Goal: Information Seeking & Learning: Find specific fact

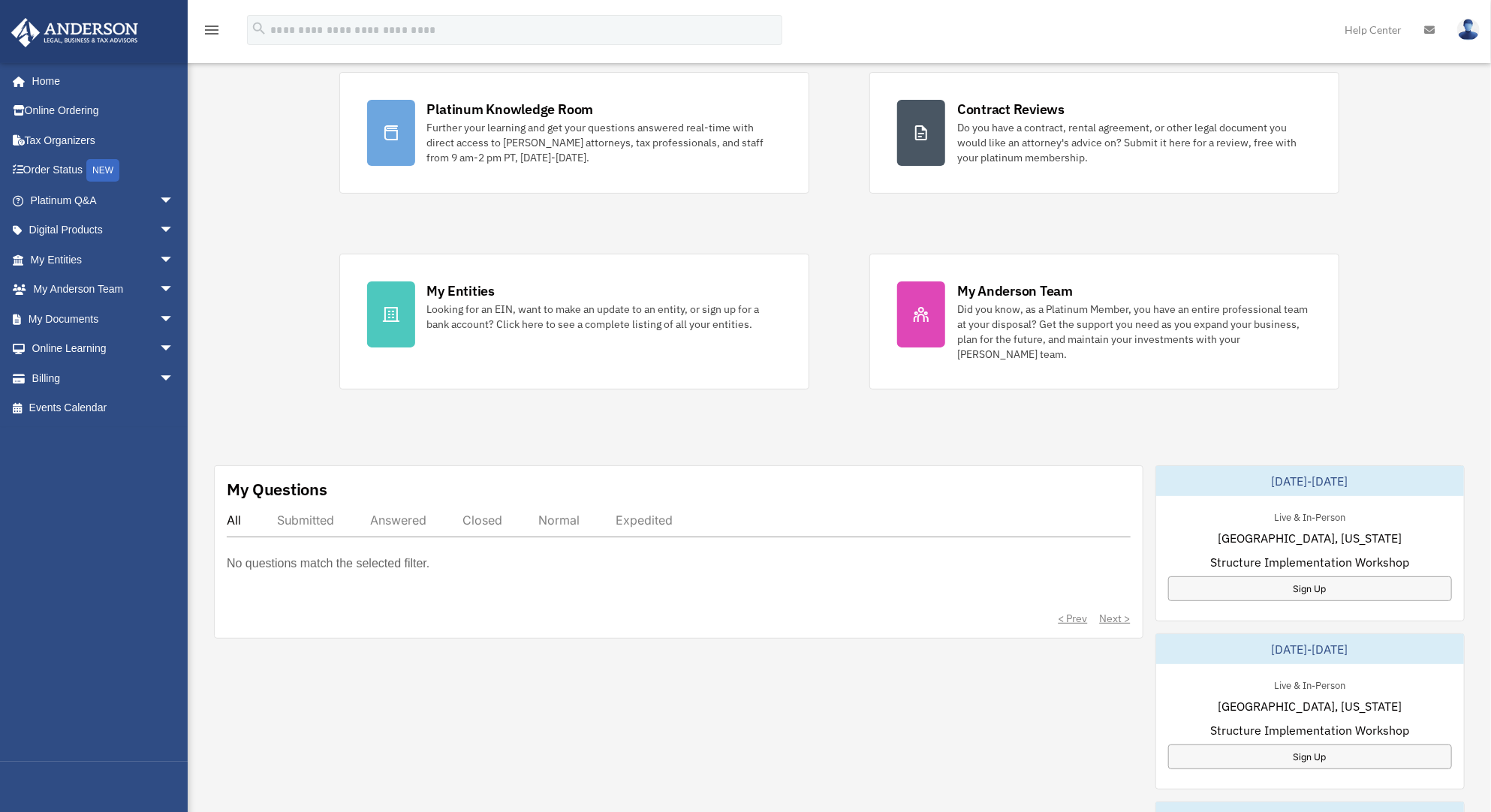
scroll to position [120, 0]
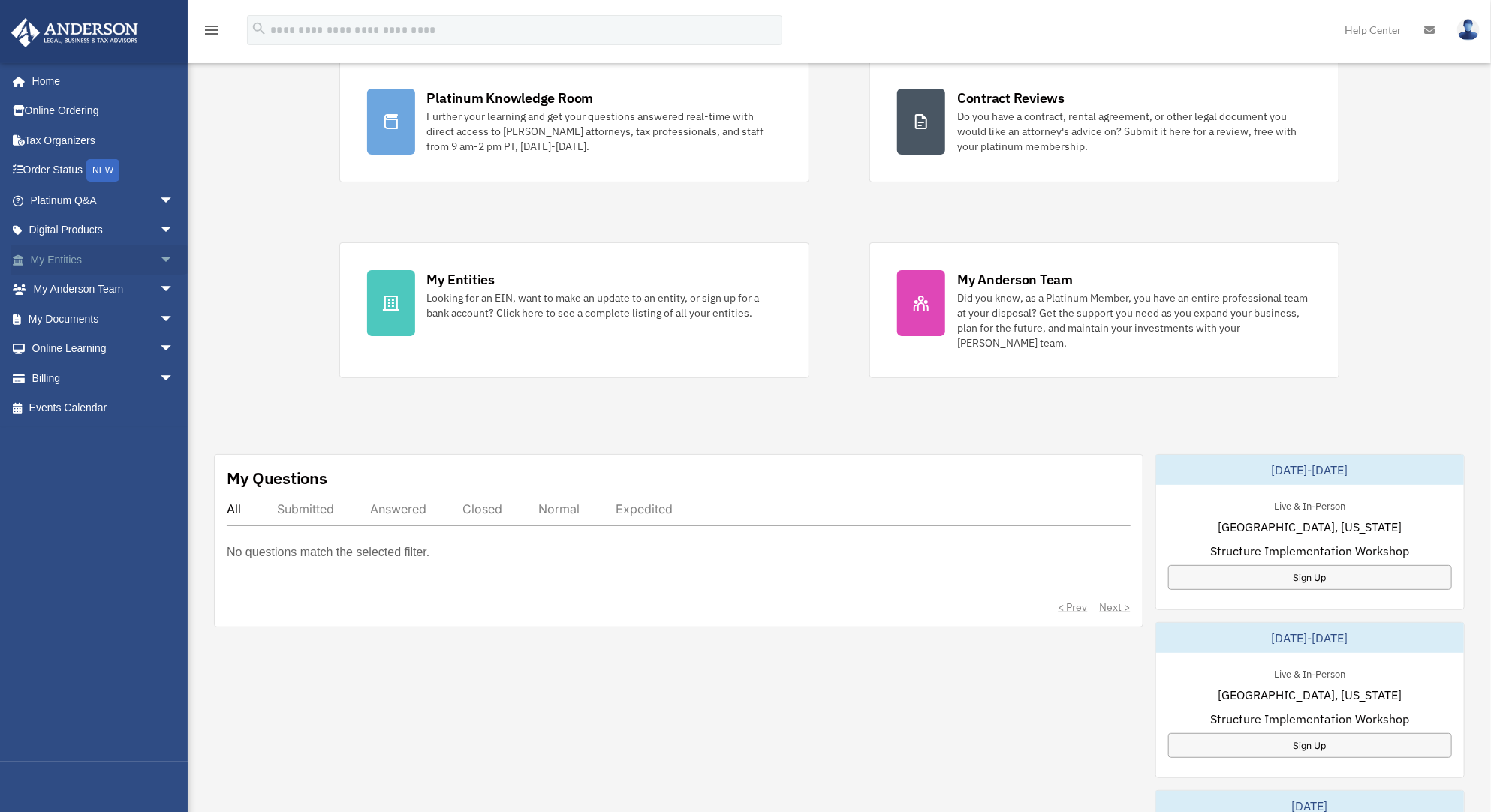
click at [163, 257] on span "arrow_drop_down" at bounding box center [174, 259] width 30 height 30
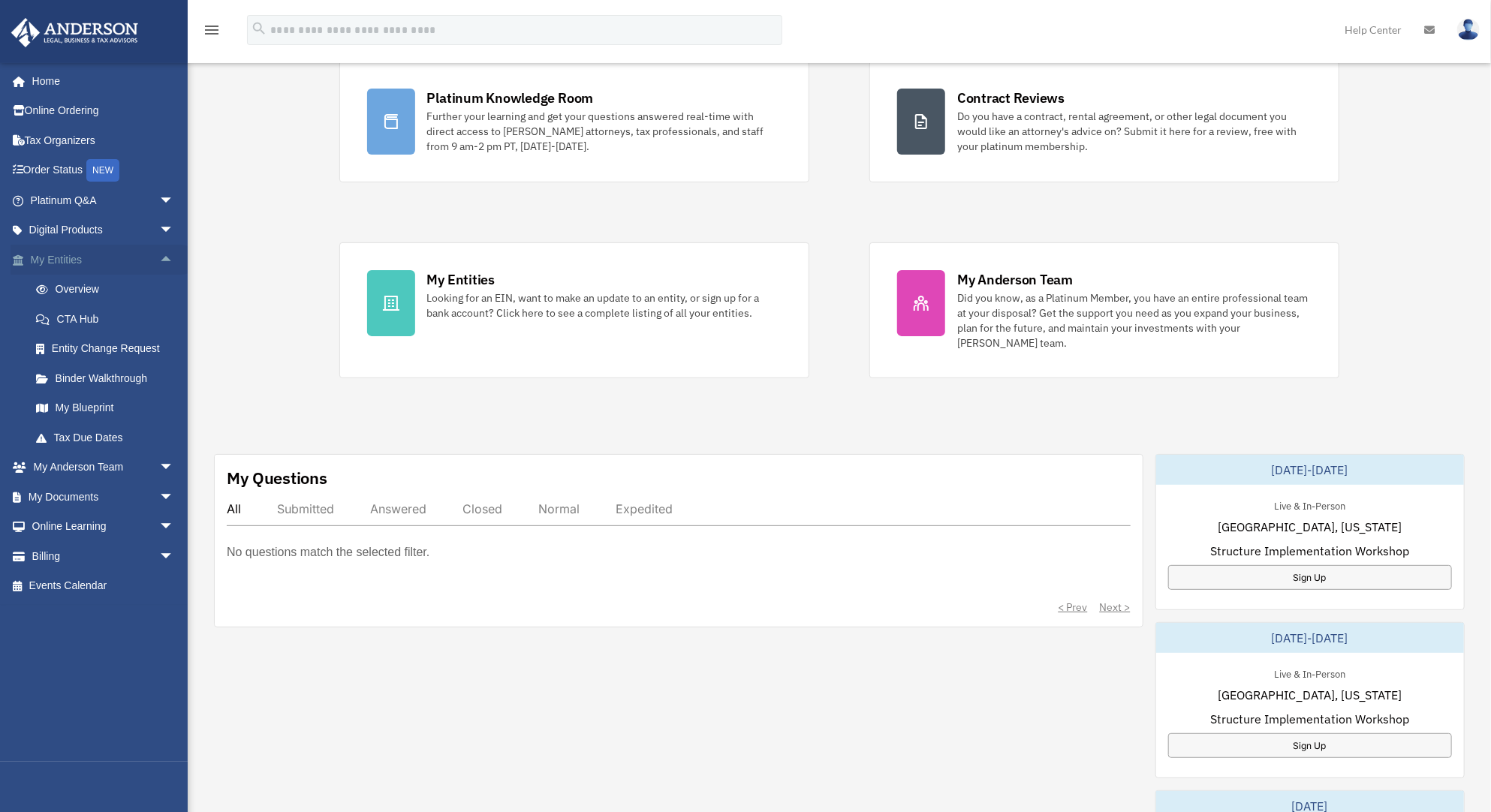
click at [159, 256] on span "arrow_drop_up" at bounding box center [174, 259] width 30 height 30
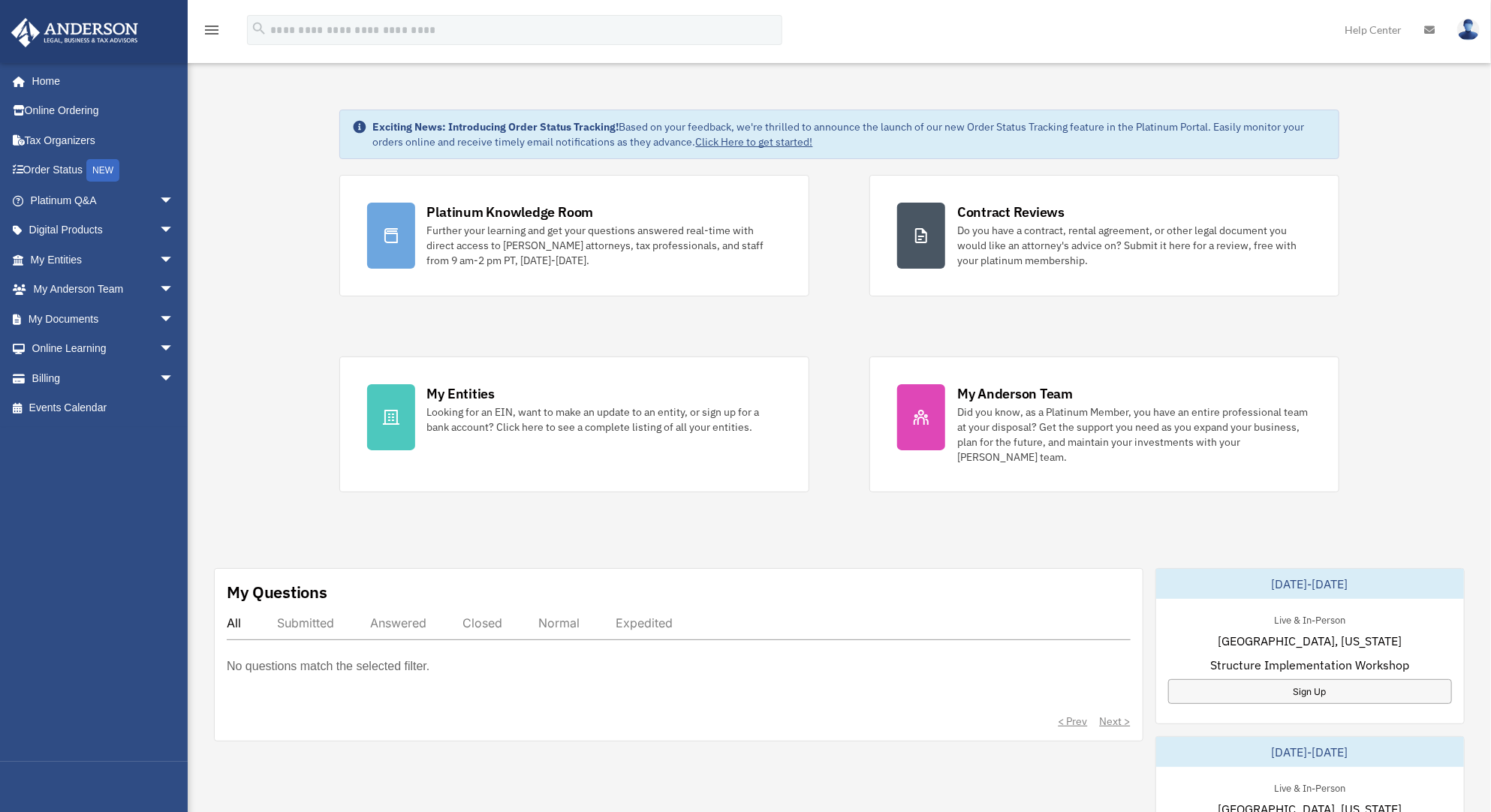
scroll to position [0, 0]
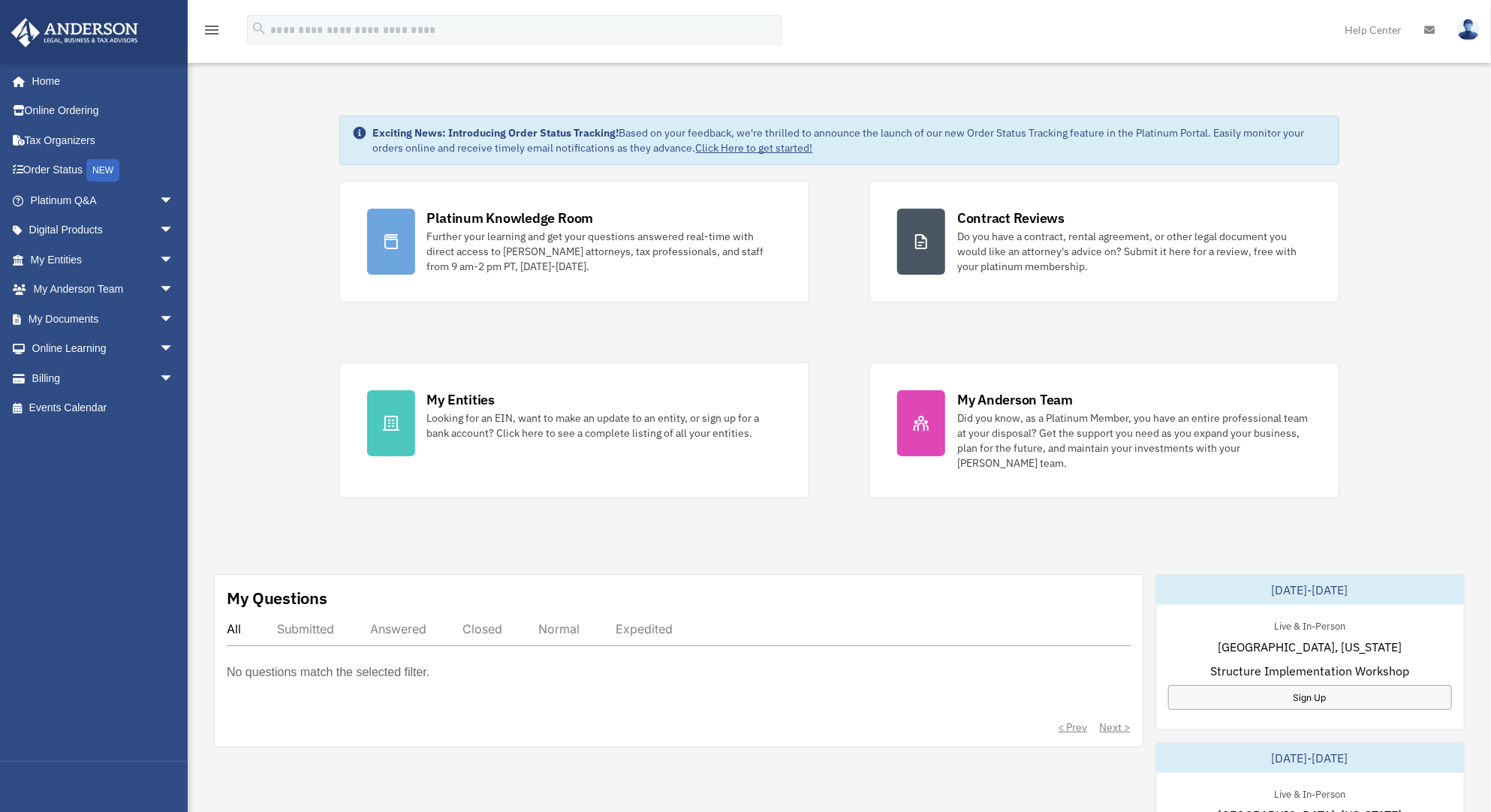
click at [833, 319] on div "Platinum Knowledge Room Further your learning and get your questions answered r…" at bounding box center [839, 339] width 1001 height 318
click at [583, 329] on div "Platinum Knowledge Room Further your learning and get your questions answered r…" at bounding box center [839, 339] width 1001 height 318
click at [163, 195] on span "arrow_drop_down" at bounding box center [174, 200] width 30 height 30
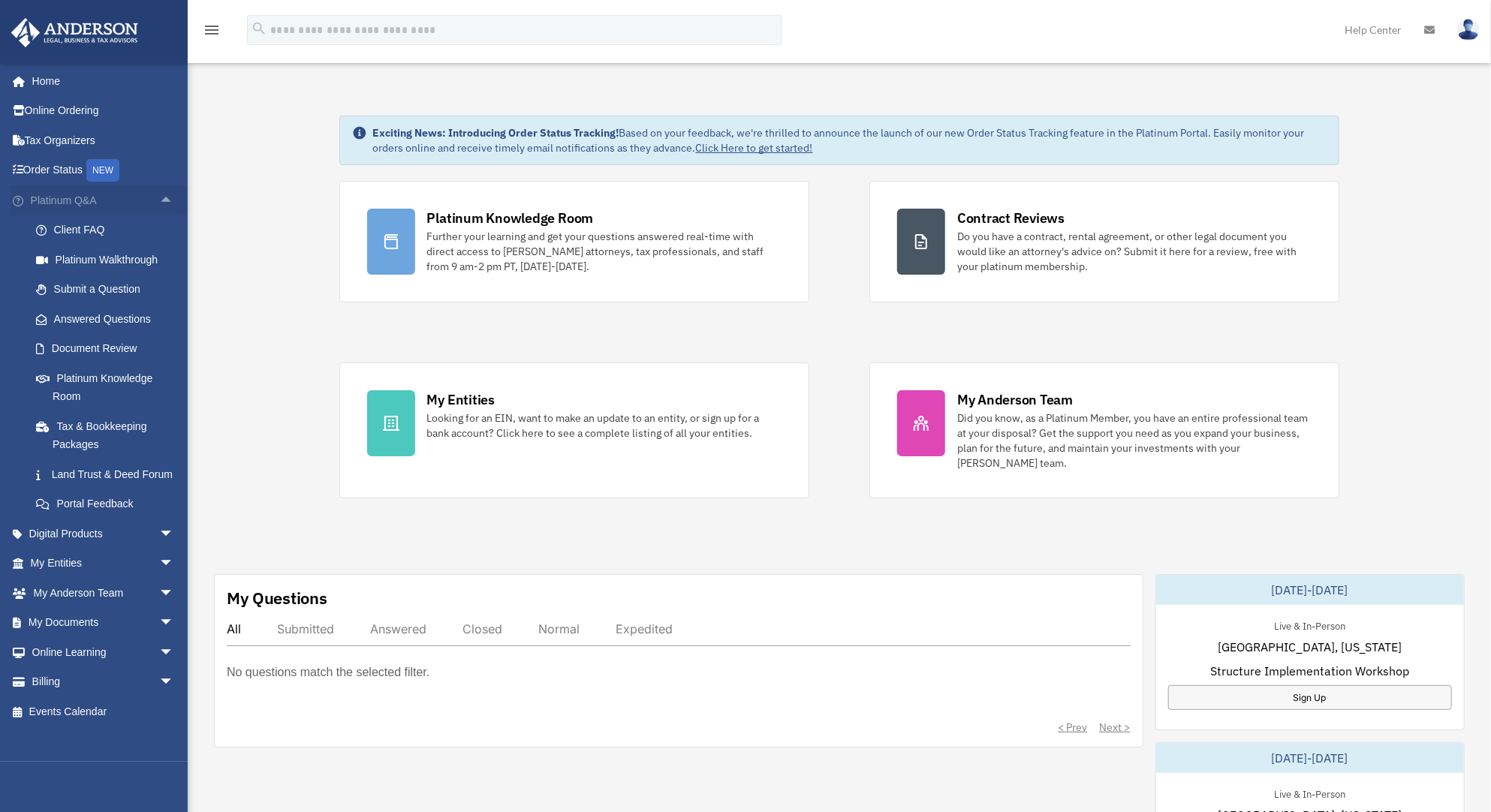
click at [163, 195] on span "arrow_drop_up" at bounding box center [174, 200] width 30 height 30
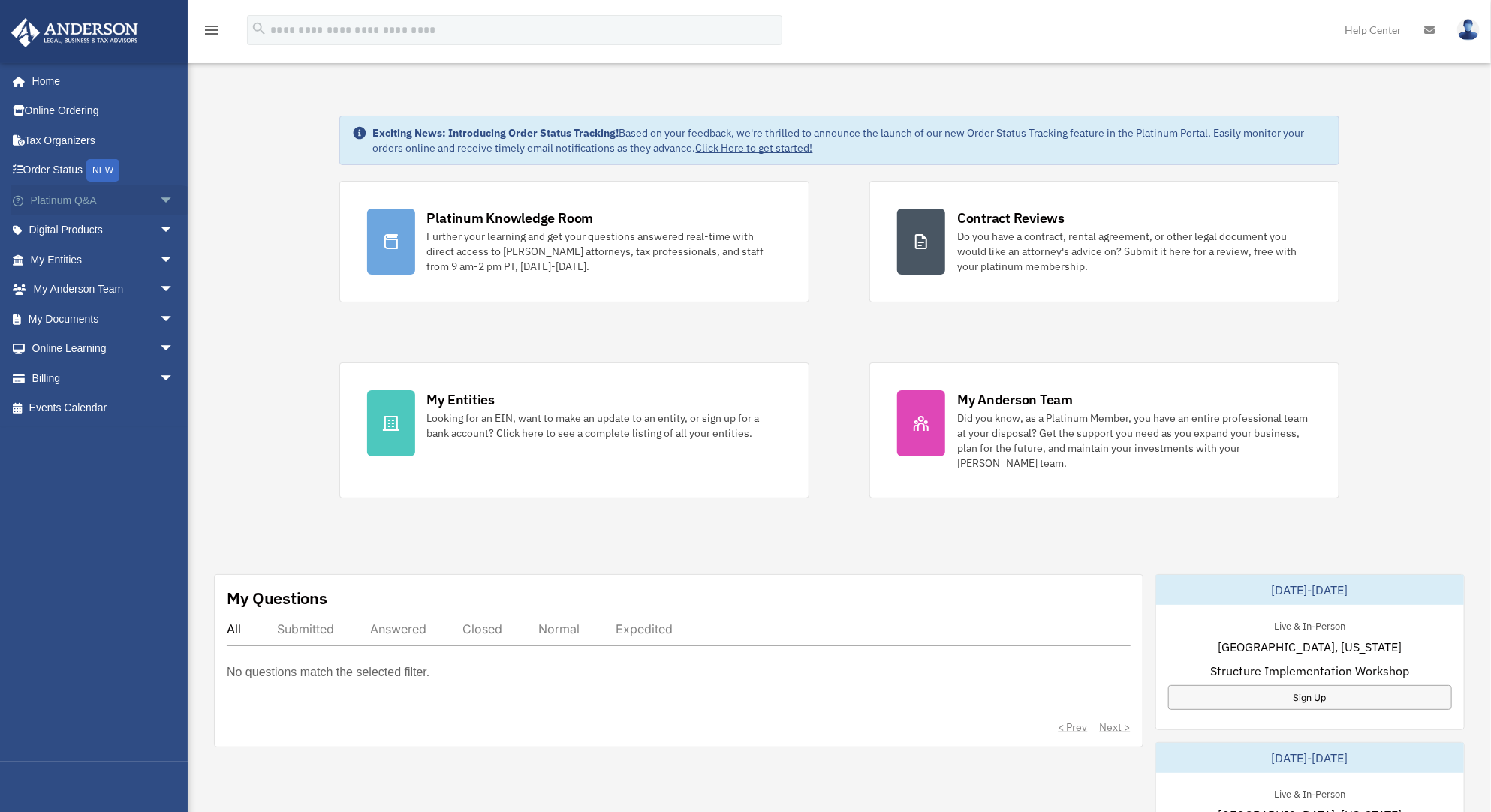
click at [159, 189] on span "arrow_drop_down" at bounding box center [174, 200] width 30 height 30
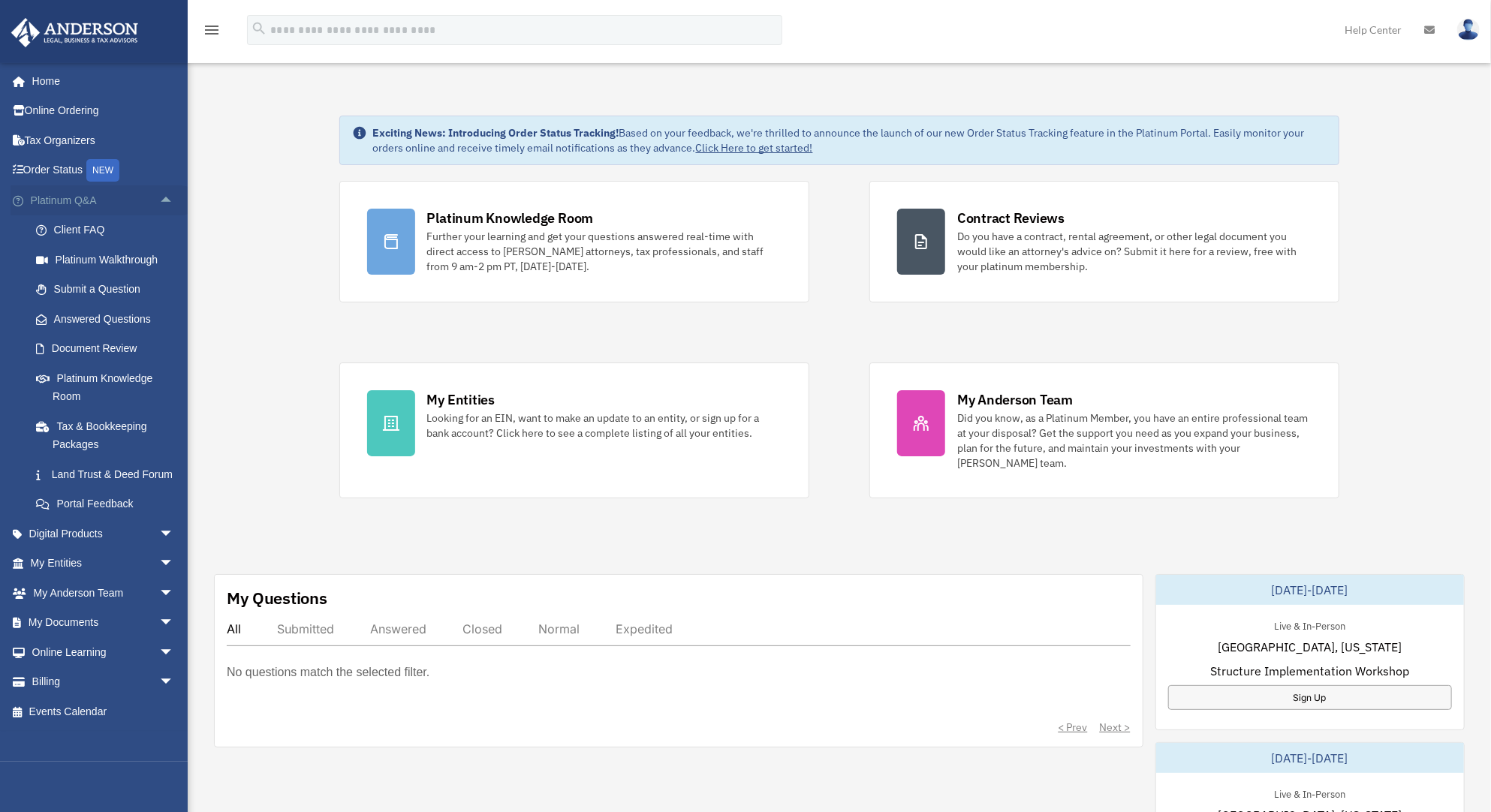
click at [159, 189] on span "arrow_drop_up" at bounding box center [174, 200] width 30 height 30
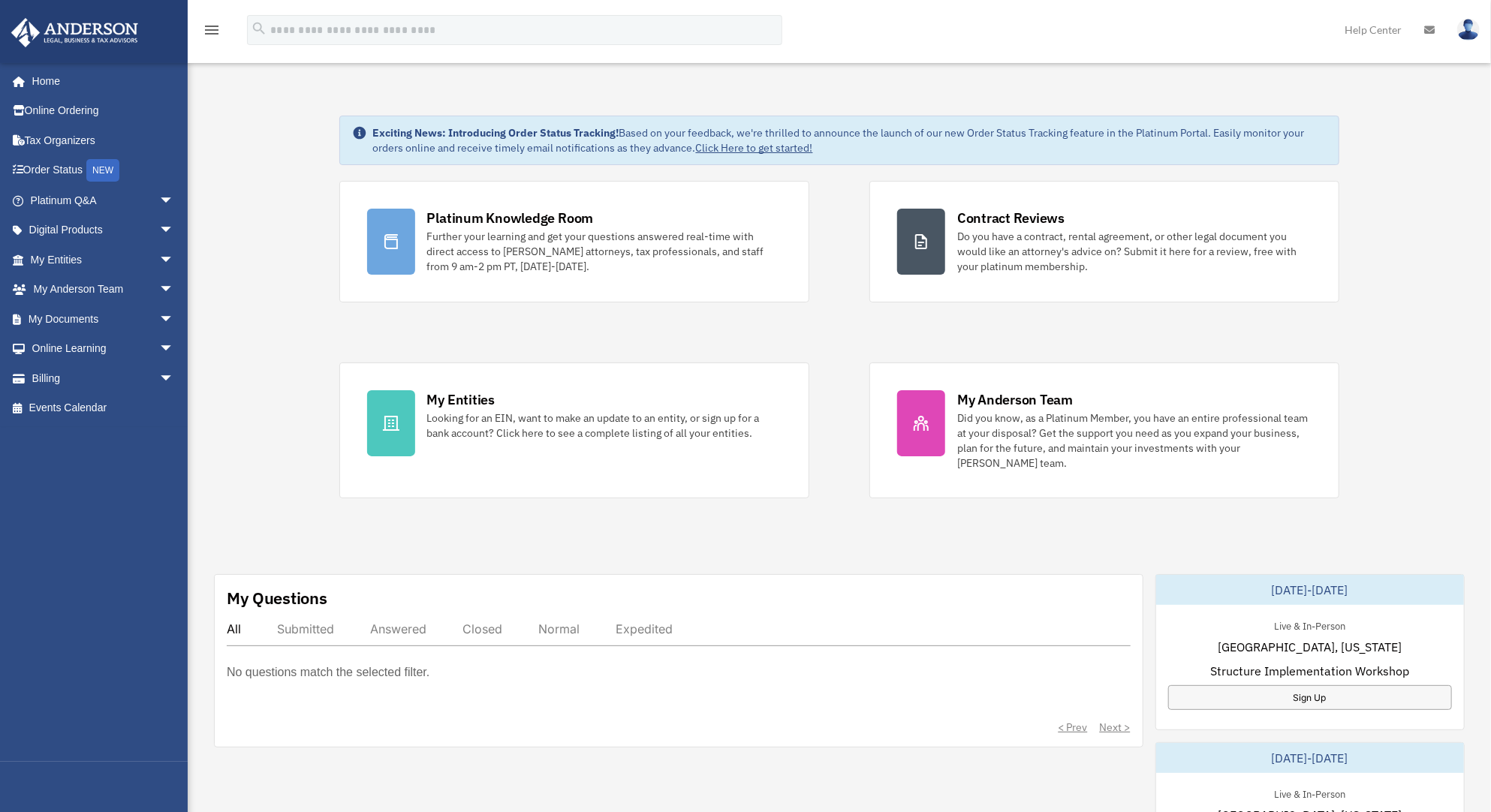
click at [1484, 22] on link at bounding box center [1468, 29] width 45 height 66
click at [1449, 206] on div "Exciting News: Introducing Order Status Tracking! Based on your feedback, we're…" at bounding box center [839, 759] width 1326 height 1364
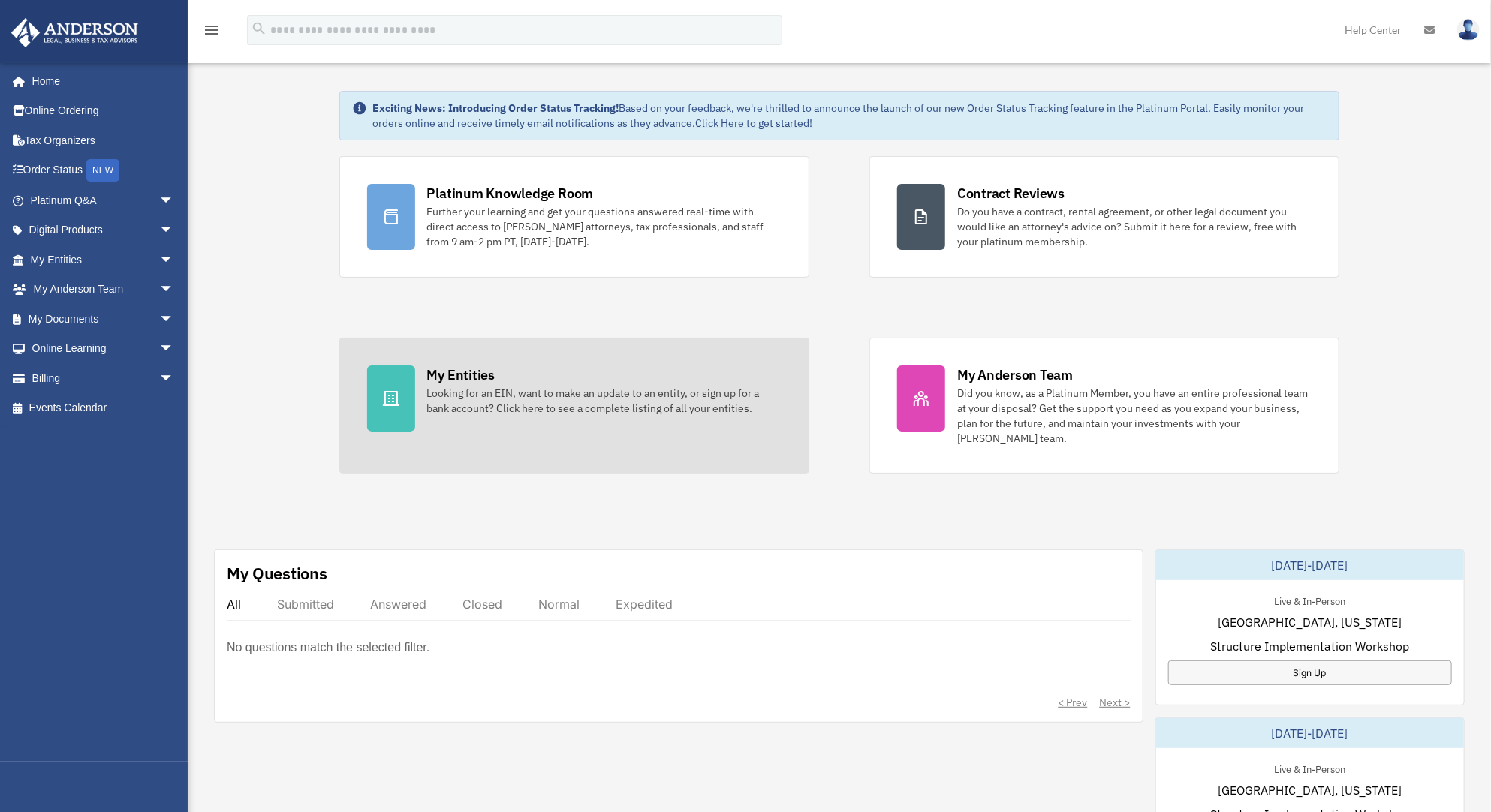
scroll to position [60, 0]
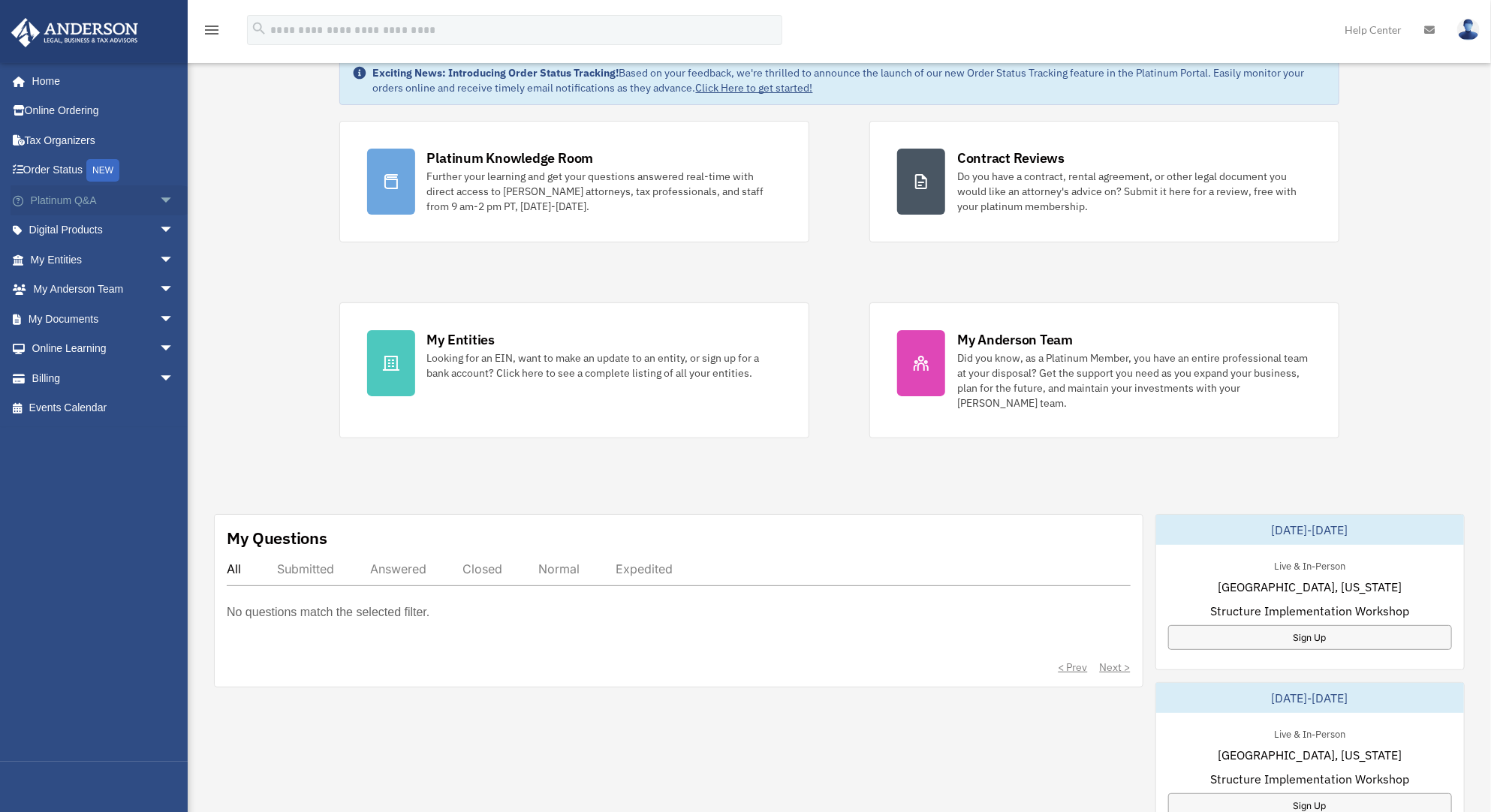
click at [159, 200] on span "arrow_drop_down" at bounding box center [174, 200] width 30 height 30
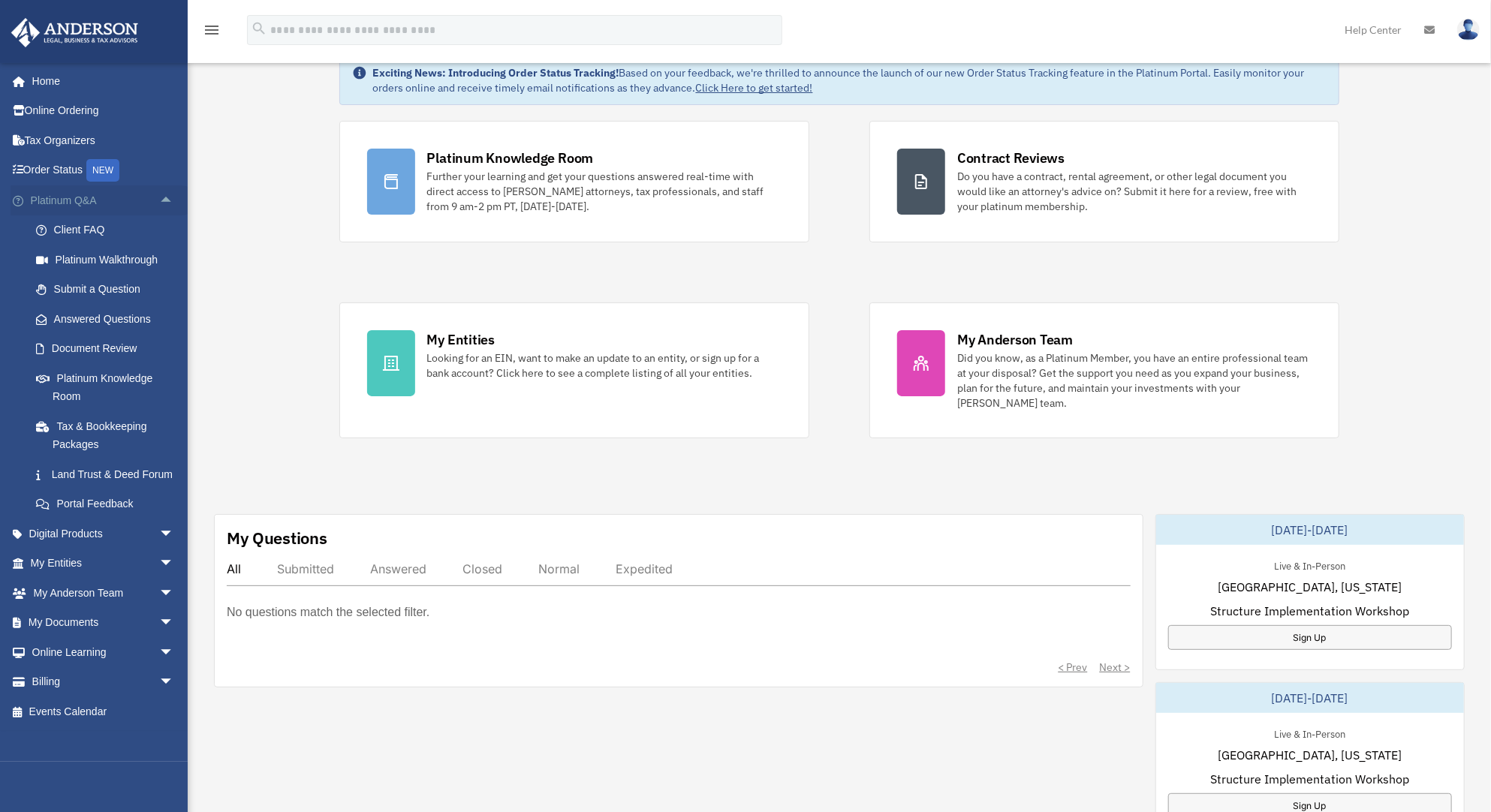
click at [159, 200] on span "arrow_drop_up" at bounding box center [174, 200] width 30 height 30
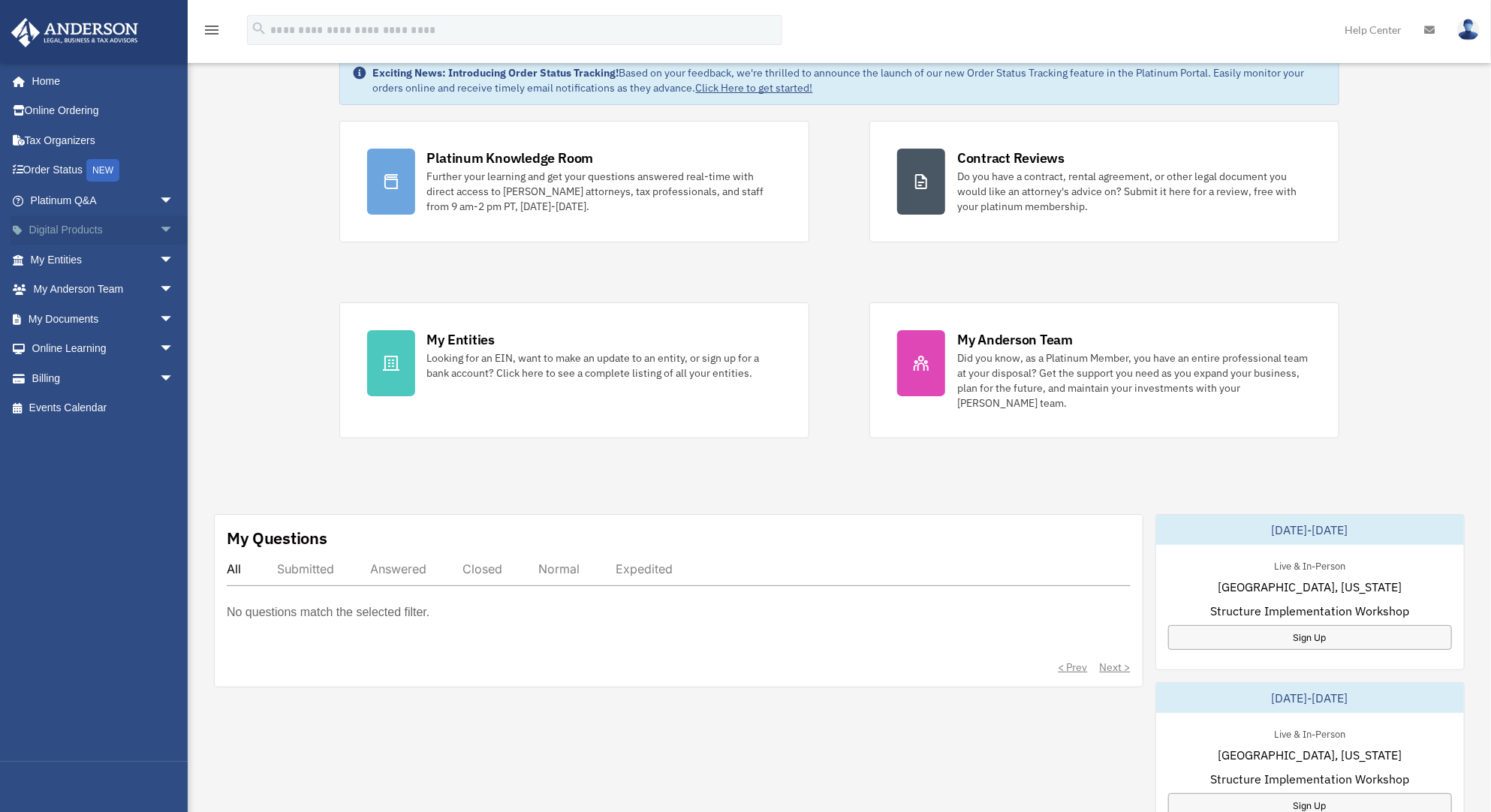
click at [165, 232] on span "arrow_drop_down" at bounding box center [174, 230] width 30 height 30
click at [160, 229] on span "arrow_drop_up" at bounding box center [174, 230] width 30 height 30
click at [159, 253] on span "arrow_drop_down" at bounding box center [174, 259] width 30 height 30
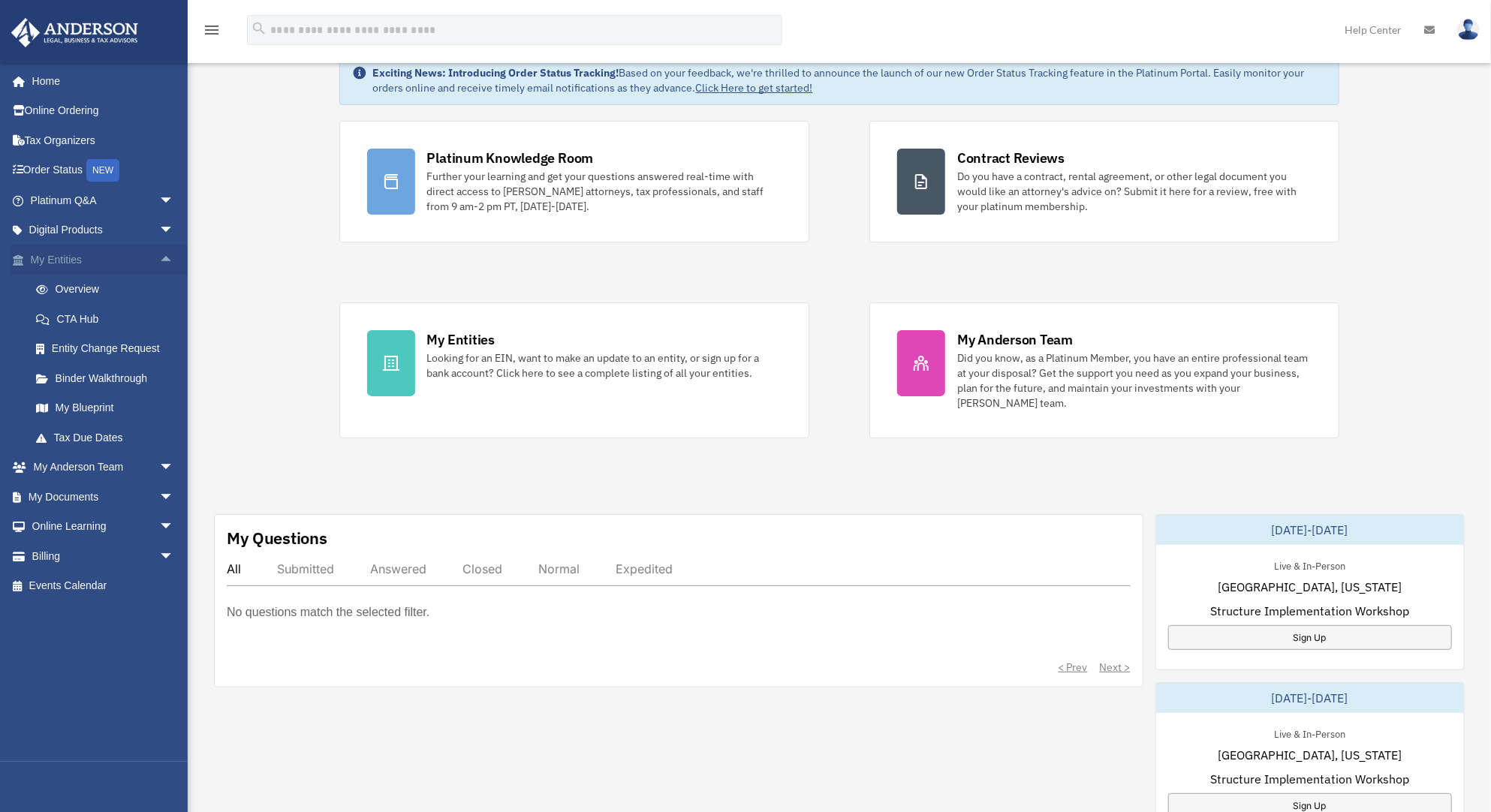
click at [159, 253] on span "arrow_drop_up" at bounding box center [174, 259] width 30 height 30
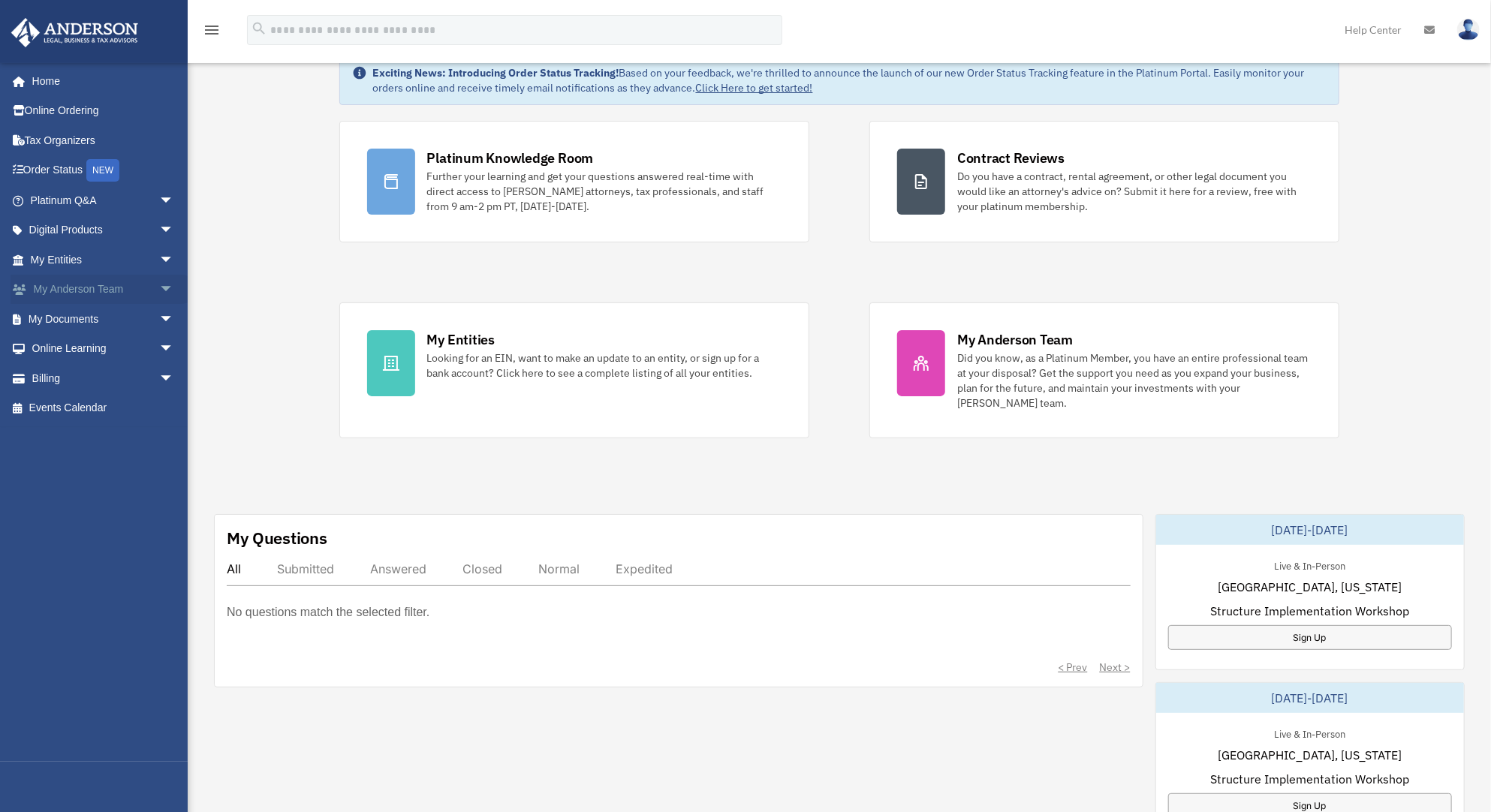
click at [159, 287] on span "arrow_drop_down" at bounding box center [174, 290] width 30 height 30
click at [159, 287] on span "arrow_drop_up" at bounding box center [174, 290] width 30 height 30
click at [160, 324] on span "arrow_drop_down" at bounding box center [174, 319] width 30 height 30
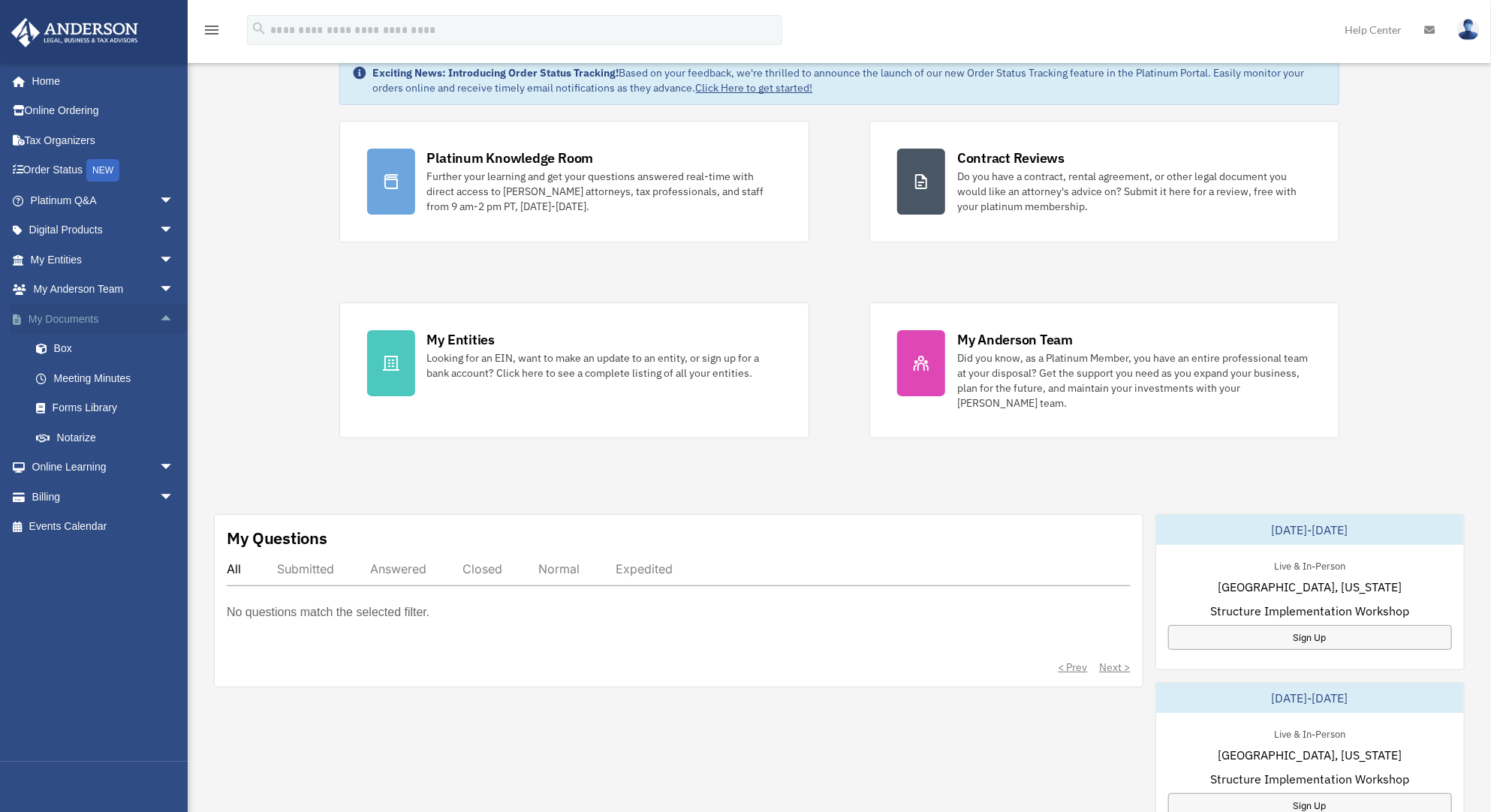
click at [160, 324] on span "arrow_drop_up" at bounding box center [174, 319] width 30 height 30
click at [159, 345] on span "arrow_drop_down" at bounding box center [174, 349] width 30 height 30
click at [159, 345] on span "arrow_drop_up" at bounding box center [174, 349] width 30 height 30
click at [159, 378] on span "arrow_drop_down" at bounding box center [174, 378] width 30 height 30
click at [159, 378] on span "arrow_drop_up" at bounding box center [174, 378] width 30 height 30
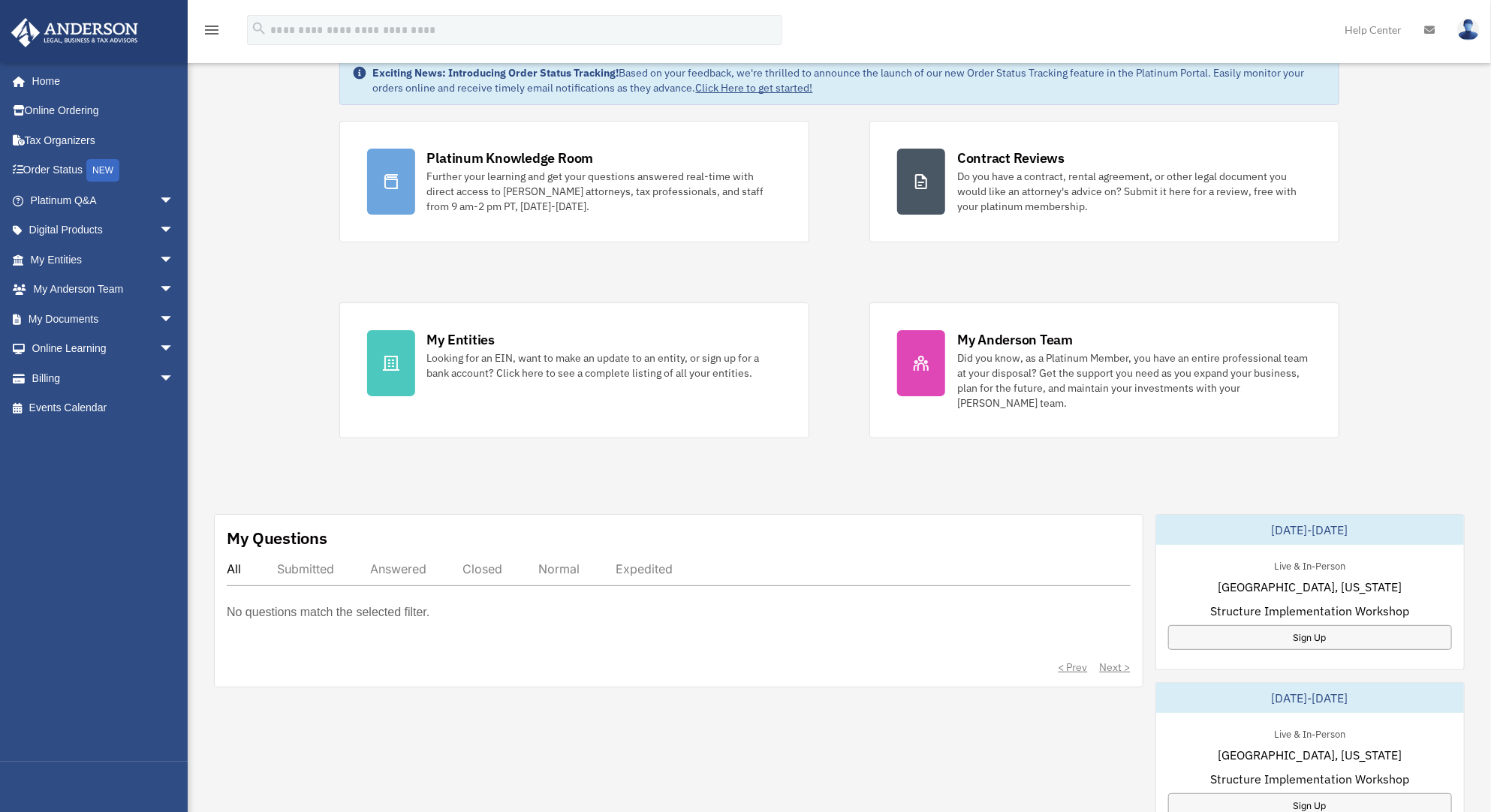
click at [265, 367] on div "Exciting News: Introducing Order Status Tracking! Based on your feedback, we're…" at bounding box center [839, 700] width 1326 height 1364
click at [159, 375] on span "arrow_drop_down" at bounding box center [174, 378] width 30 height 30
click at [159, 375] on span "arrow_drop_up" at bounding box center [174, 378] width 30 height 30
click at [159, 308] on span "arrow_drop_down" at bounding box center [174, 319] width 30 height 30
click at [111, 320] on link "My Documents arrow_drop_up" at bounding box center [103, 319] width 186 height 30
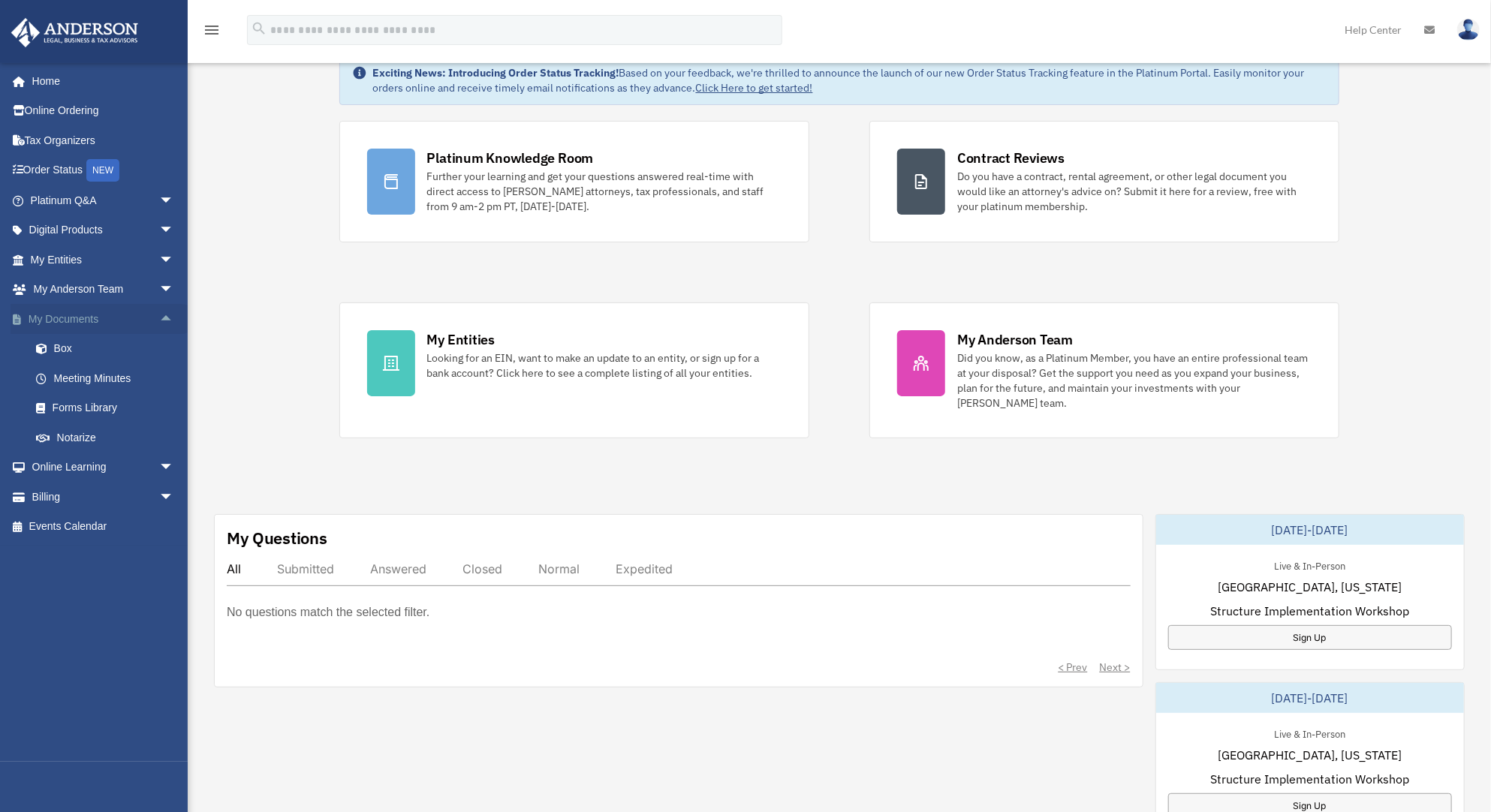
click at [159, 319] on span "arrow_drop_up" at bounding box center [174, 319] width 30 height 30
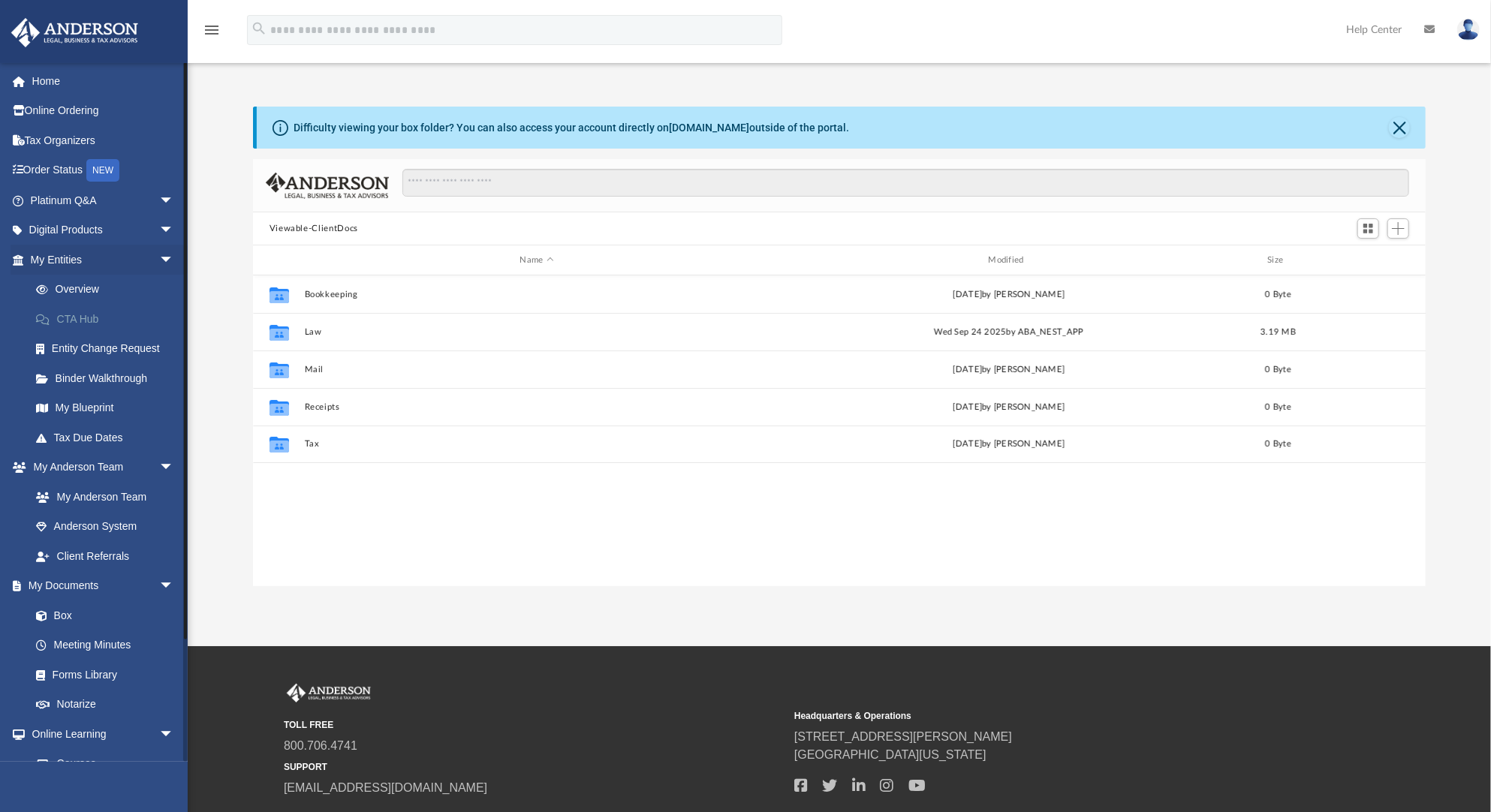
scroll to position [332, 1164]
click at [580, 503] on div "Collaborated Folder Bookkeeping Sat Sep 6 2025 by Charles Rogler 0 Byte Collabo…" at bounding box center [839, 431] width 1173 height 311
click at [159, 254] on span "arrow_drop_down" at bounding box center [174, 259] width 30 height 30
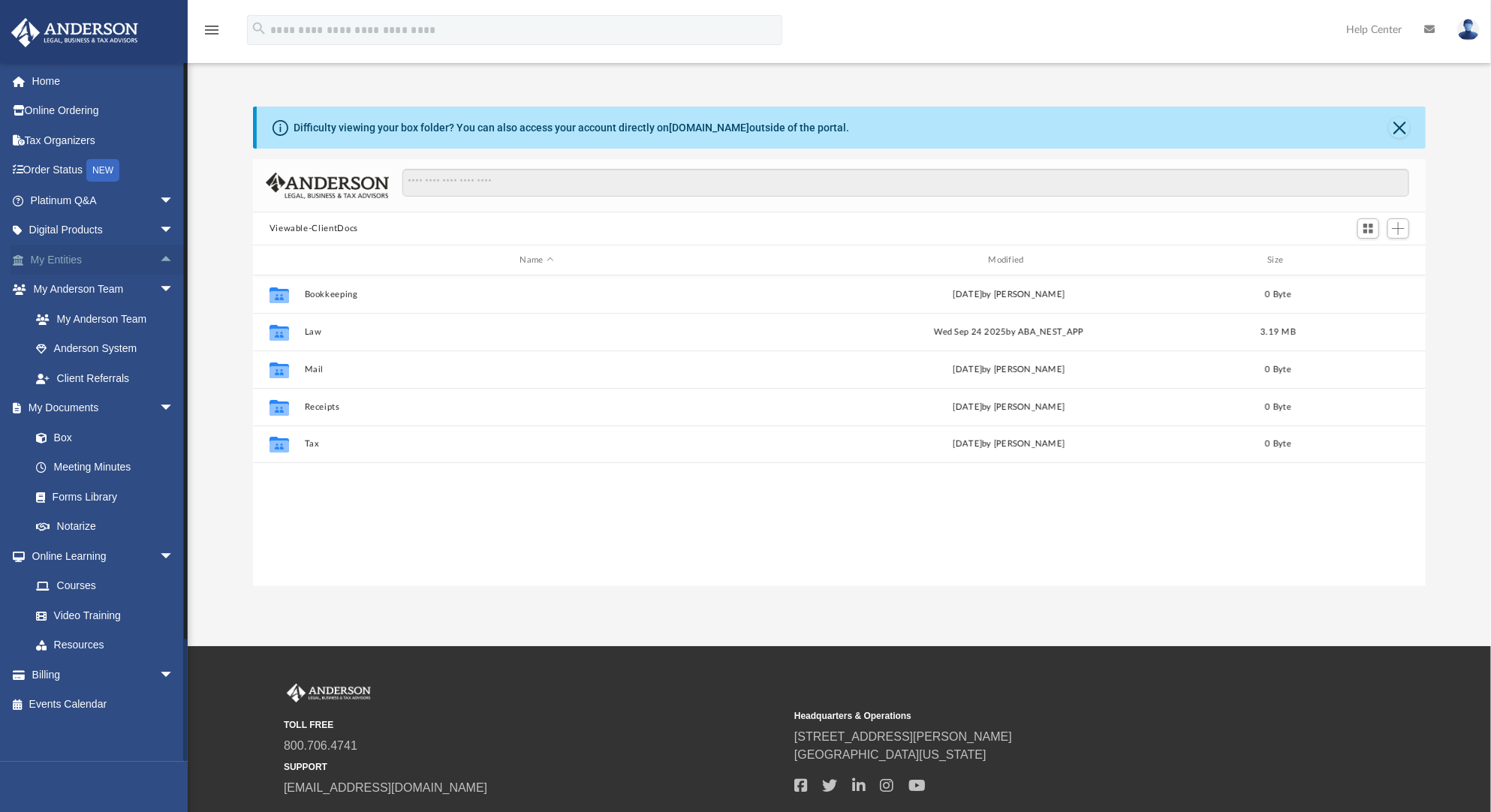
click at [159, 254] on span "arrow_drop_up" at bounding box center [174, 259] width 30 height 30
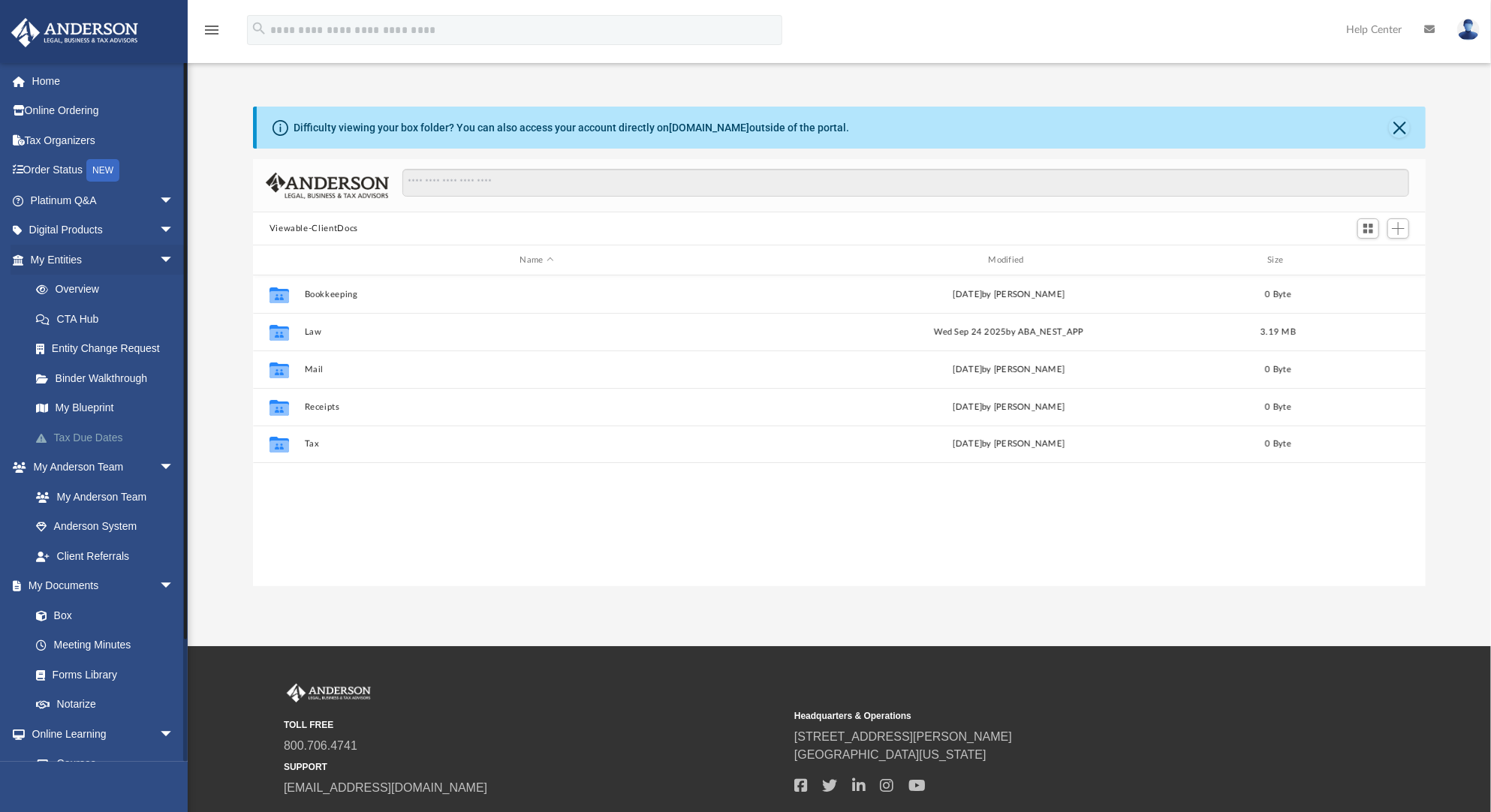
click at [111, 438] on link "Tax Due Dates" at bounding box center [109, 438] width 176 height 30
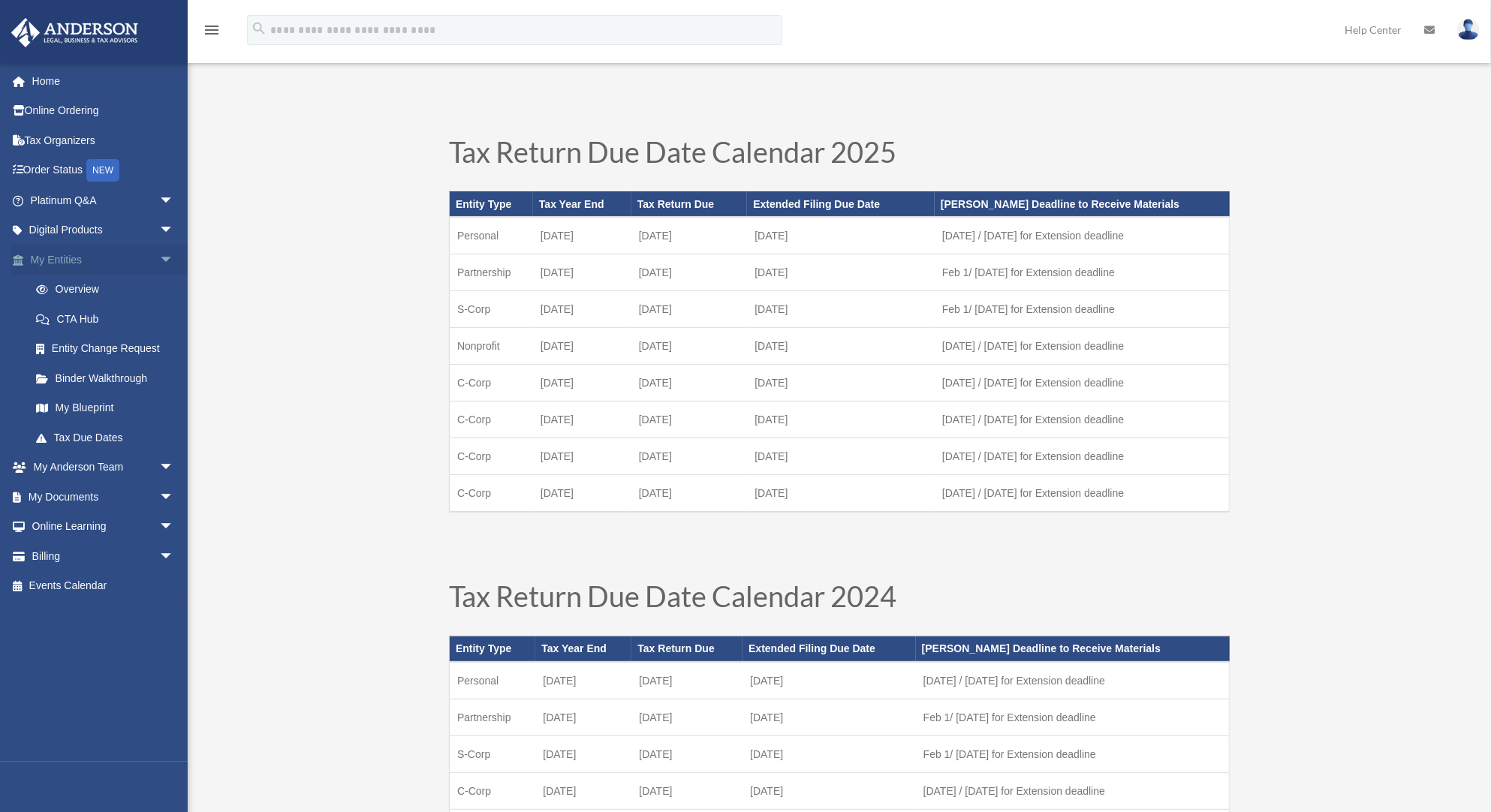
click at [105, 258] on link "My Entities arrow_drop_down" at bounding box center [103, 259] width 186 height 30
click at [159, 496] on span "arrow_drop_down" at bounding box center [174, 497] width 30 height 30
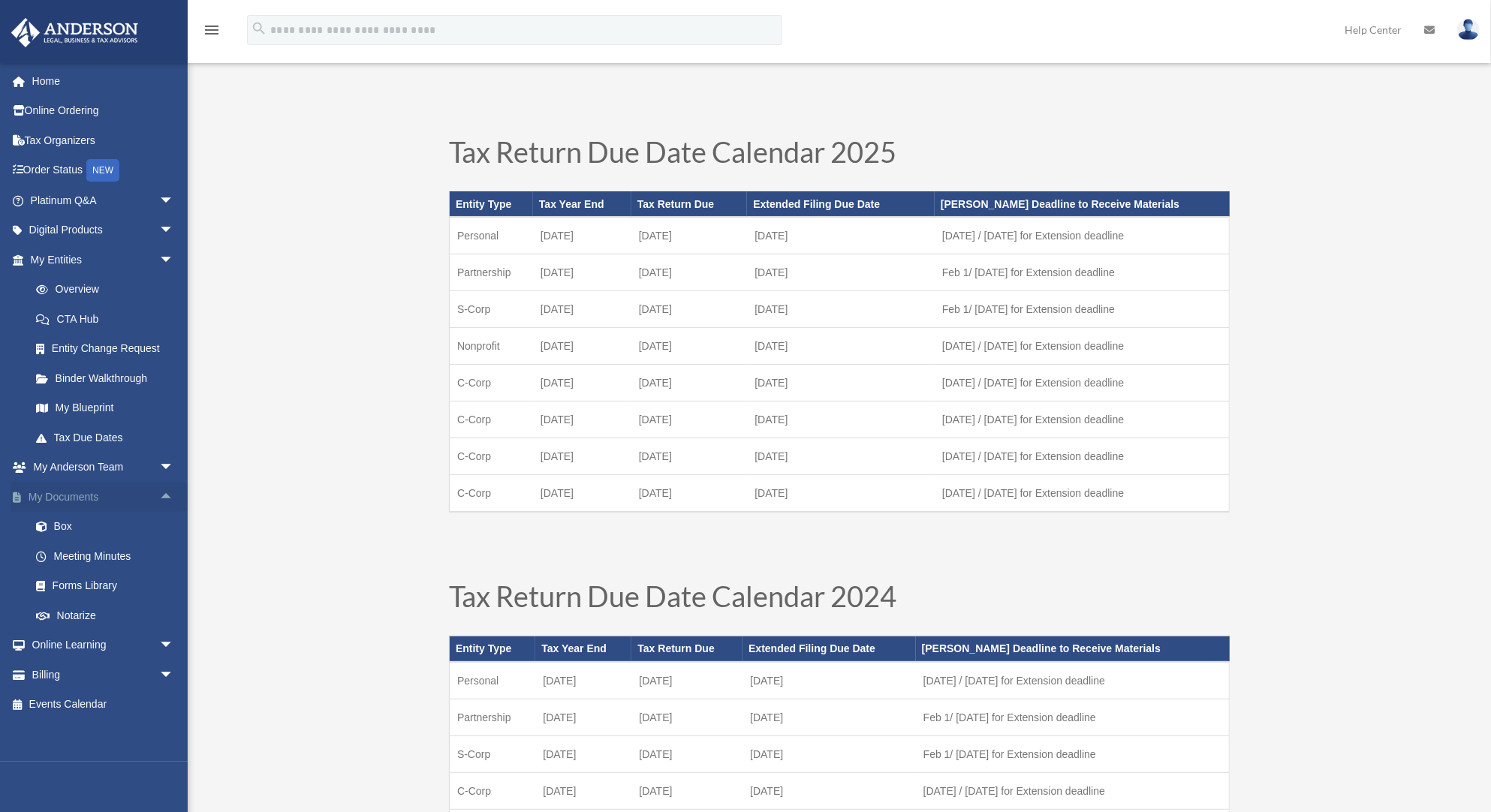
click at [159, 496] on span "arrow_drop_up" at bounding box center [174, 497] width 30 height 30
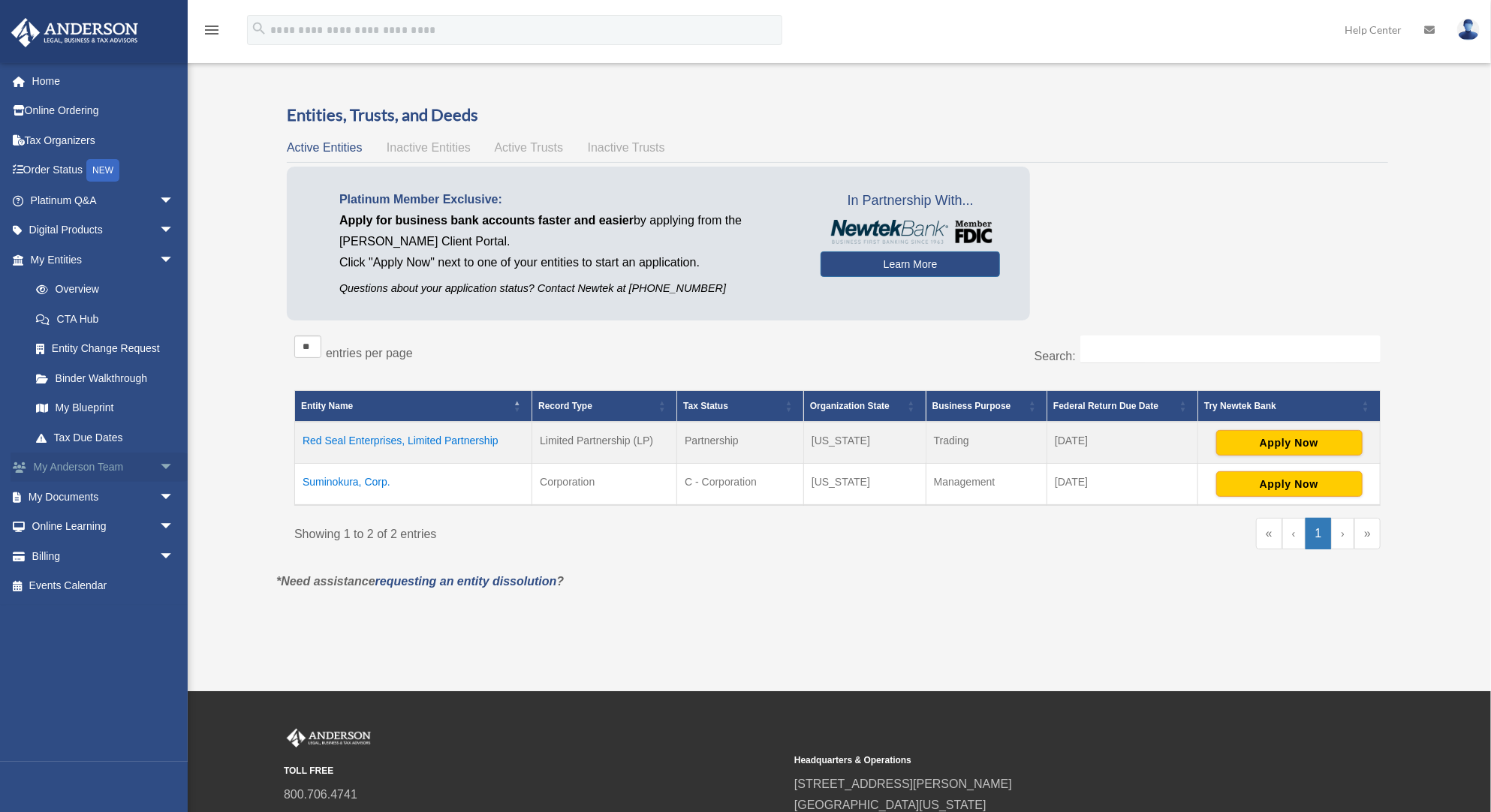
click at [159, 465] on span "arrow_drop_down" at bounding box center [174, 467] width 30 height 30
click at [246, 517] on div "Overview richardaggabao0@gmail.com Sign Out richardaggabao0@gmail.com Home Onli…" at bounding box center [746, 345] width 1491 height 572
click at [228, 462] on div "Overview richardaggabao0@gmail.com Sign Out richardaggabao0@gmail.com Home Onli…" at bounding box center [746, 345] width 1491 height 572
click at [251, 453] on div "Overview richardaggabao0@gmail.com Sign Out richardaggabao0@gmail.com Home Onli…" at bounding box center [746, 345] width 1491 height 572
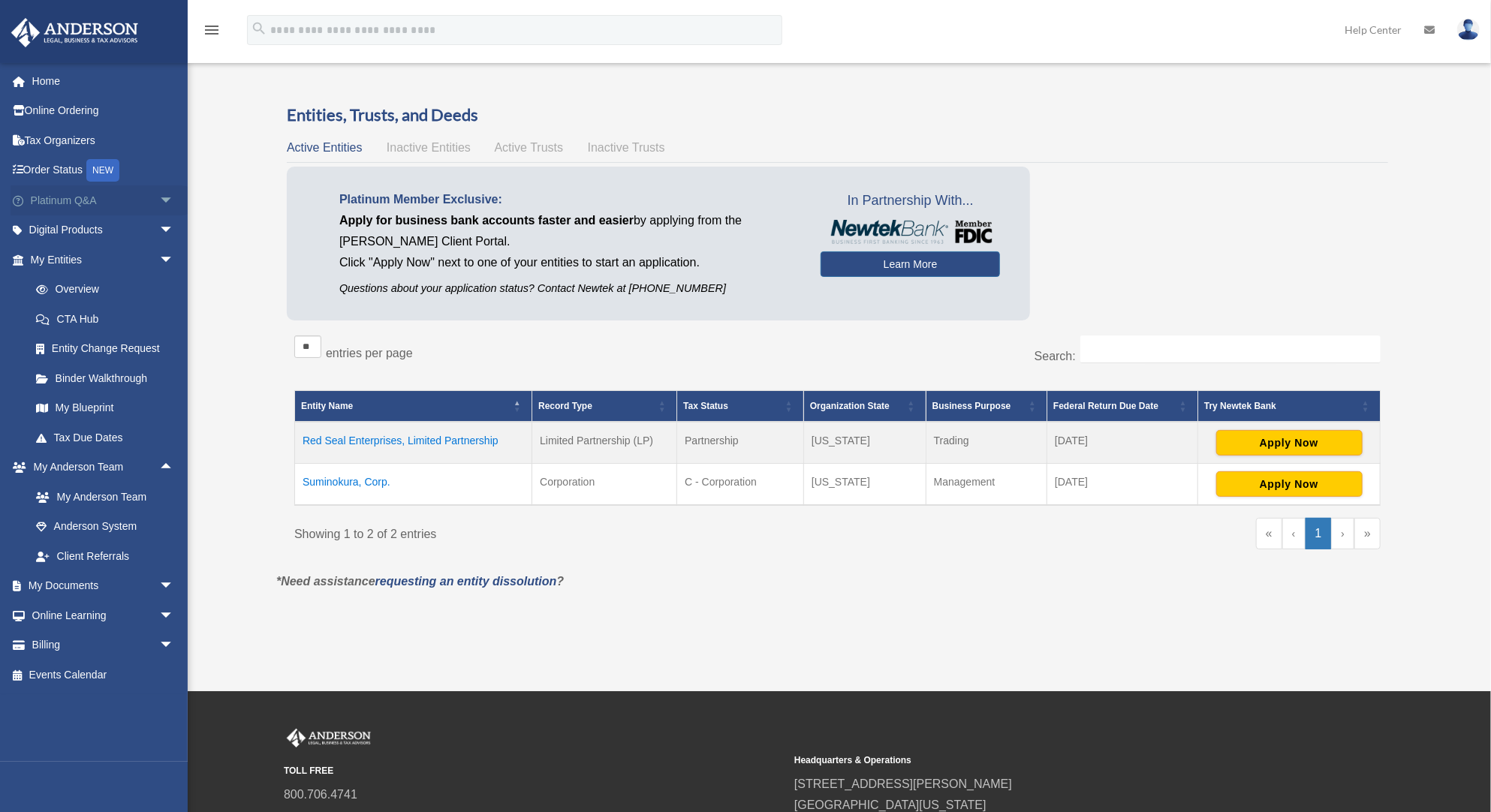
click at [159, 197] on span "arrow_drop_down" at bounding box center [174, 200] width 30 height 30
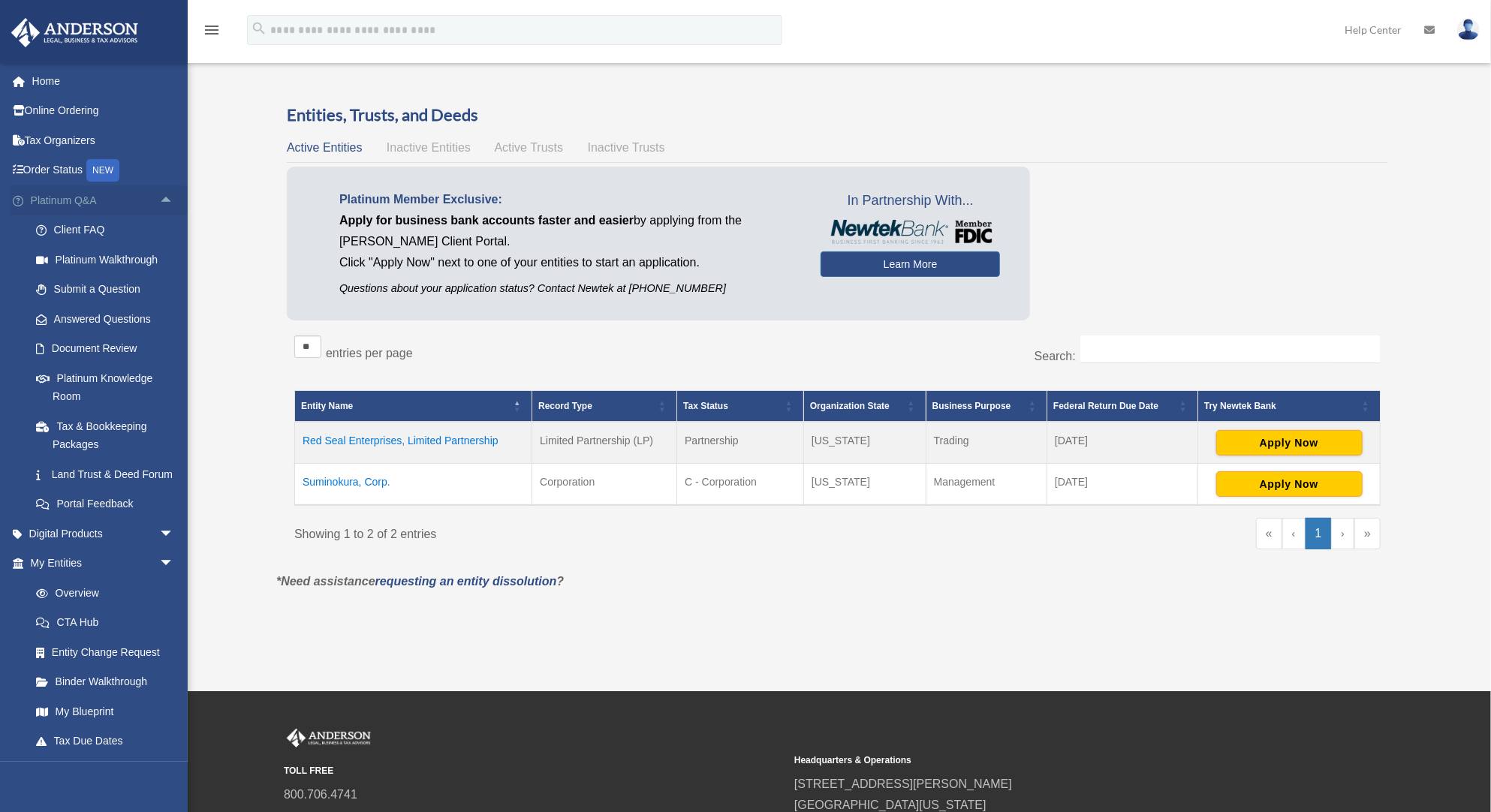
click at [159, 197] on span "arrow_drop_up" at bounding box center [174, 200] width 30 height 30
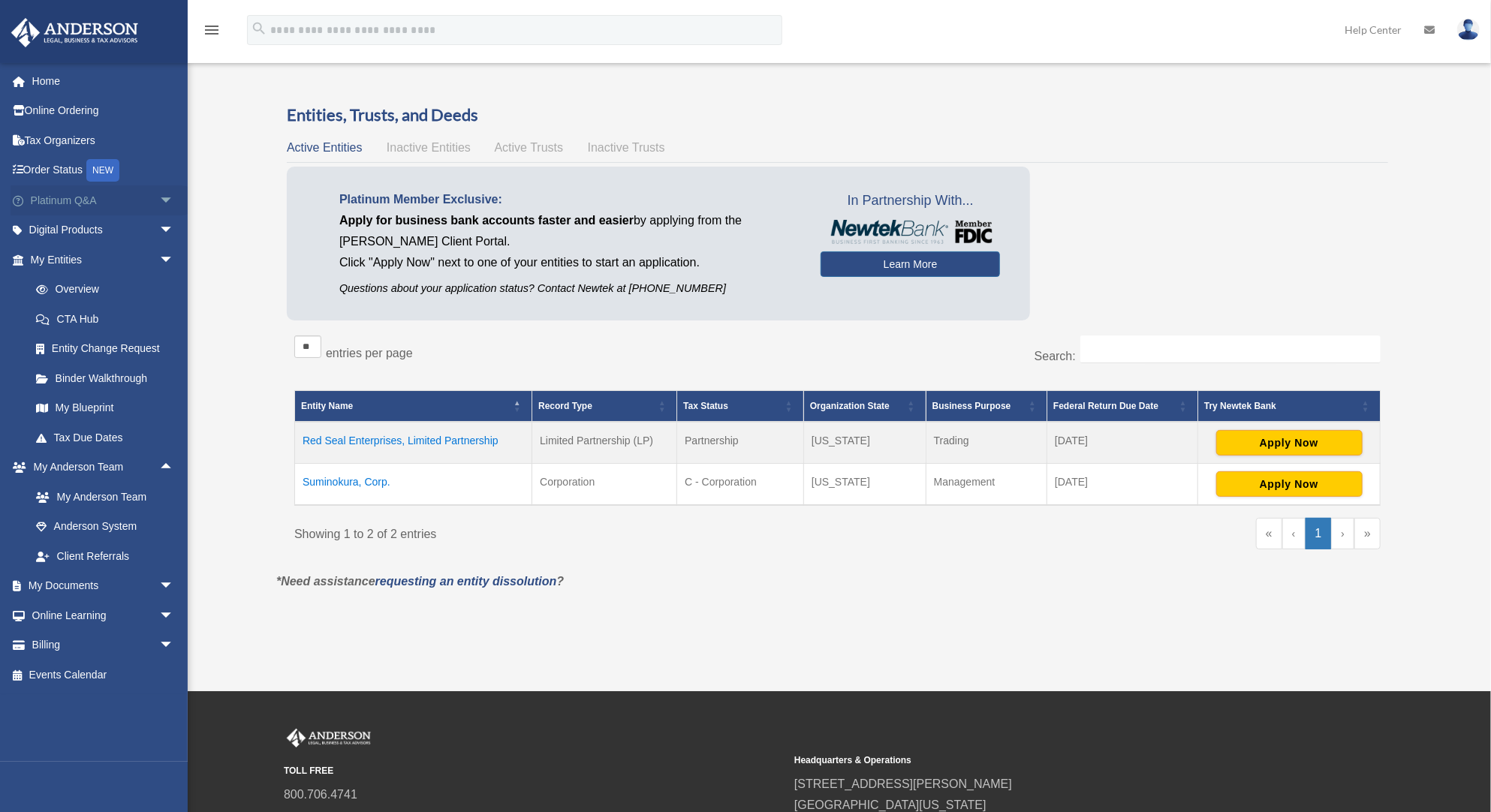
click at [159, 197] on span "arrow_drop_down" at bounding box center [174, 200] width 30 height 30
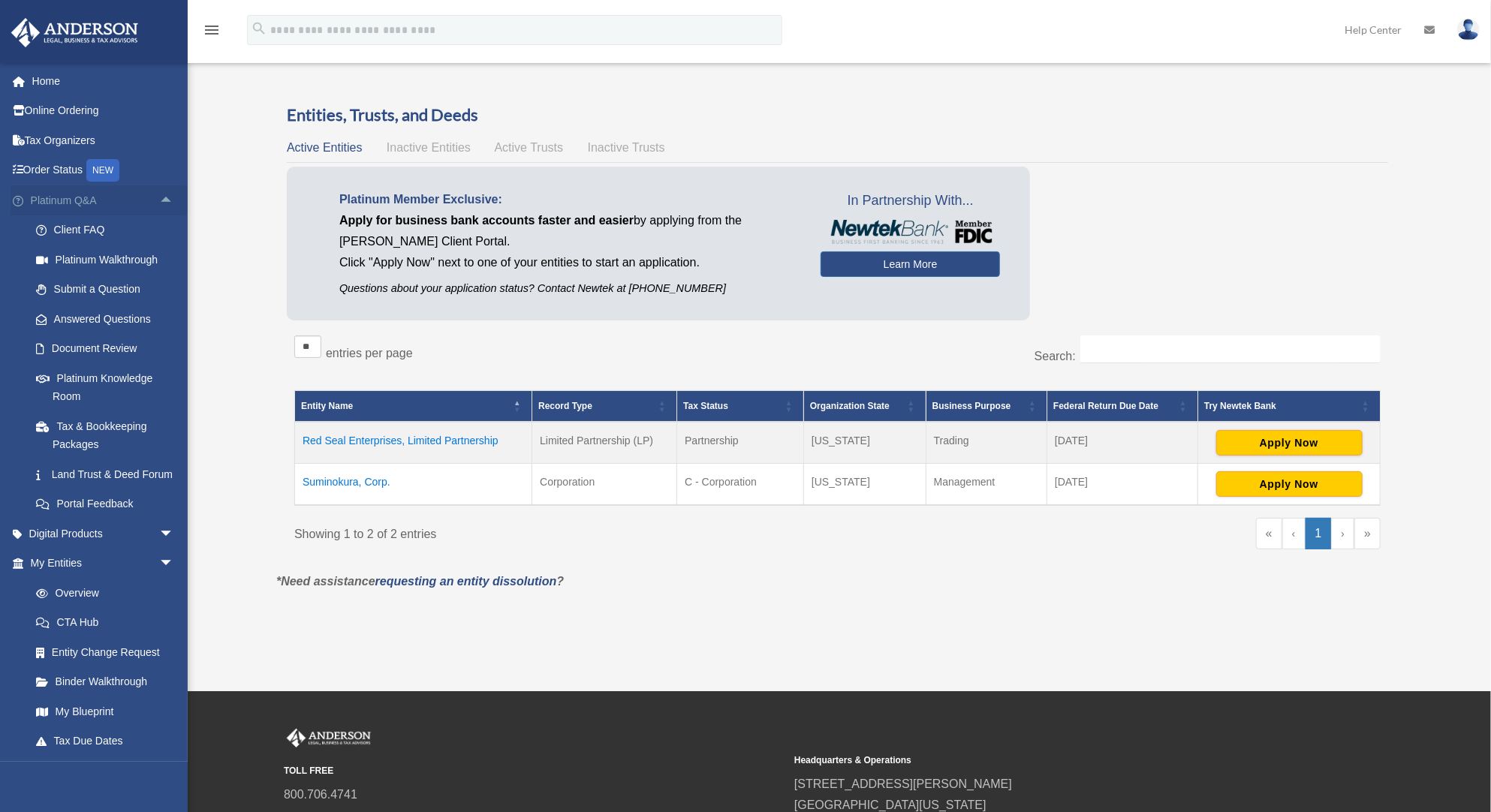
click at [159, 197] on span "arrow_drop_up" at bounding box center [174, 200] width 30 height 30
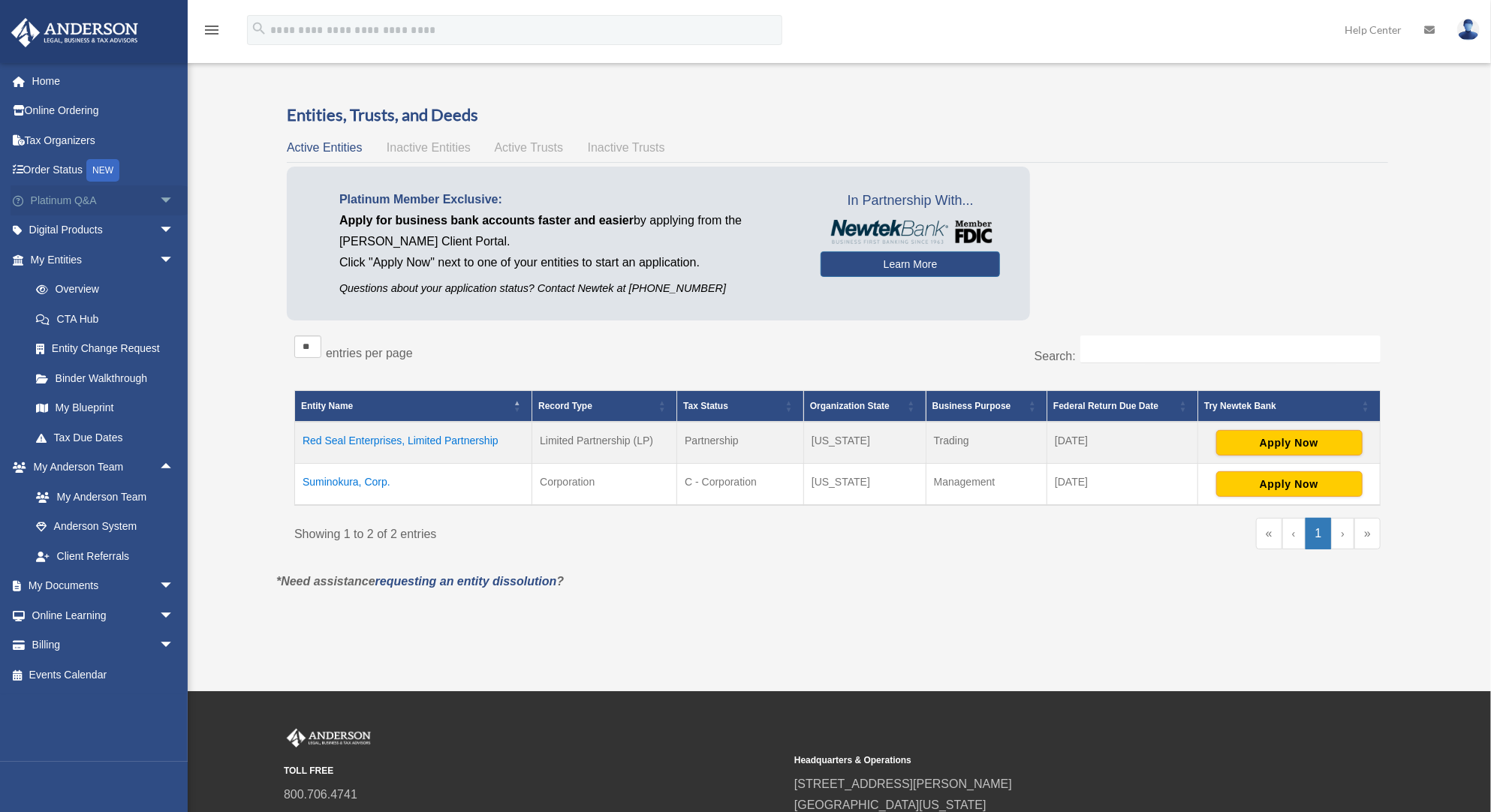
click at [81, 195] on link "Platinum Q&A arrow_drop_down" at bounding box center [103, 200] width 186 height 30
click at [159, 199] on span "arrow_drop_down" at bounding box center [174, 200] width 30 height 30
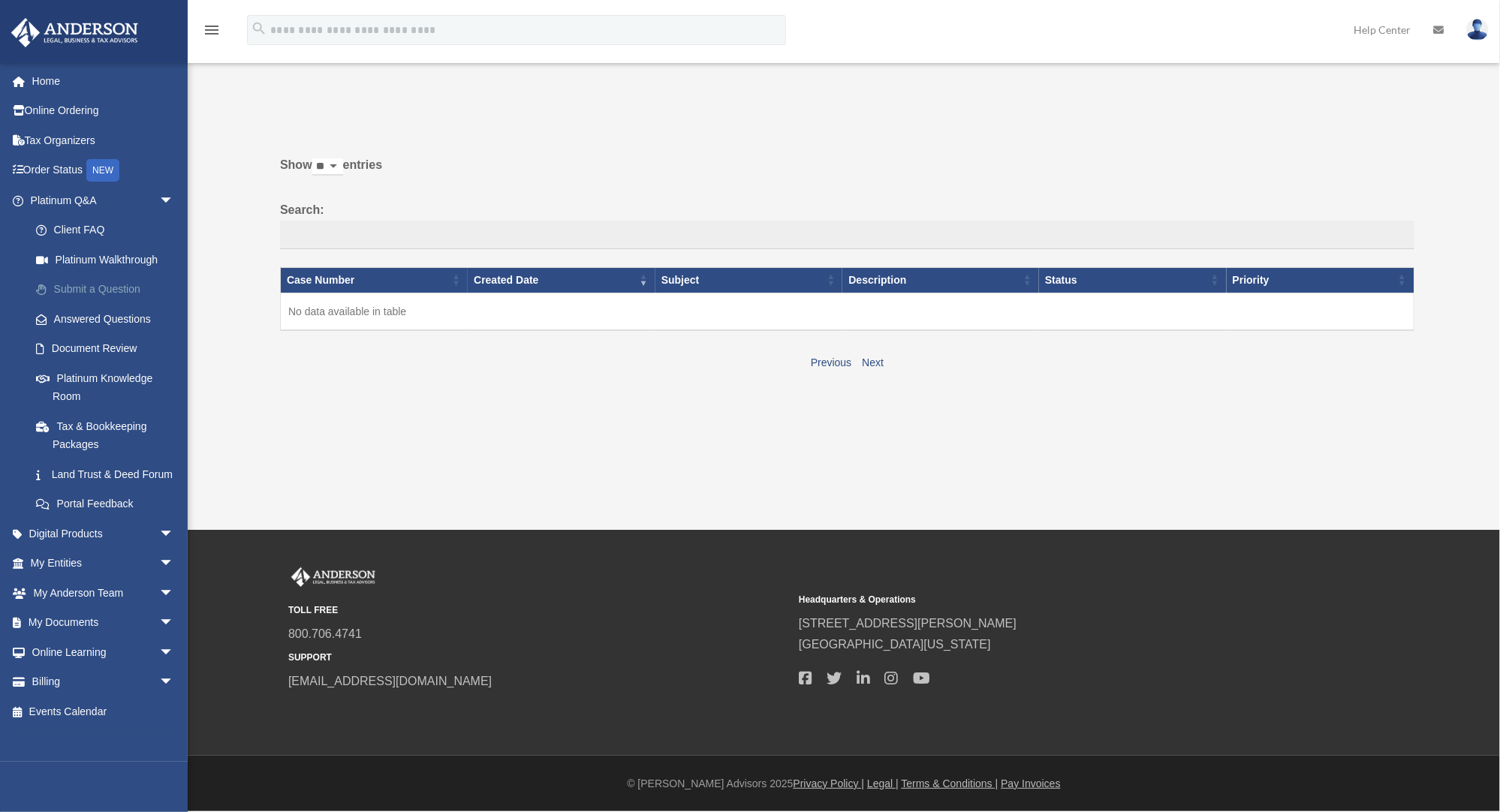
click at [97, 281] on link "Submit a Question" at bounding box center [109, 290] width 176 height 30
click at [77, 292] on link "Submit a Question" at bounding box center [109, 290] width 176 height 30
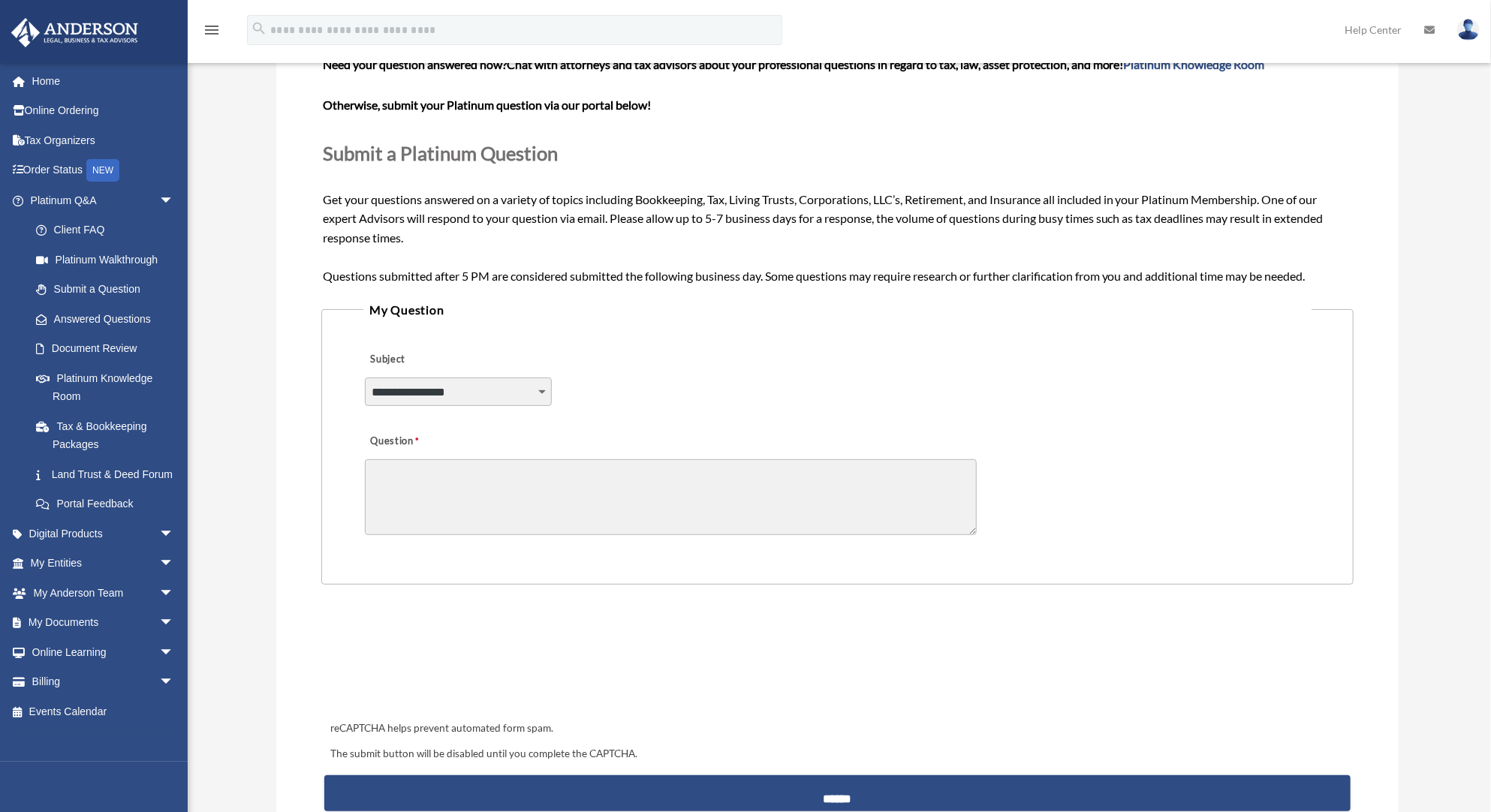
scroll to position [241, 0]
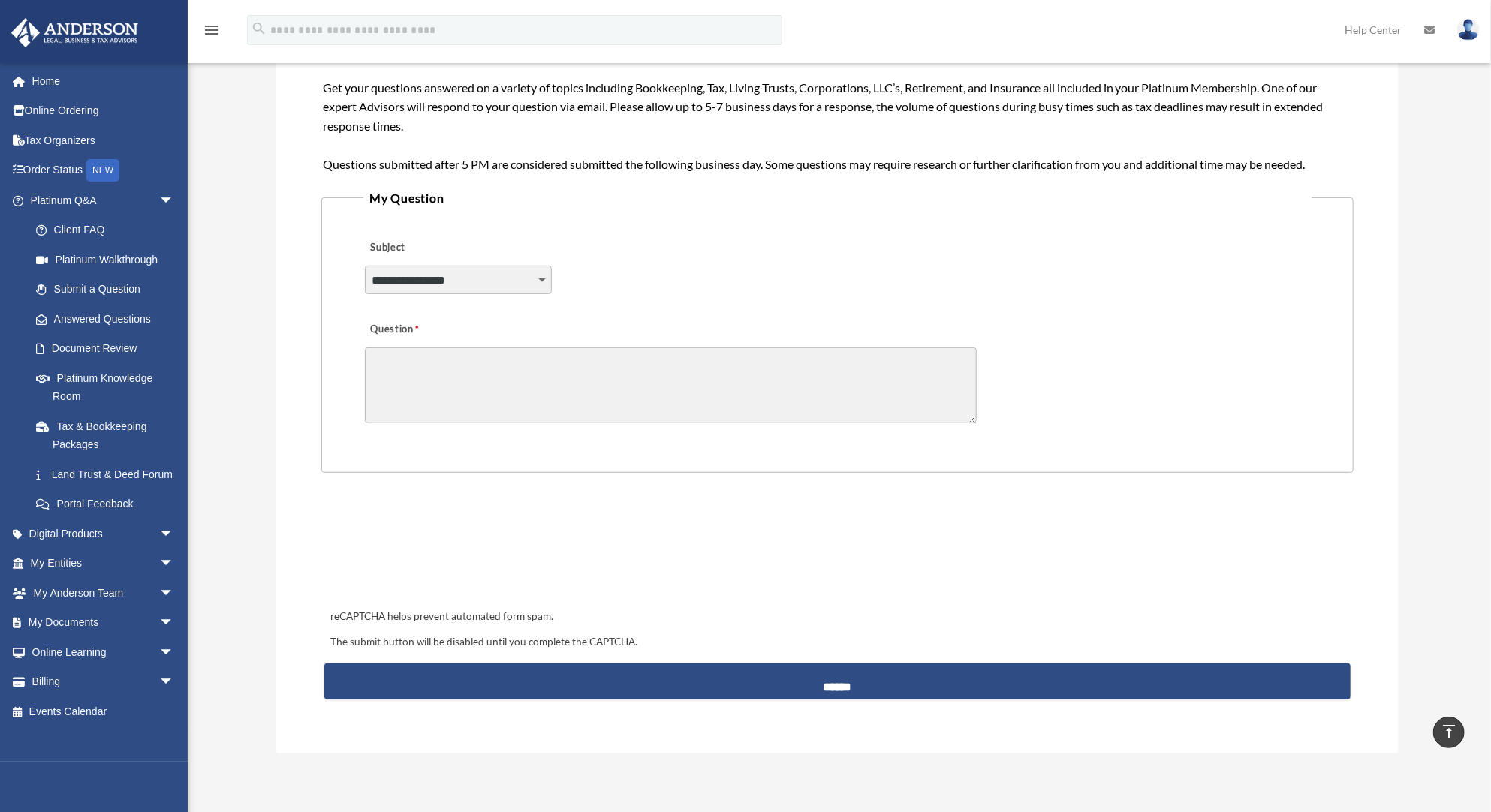
click at [475, 266] on select "**********" at bounding box center [458, 280] width 188 height 29
click at [477, 270] on select "**********" at bounding box center [458, 280] width 188 height 29
select select "******"
click at [365, 266] on select "**********" at bounding box center [458, 280] width 188 height 29
click at [470, 348] on textarea "Question" at bounding box center [670, 385] width 612 height 76
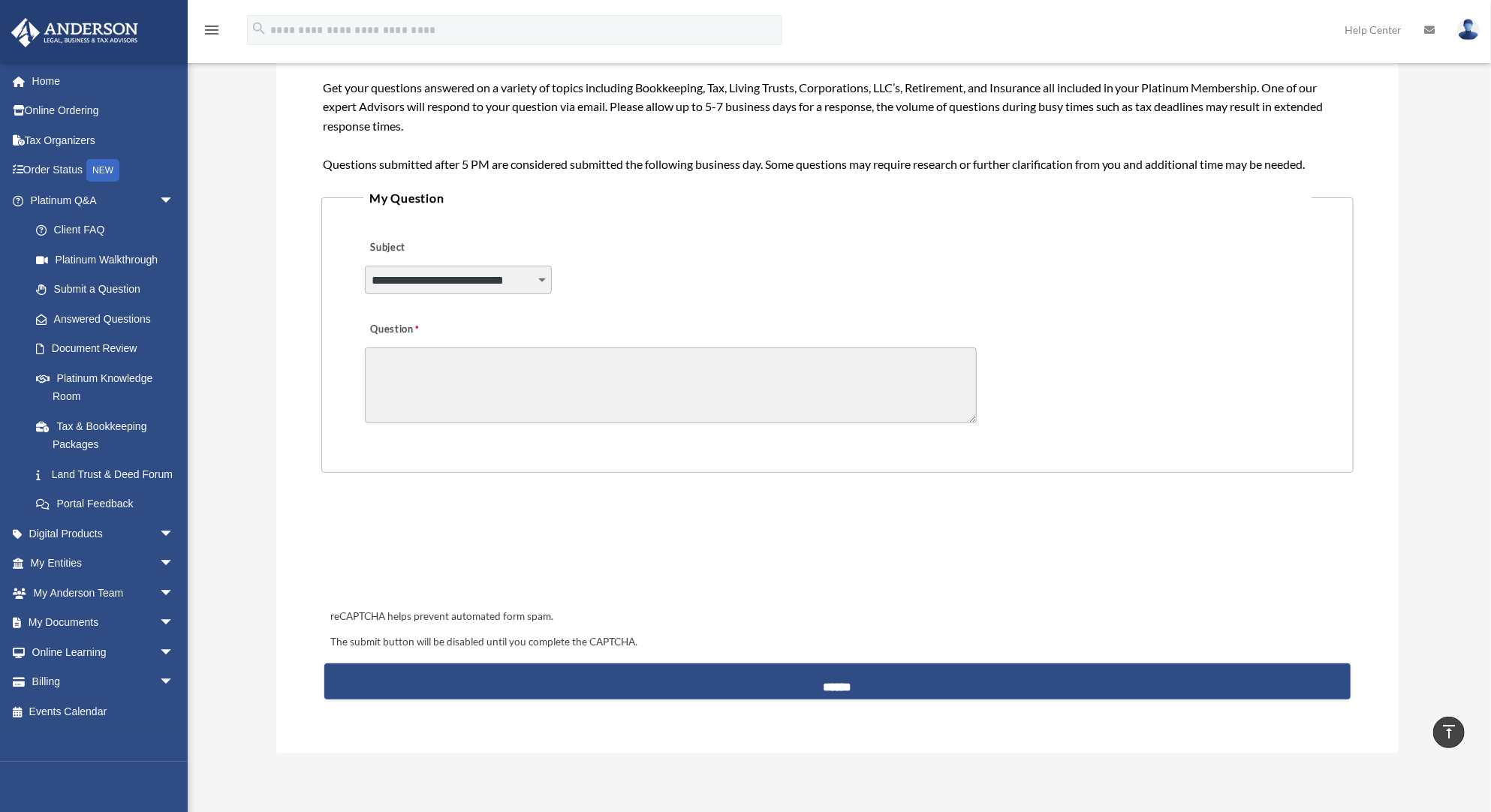
click at [790, 264] on div "**********" at bounding box center [837, 270] width 948 height 82
click at [712, 373] on textarea "Question" at bounding box center [670, 385] width 612 height 76
click at [739, 293] on div "**********" at bounding box center [837, 270] width 948 height 82
click at [140, 607] on link "My Anderson Team arrow_drop_down" at bounding box center [103, 593] width 186 height 30
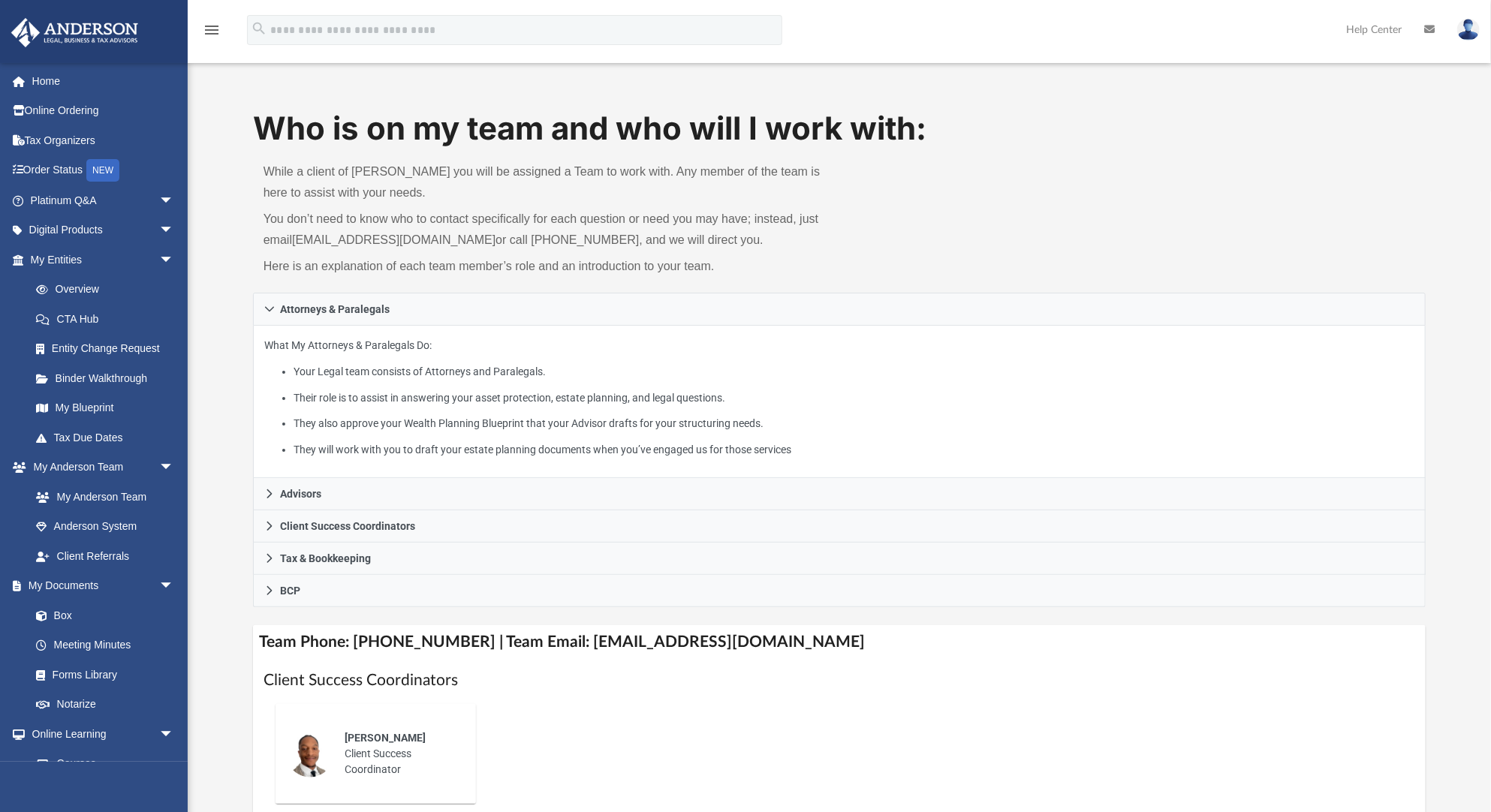
click at [989, 190] on div "Who is on my team and who will I work with: While a client of [PERSON_NAME] you…" at bounding box center [839, 200] width 1172 height 186
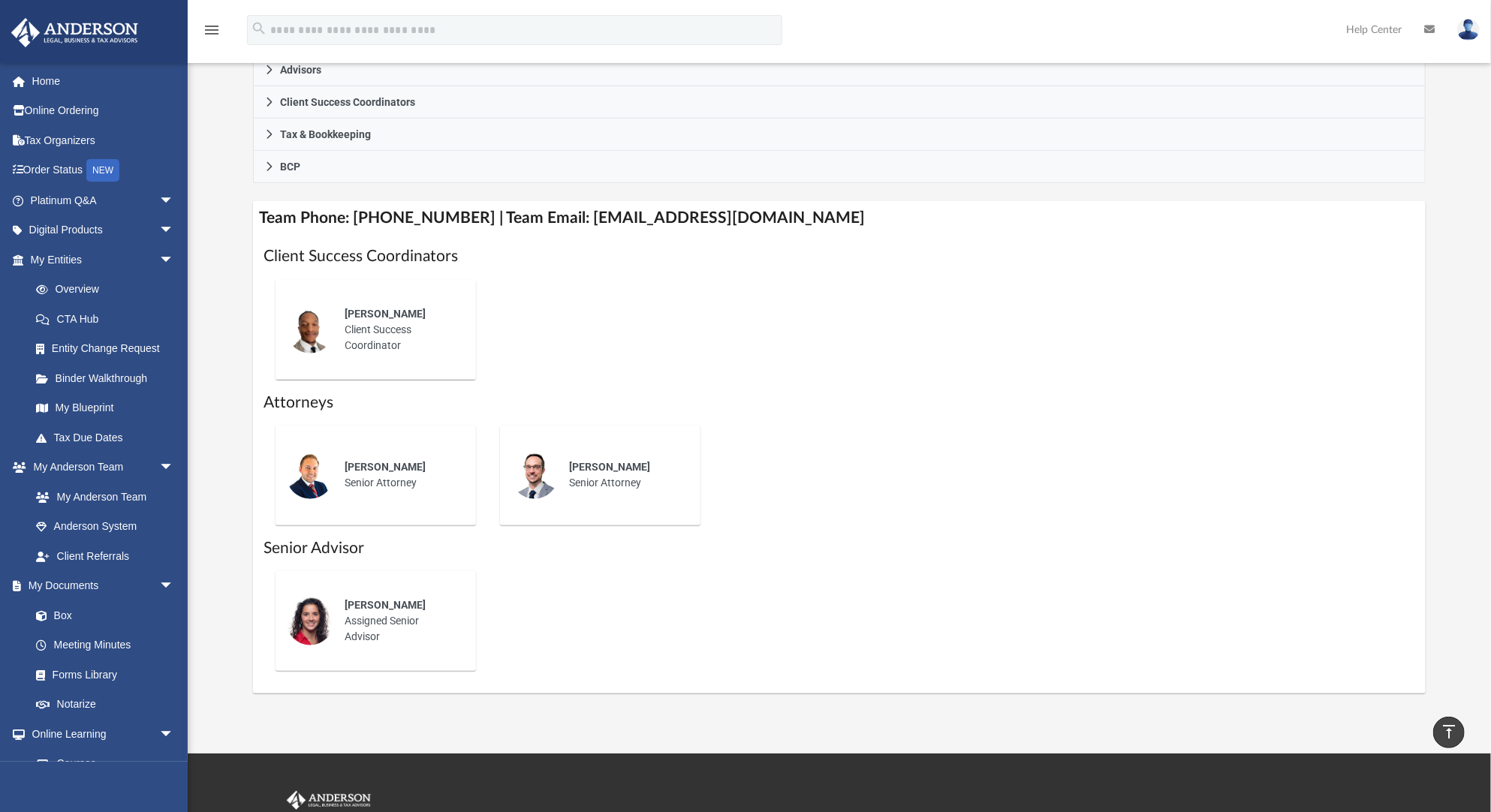
scroll to position [420, 0]
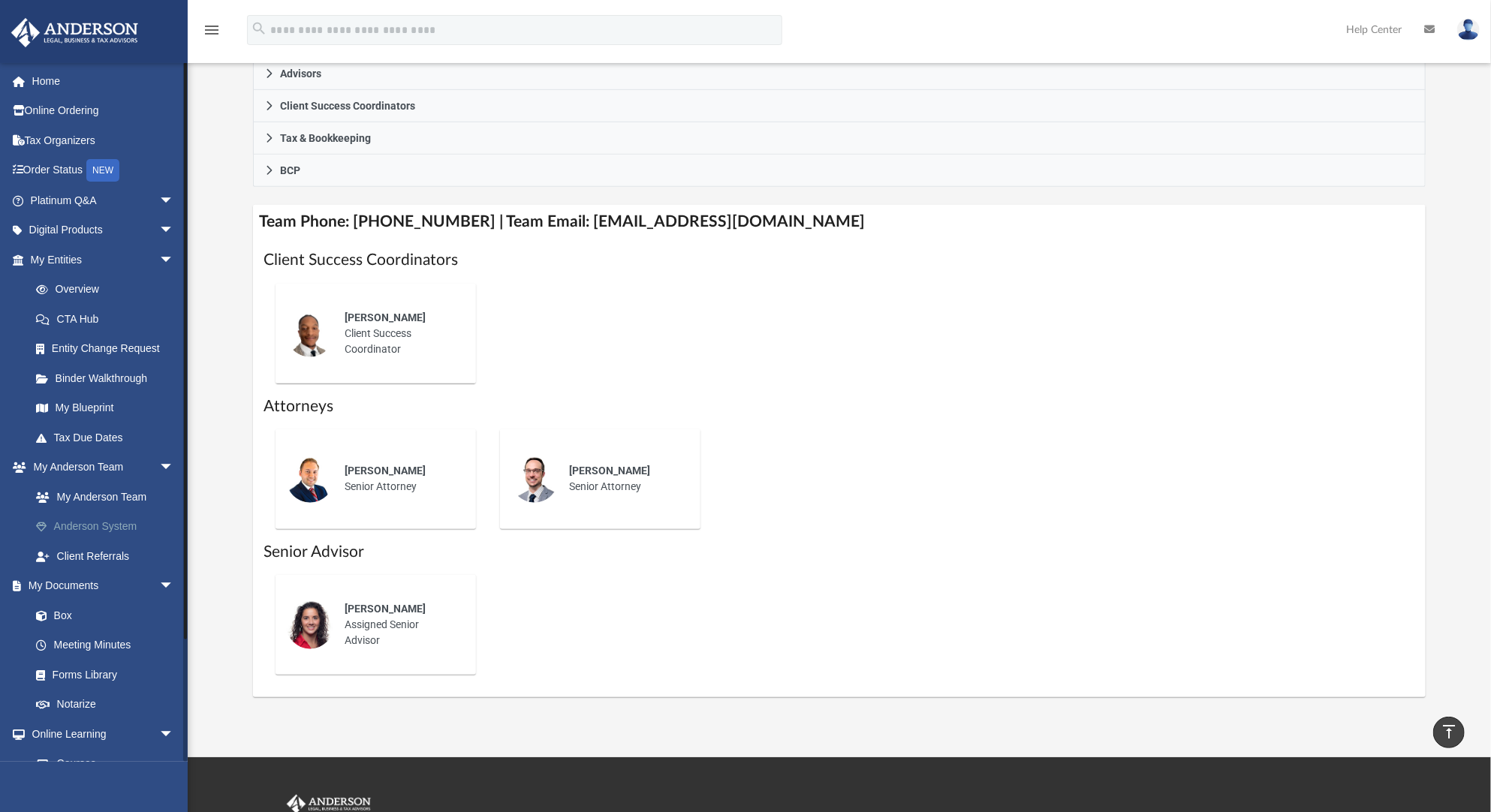
click at [122, 514] on link "Anderson System" at bounding box center [109, 527] width 176 height 30
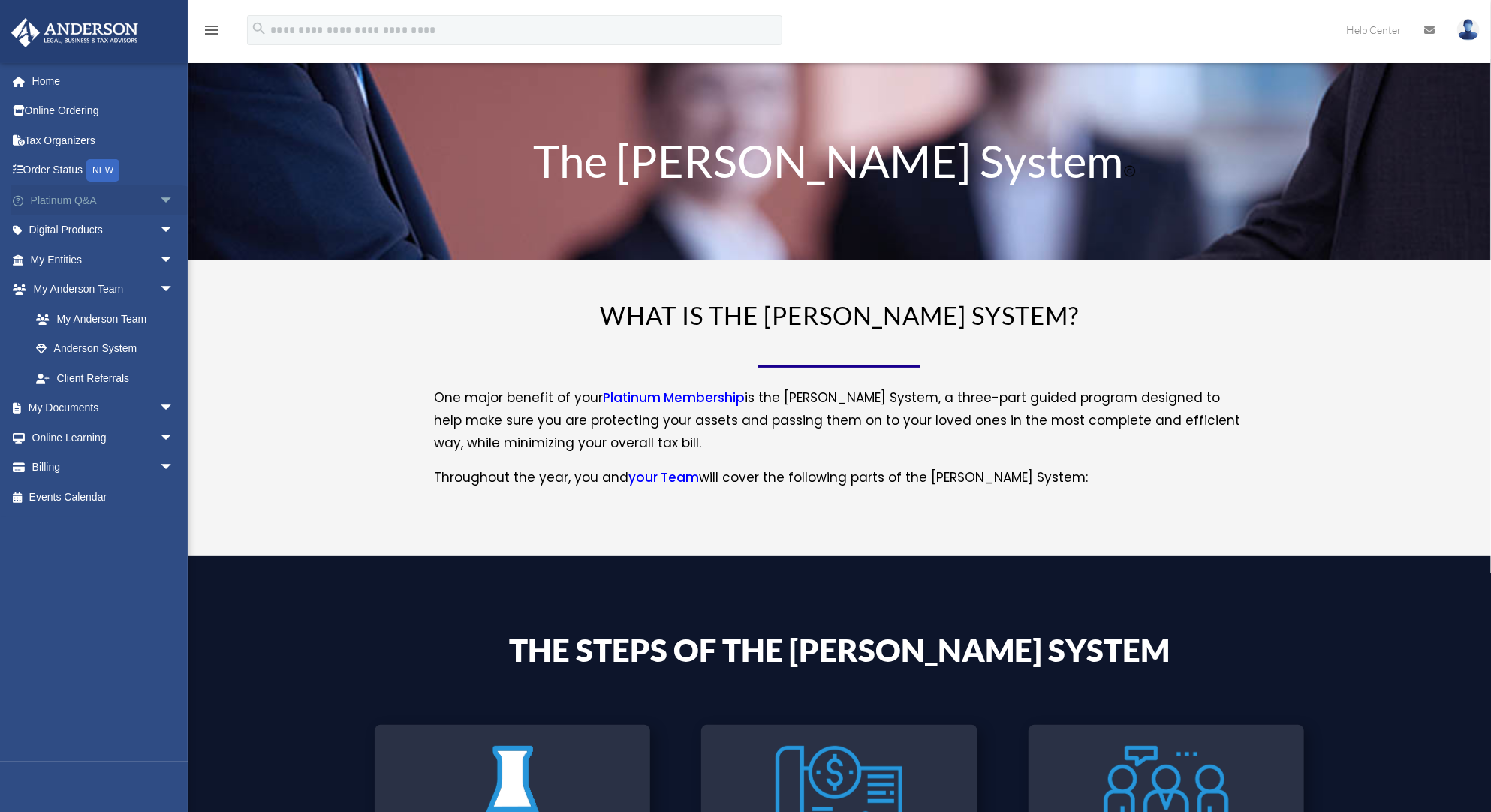
click at [166, 205] on span "arrow_drop_down" at bounding box center [174, 200] width 30 height 30
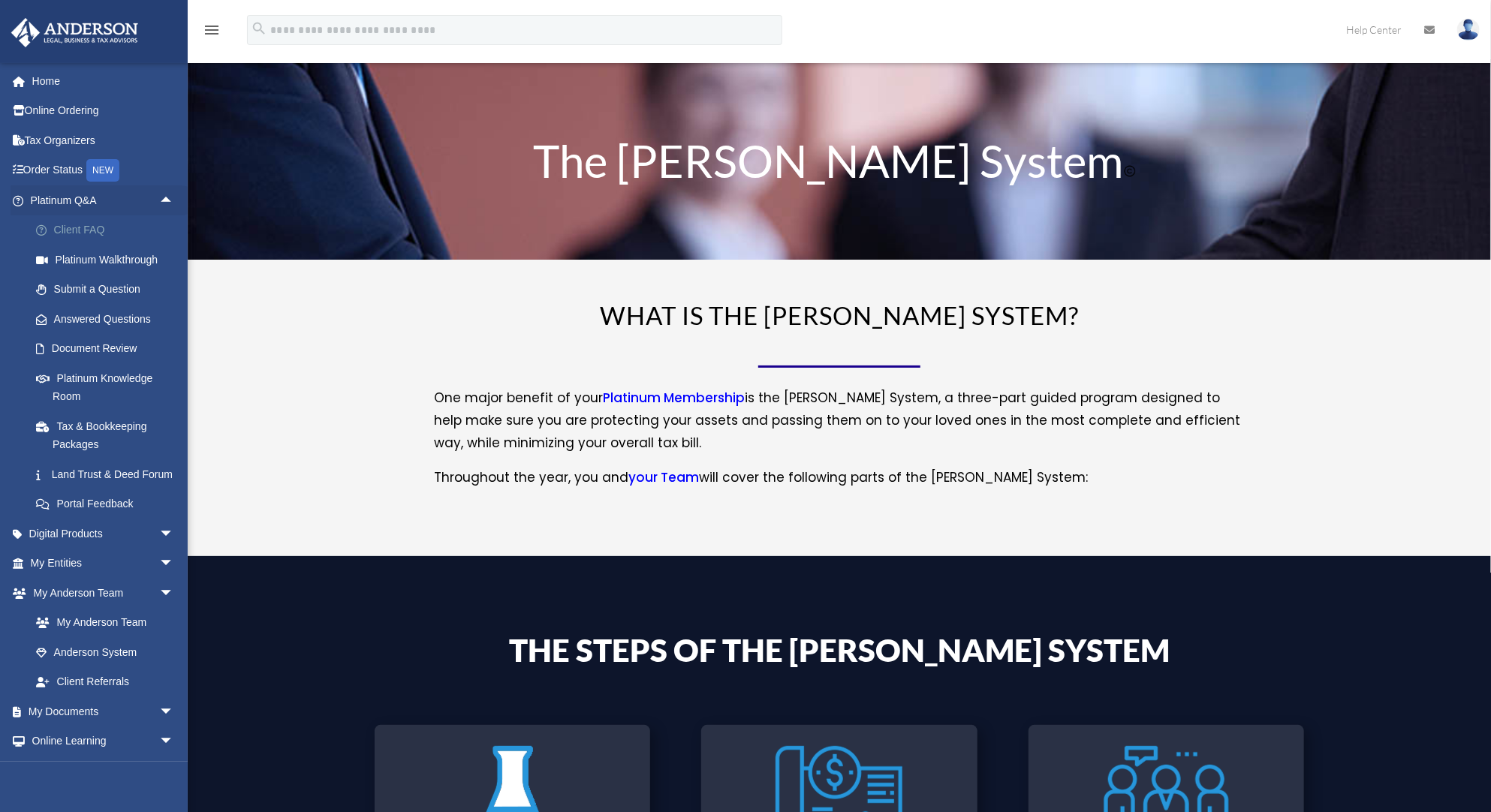
click at [100, 217] on link "Client FAQ" at bounding box center [109, 230] width 176 height 30
click at [163, 261] on link "Platinum Walkthrough" at bounding box center [109, 259] width 176 height 30
click at [150, 264] on link "Platinum Walkthrough" at bounding box center [109, 259] width 176 height 30
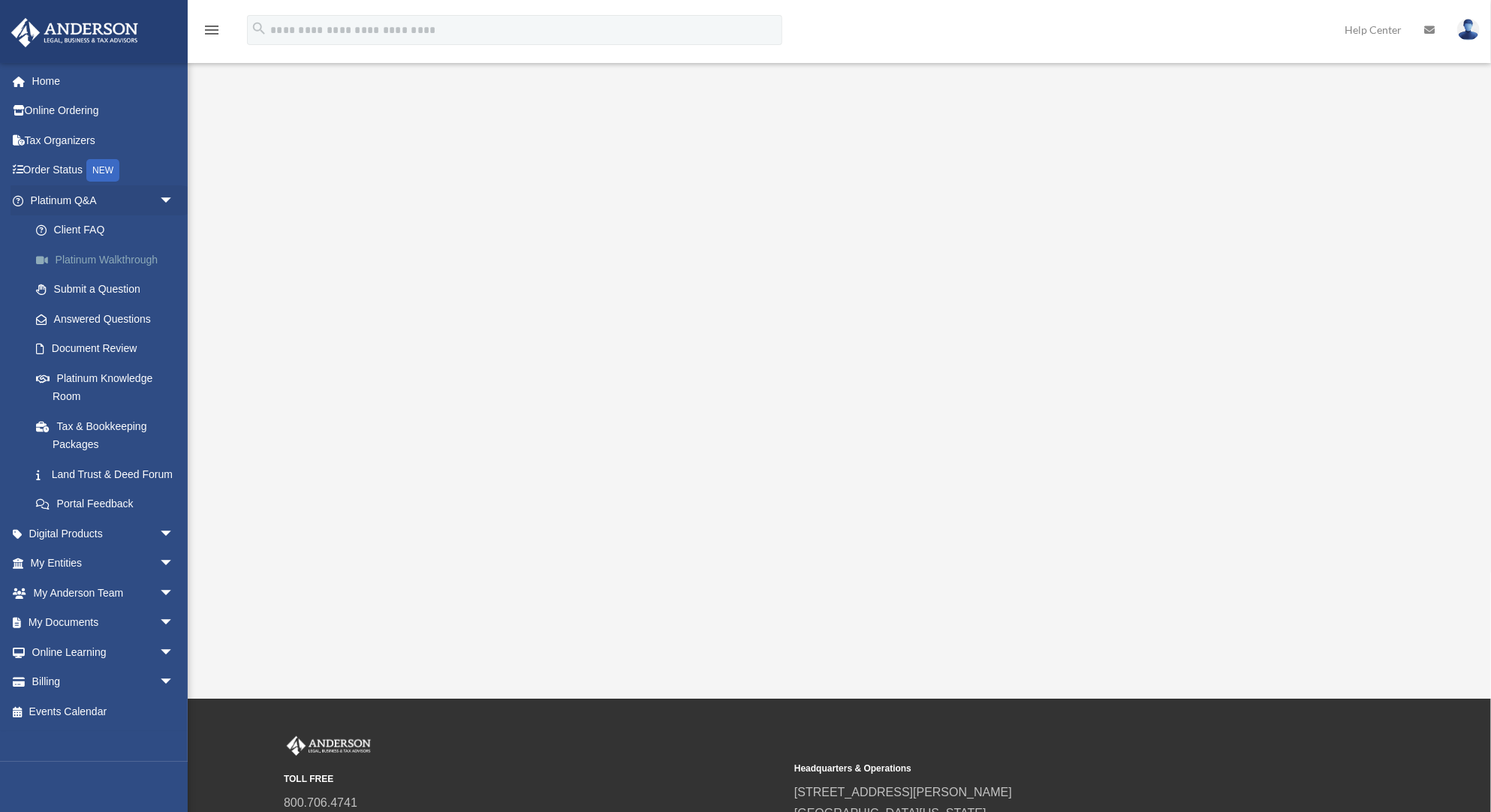
click at [154, 260] on link "Platinum Walkthrough" at bounding box center [109, 259] width 176 height 30
click at [172, 580] on span "arrow_drop_down" at bounding box center [174, 563] width 30 height 30
click at [170, 580] on span "arrow_drop_up" at bounding box center [174, 563] width 30 height 30
click at [112, 382] on link "Platinum Knowledge Room" at bounding box center [109, 388] width 176 height 48
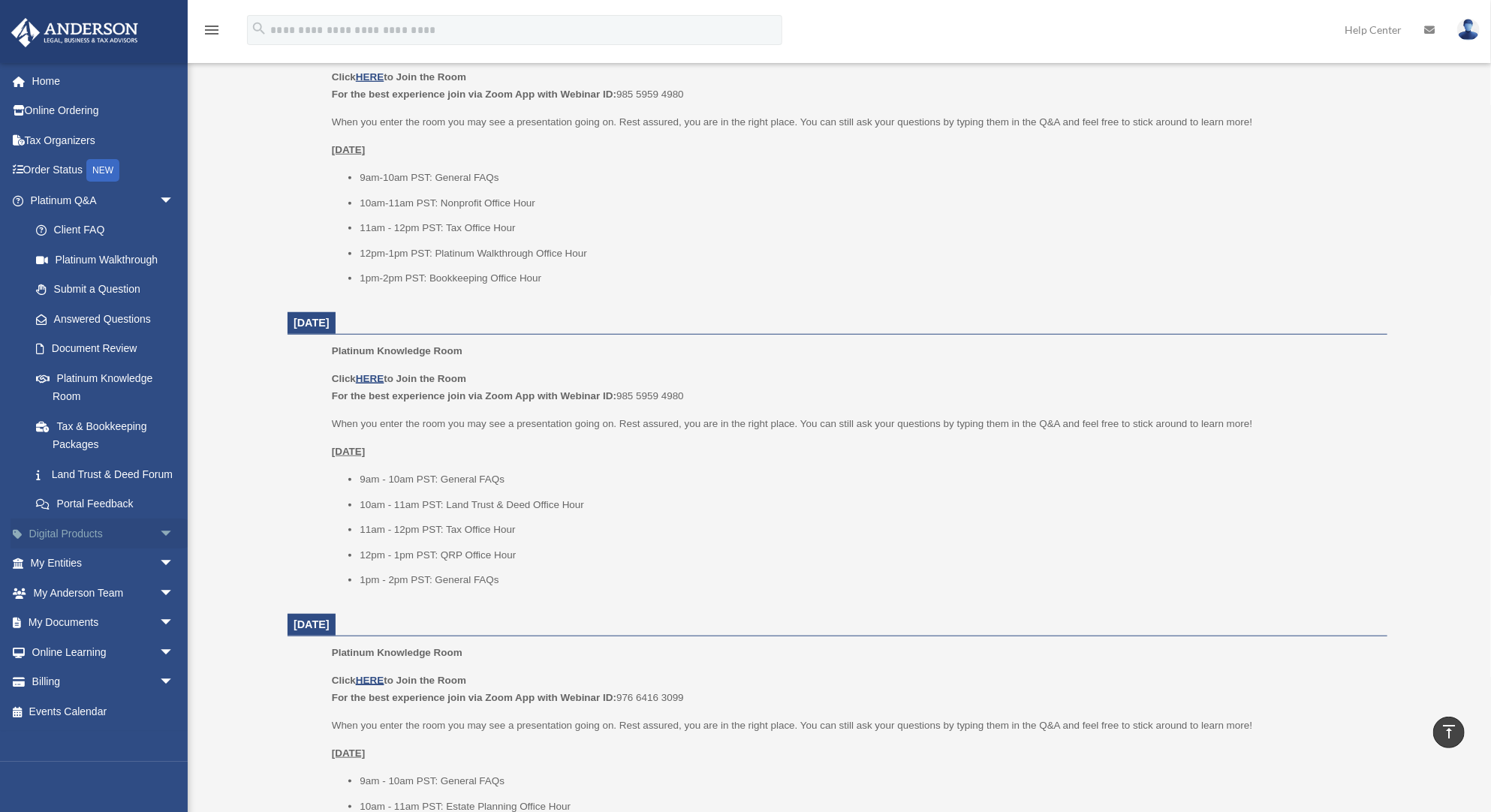
scroll to position [661, 0]
click at [159, 667] on span "arrow_drop_down" at bounding box center [174, 652] width 30 height 30
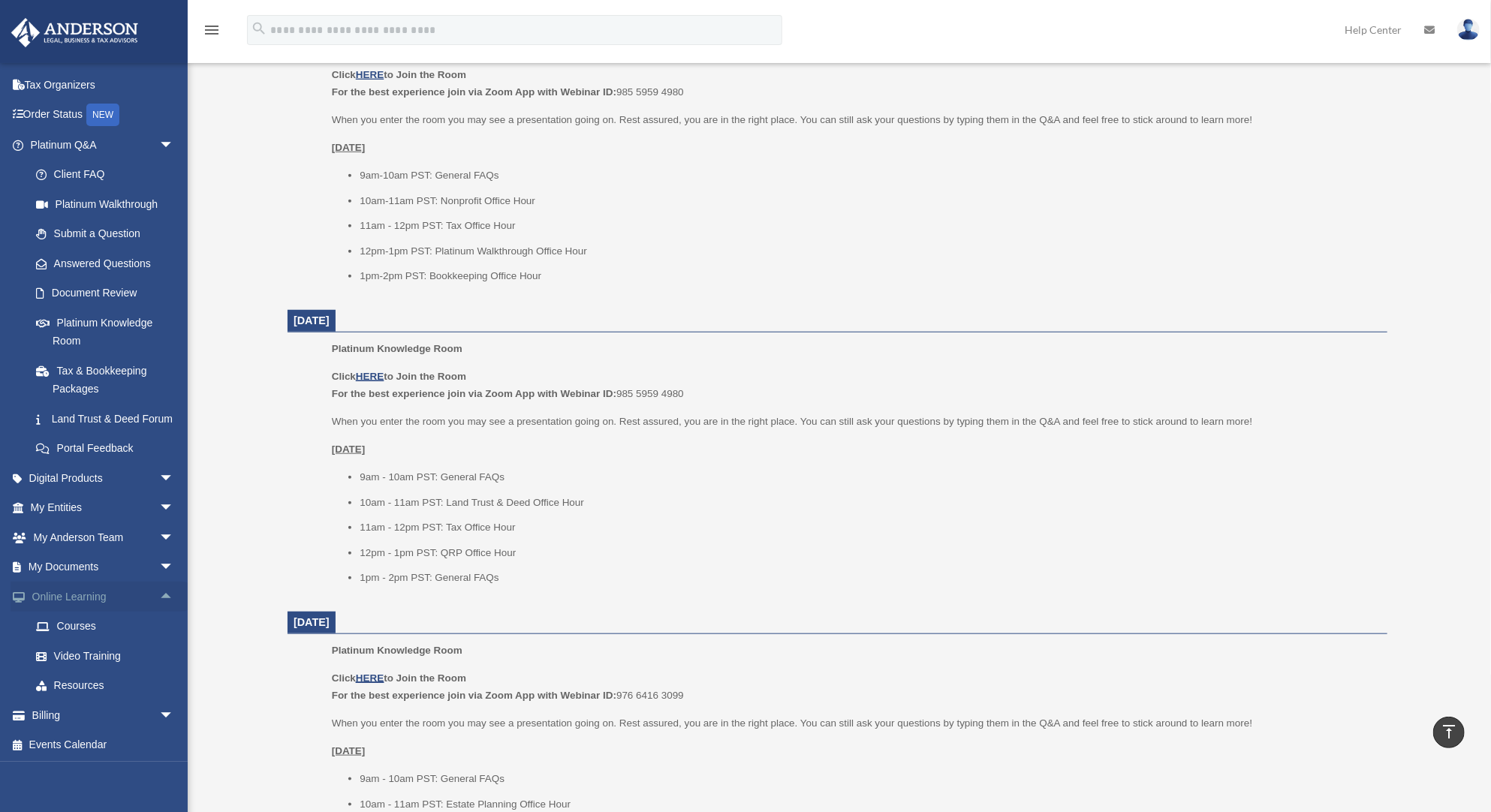
scroll to position [75, 0]
click at [110, 598] on link "Online Learning arrow_drop_up" at bounding box center [103, 595] width 186 height 30
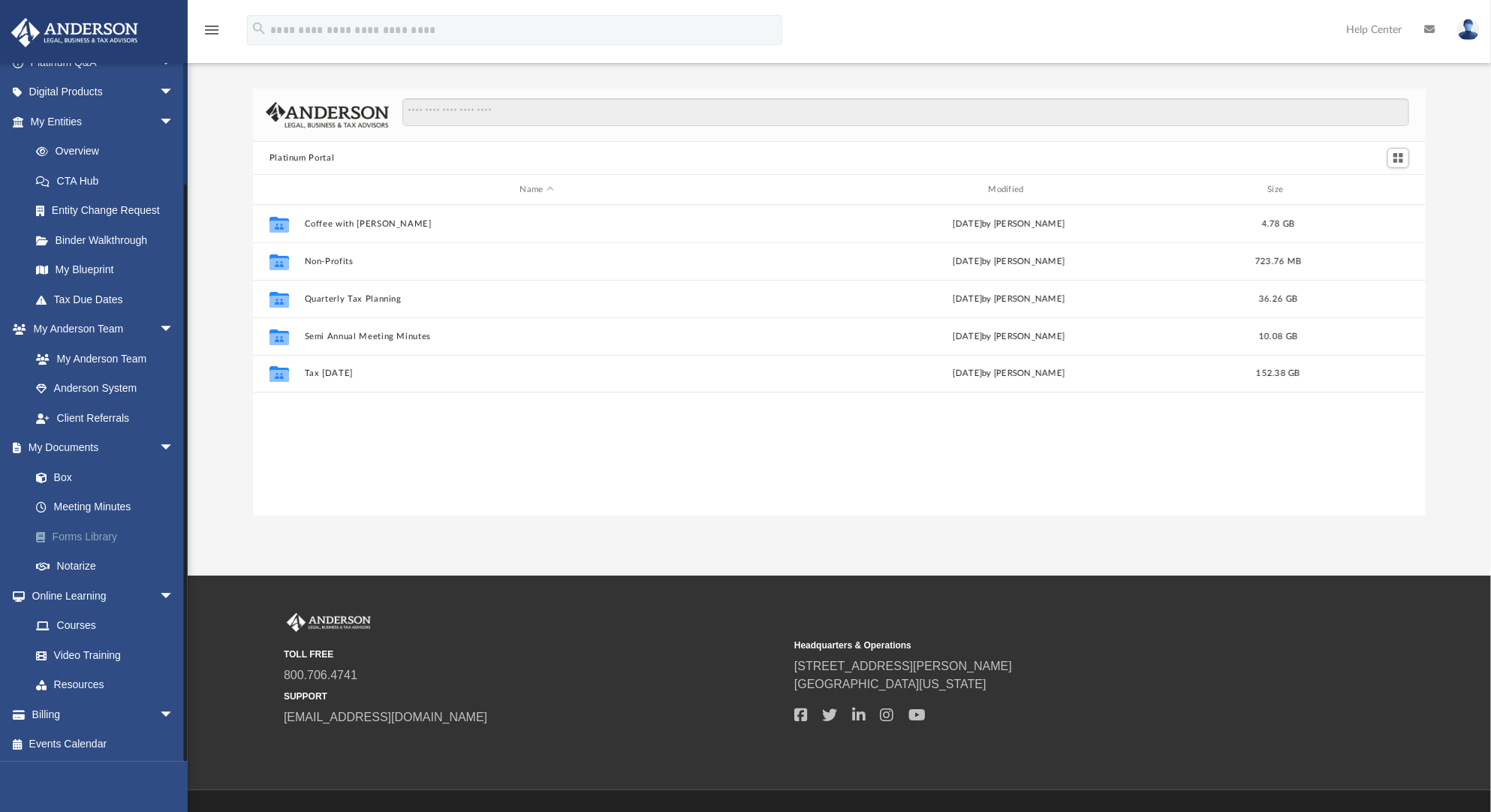
scroll to position [48, 0]
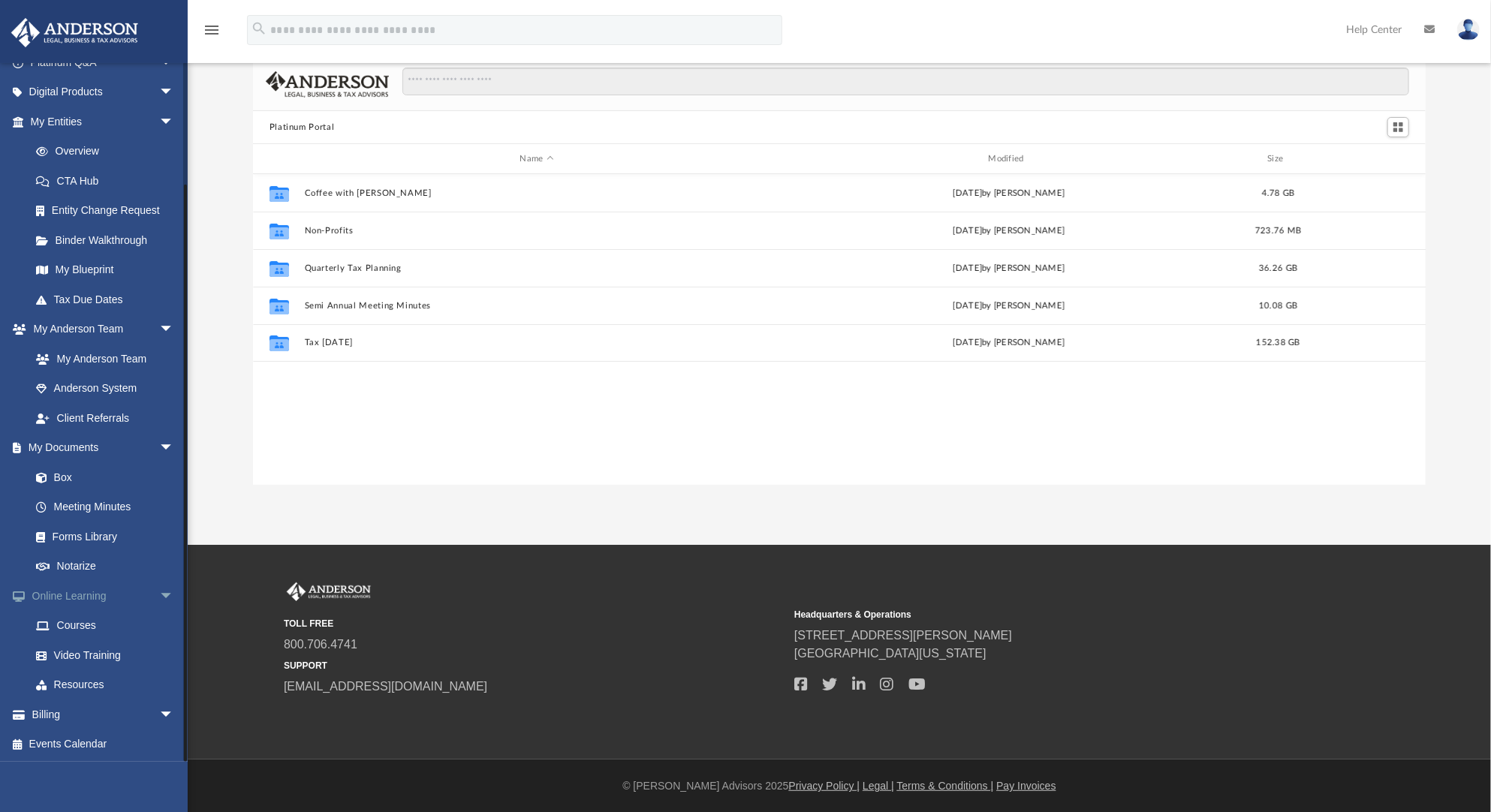
click at [169, 598] on span "arrow_drop_down" at bounding box center [174, 596] width 30 height 30
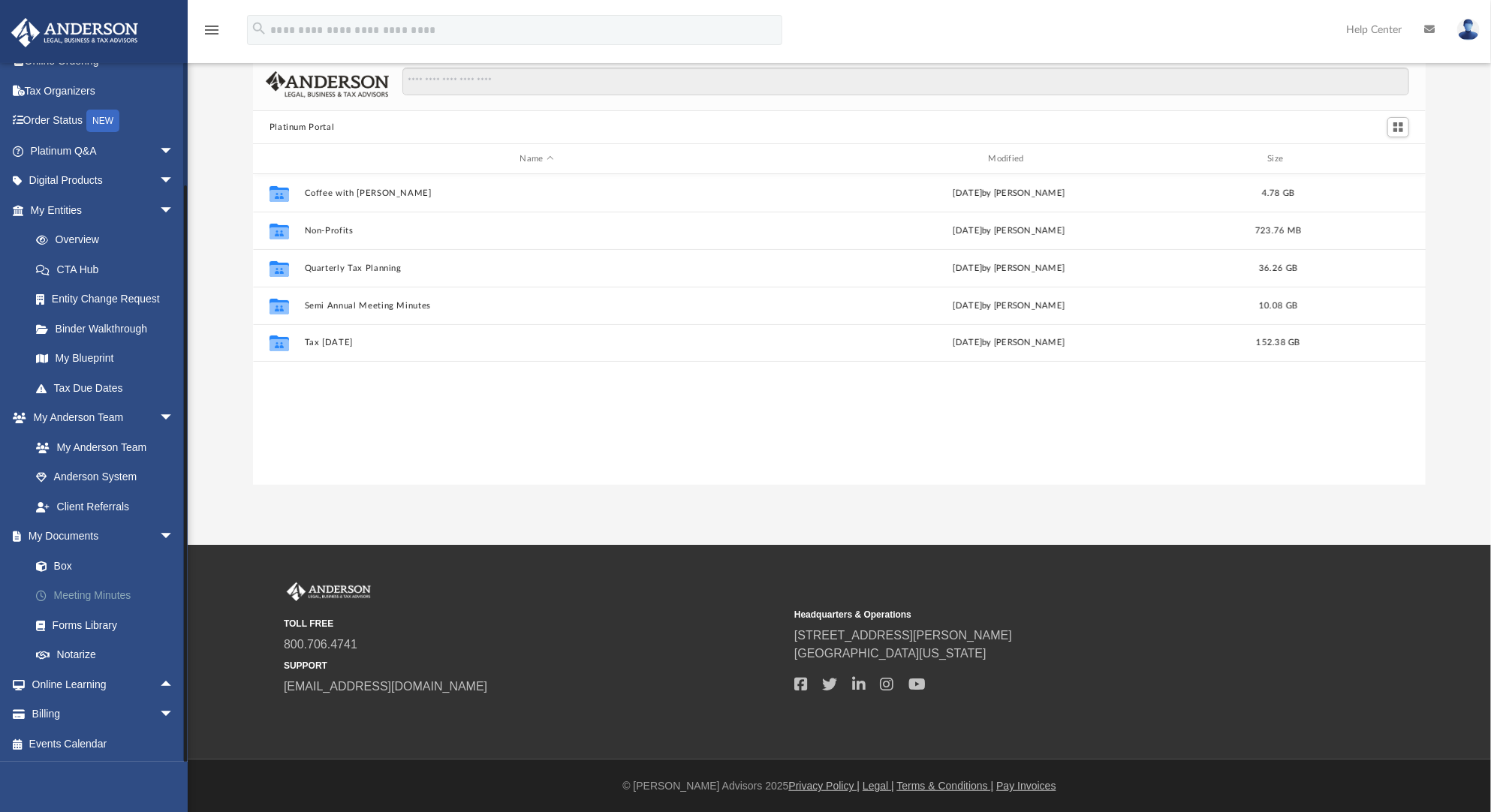
click at [163, 595] on link "Meeting Minutes" at bounding box center [109, 596] width 176 height 30
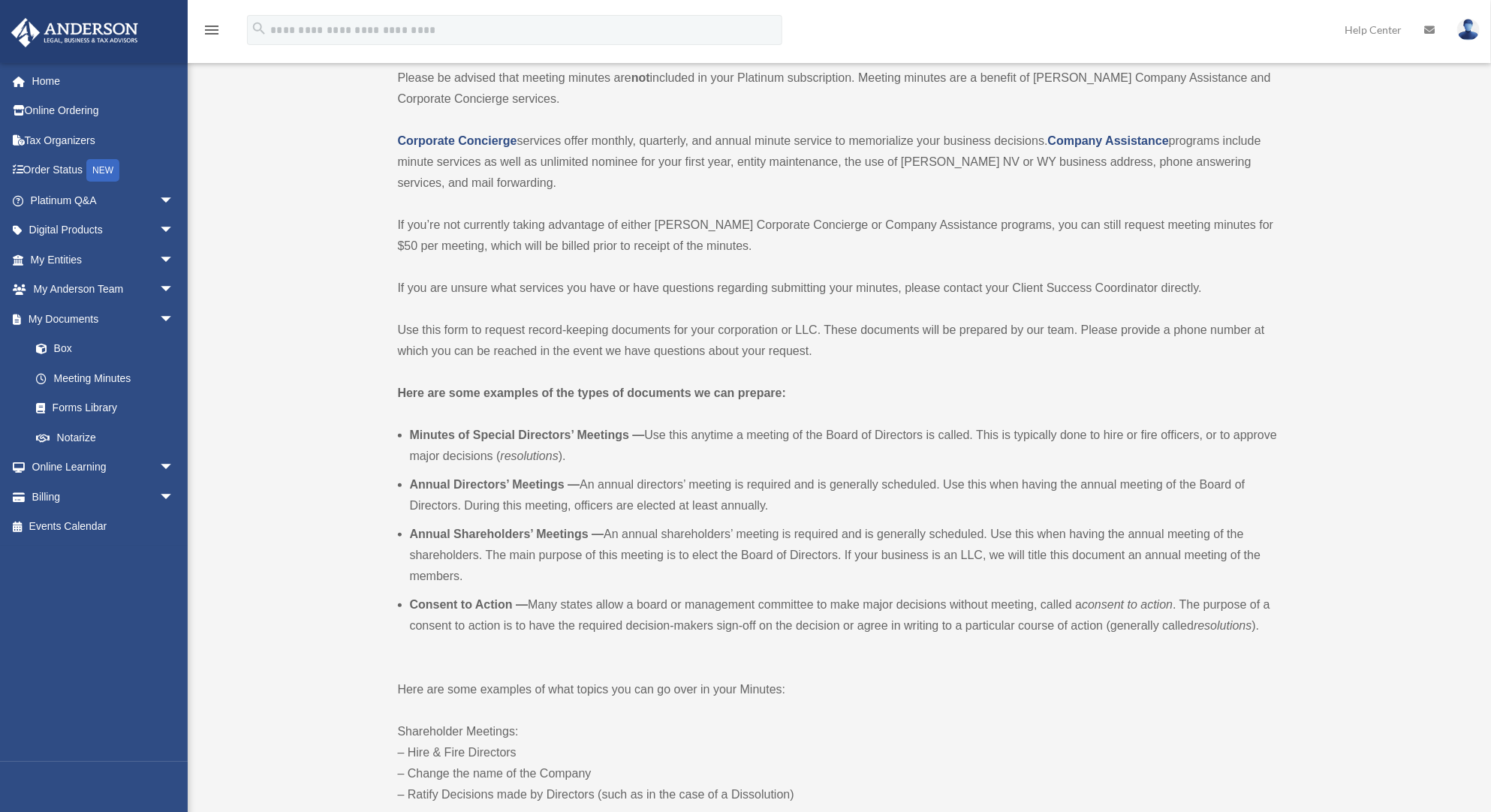
scroll to position [540, 0]
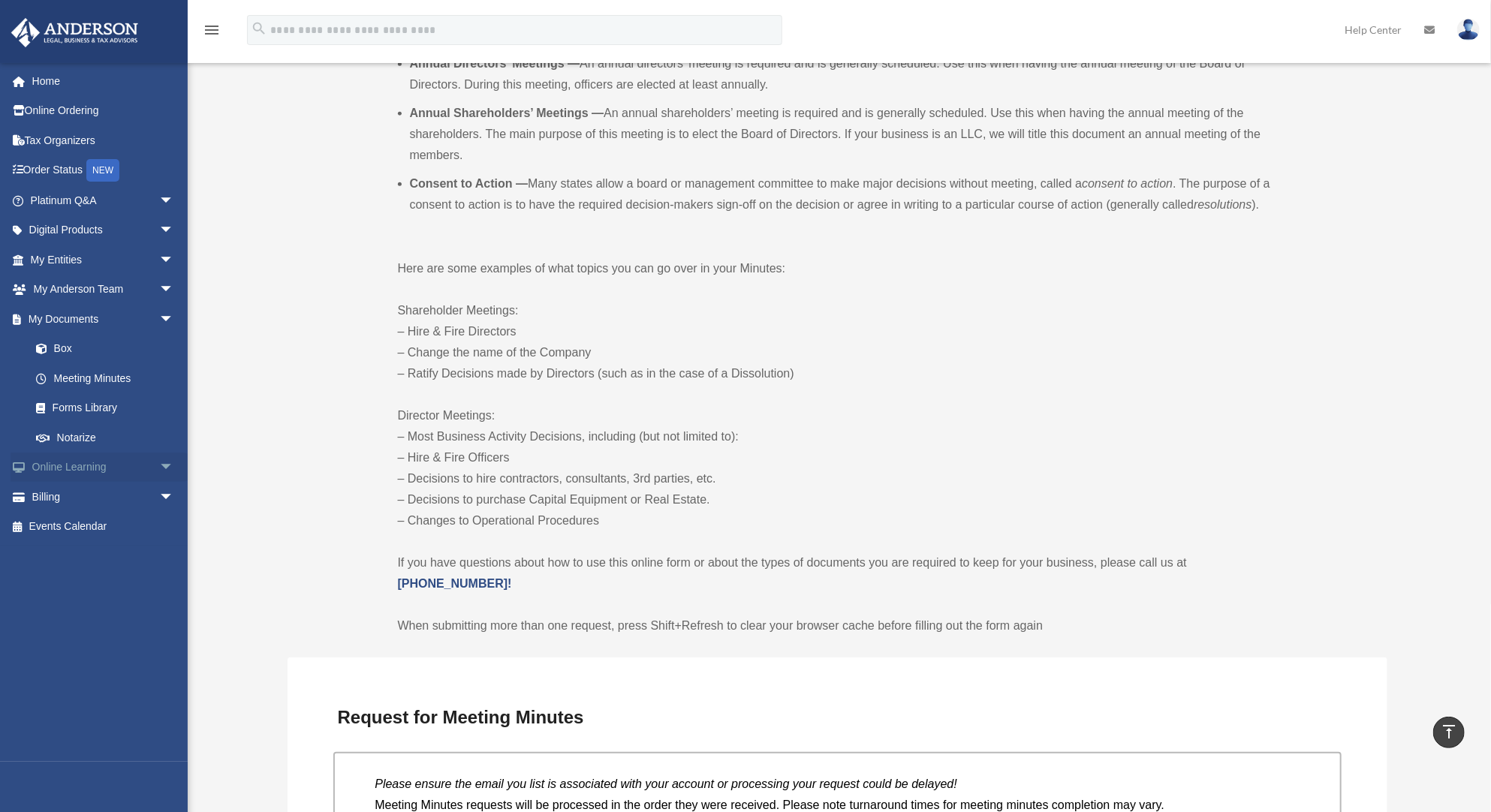
click at [159, 463] on span "arrow_drop_down" at bounding box center [174, 467] width 30 height 30
click at [92, 472] on link "Online Learning arrow_drop_up" at bounding box center [103, 467] width 186 height 30
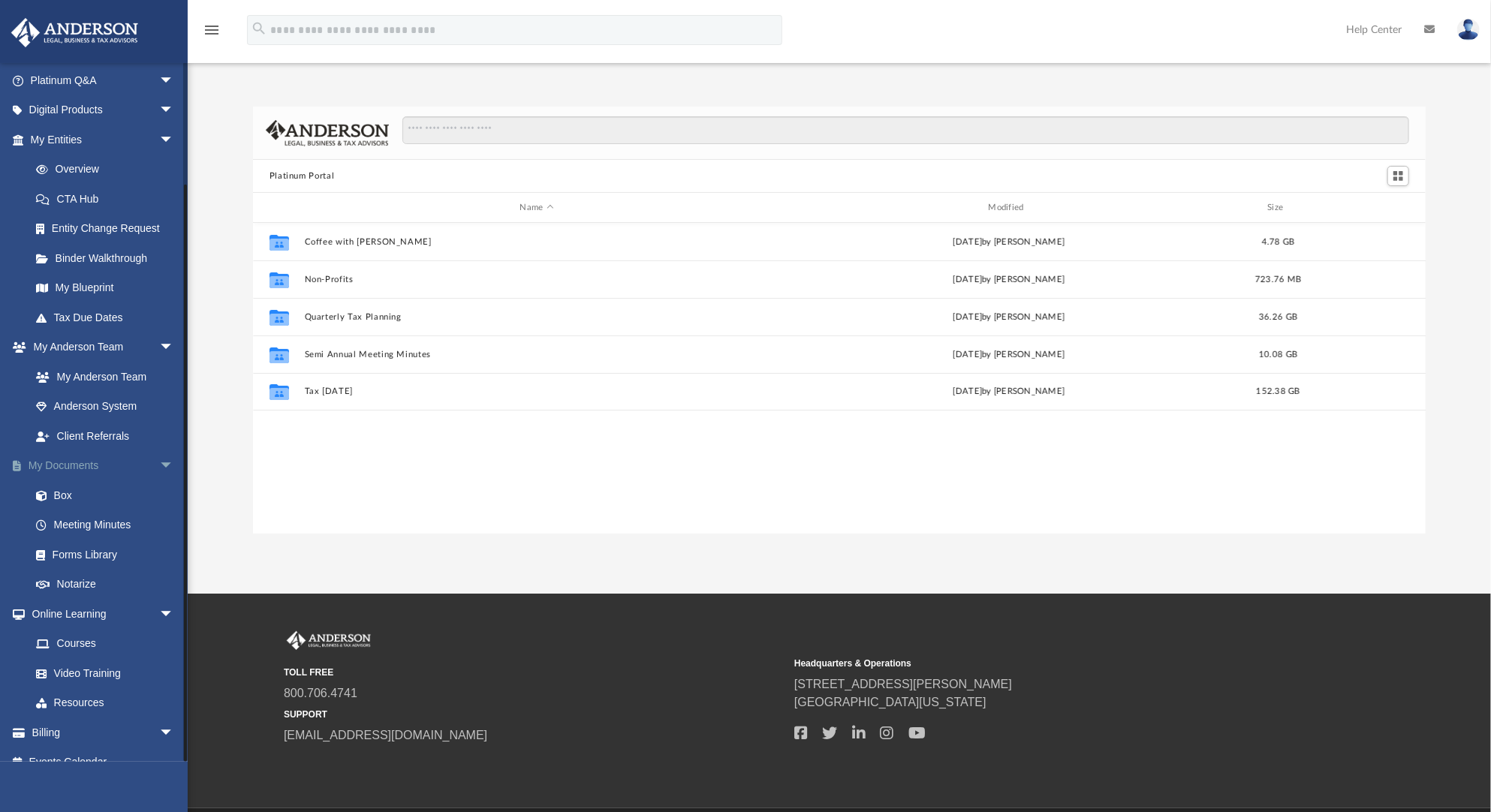
scroll to position [138, 0]
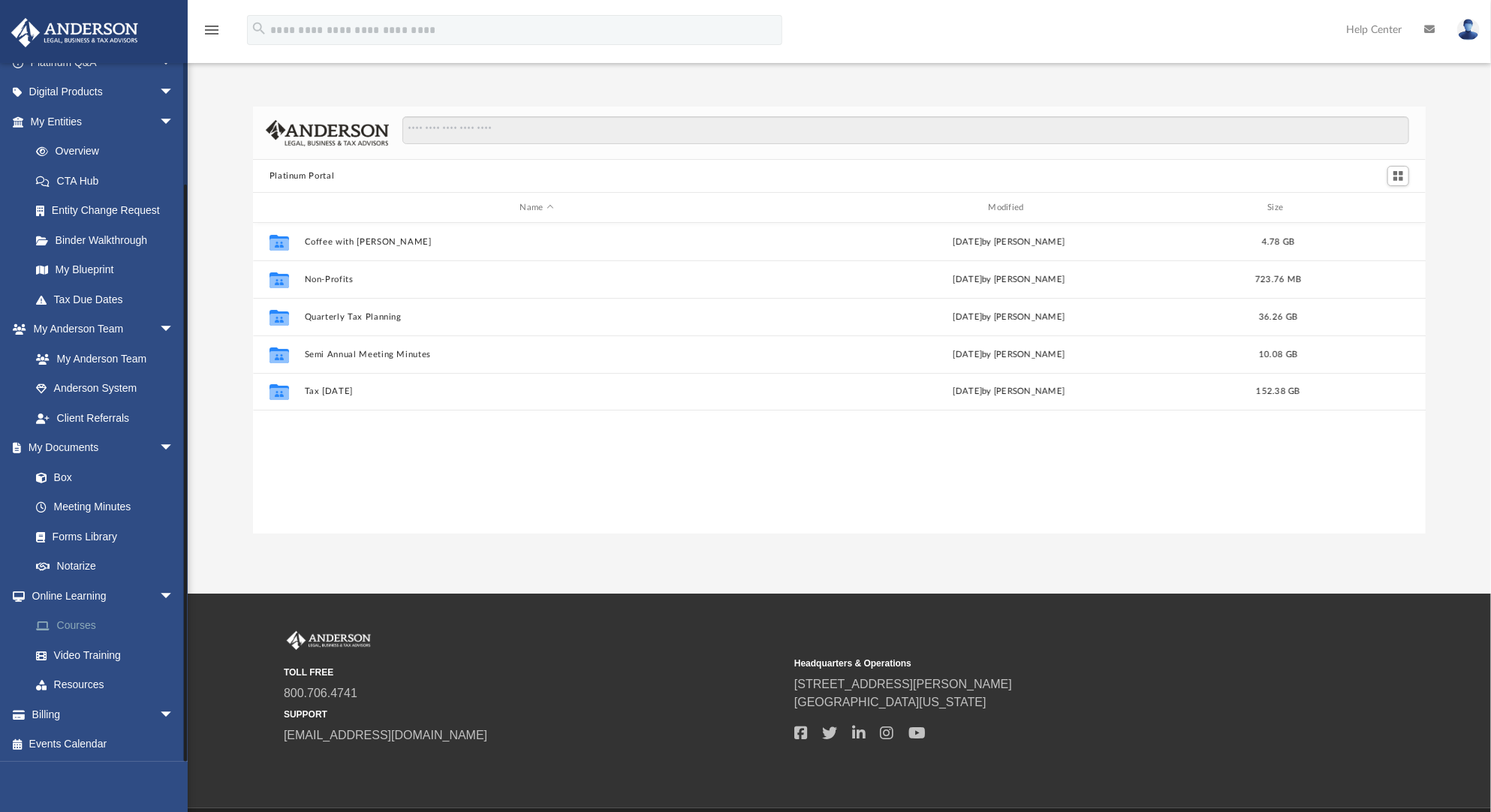
click at [89, 618] on link "Courses" at bounding box center [109, 626] width 176 height 30
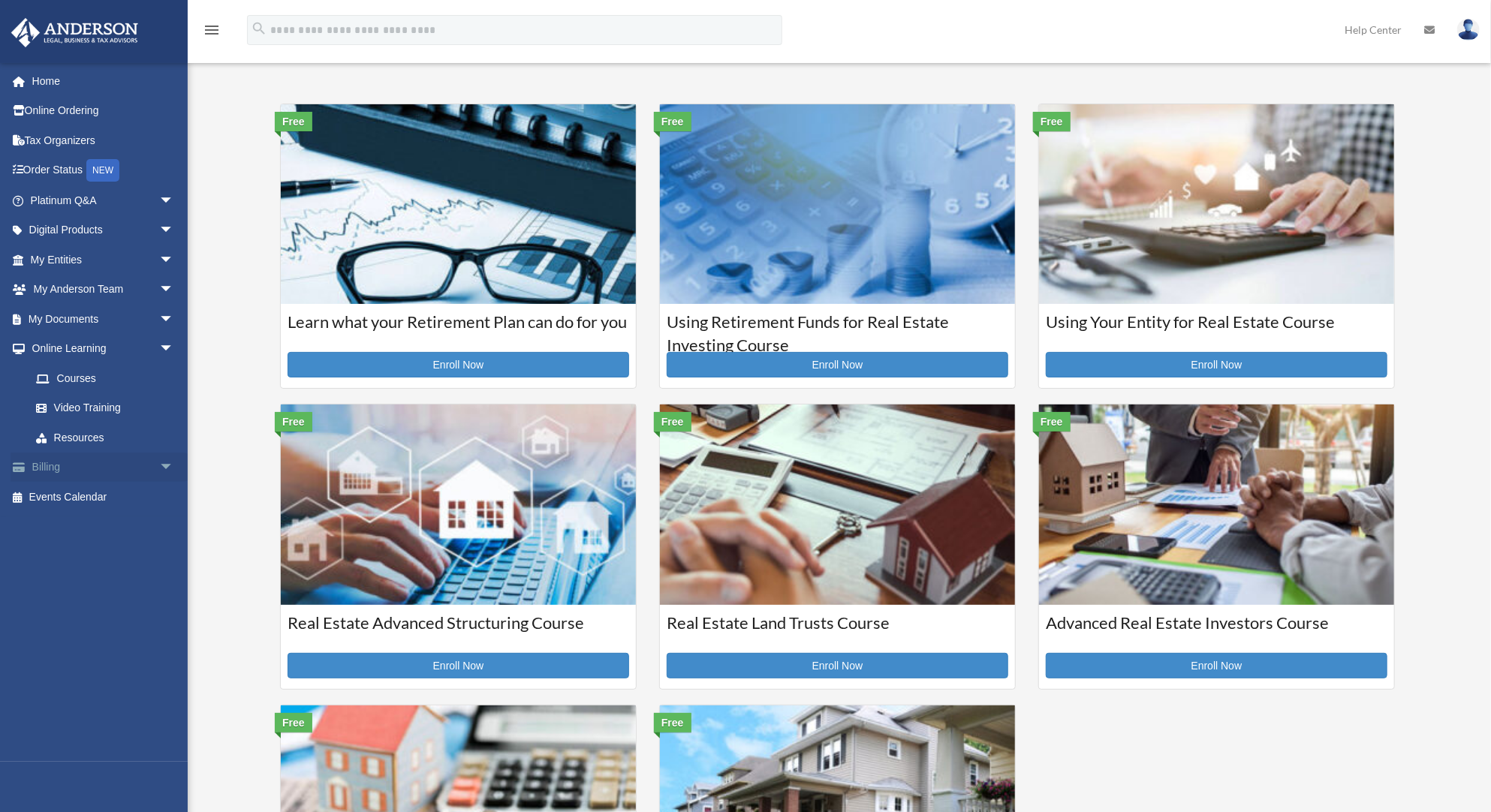
click at [160, 475] on span "arrow_drop_down" at bounding box center [174, 467] width 30 height 30
click at [160, 475] on span "arrow_drop_up" at bounding box center [174, 467] width 30 height 30
click at [156, 496] on link "Events Calendar" at bounding box center [103, 497] width 186 height 30
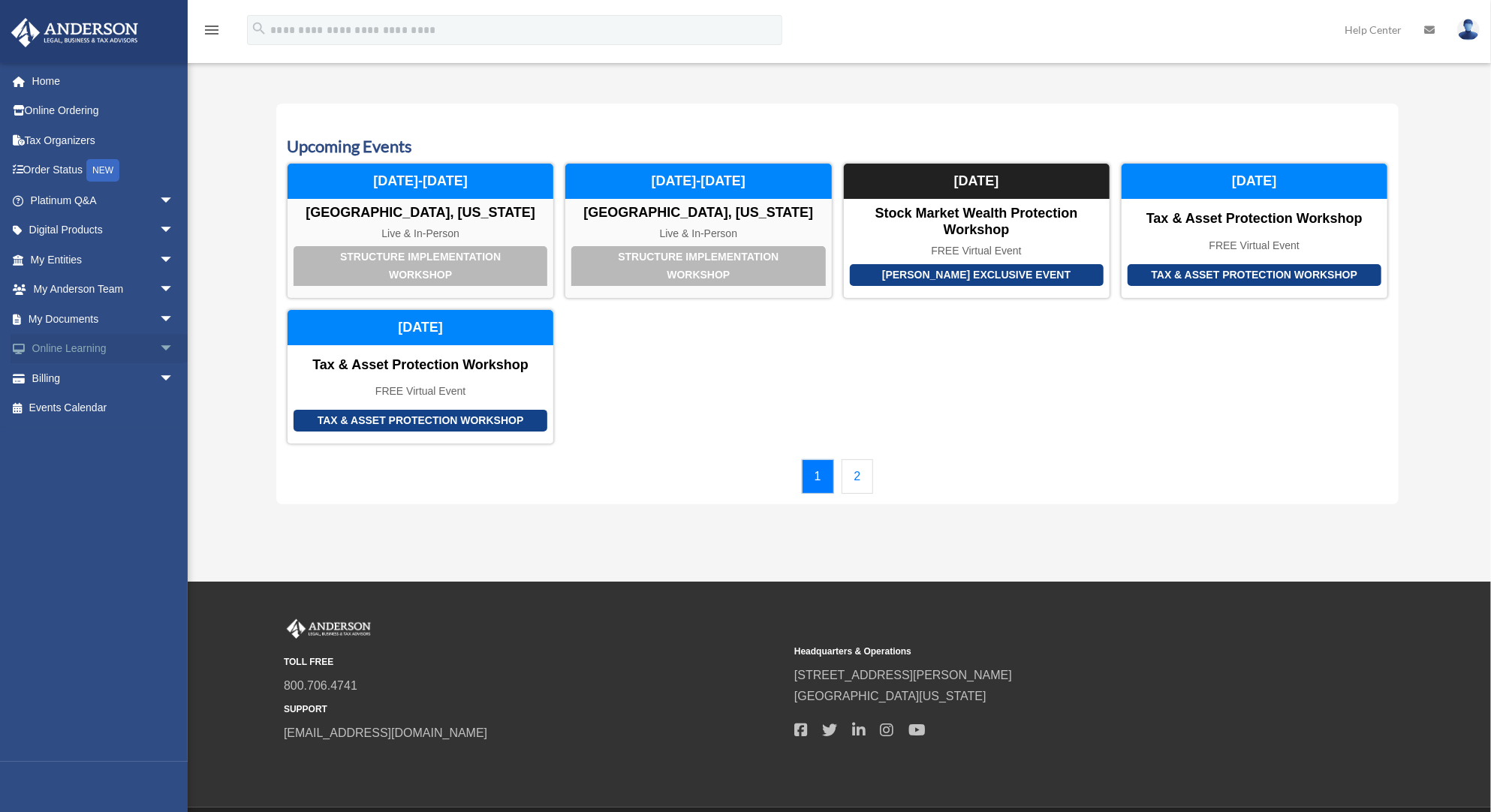
click at [161, 354] on span "arrow_drop_down" at bounding box center [174, 349] width 30 height 30
click at [141, 490] on link "Events Calendar" at bounding box center [103, 497] width 186 height 30
click at [159, 351] on span "arrow_drop_down" at bounding box center [174, 349] width 30 height 30
click at [159, 351] on span "arrow_drop_up" at bounding box center [174, 349] width 30 height 30
click at [880, 469] on div "1 2" at bounding box center [837, 477] width 1102 height 34
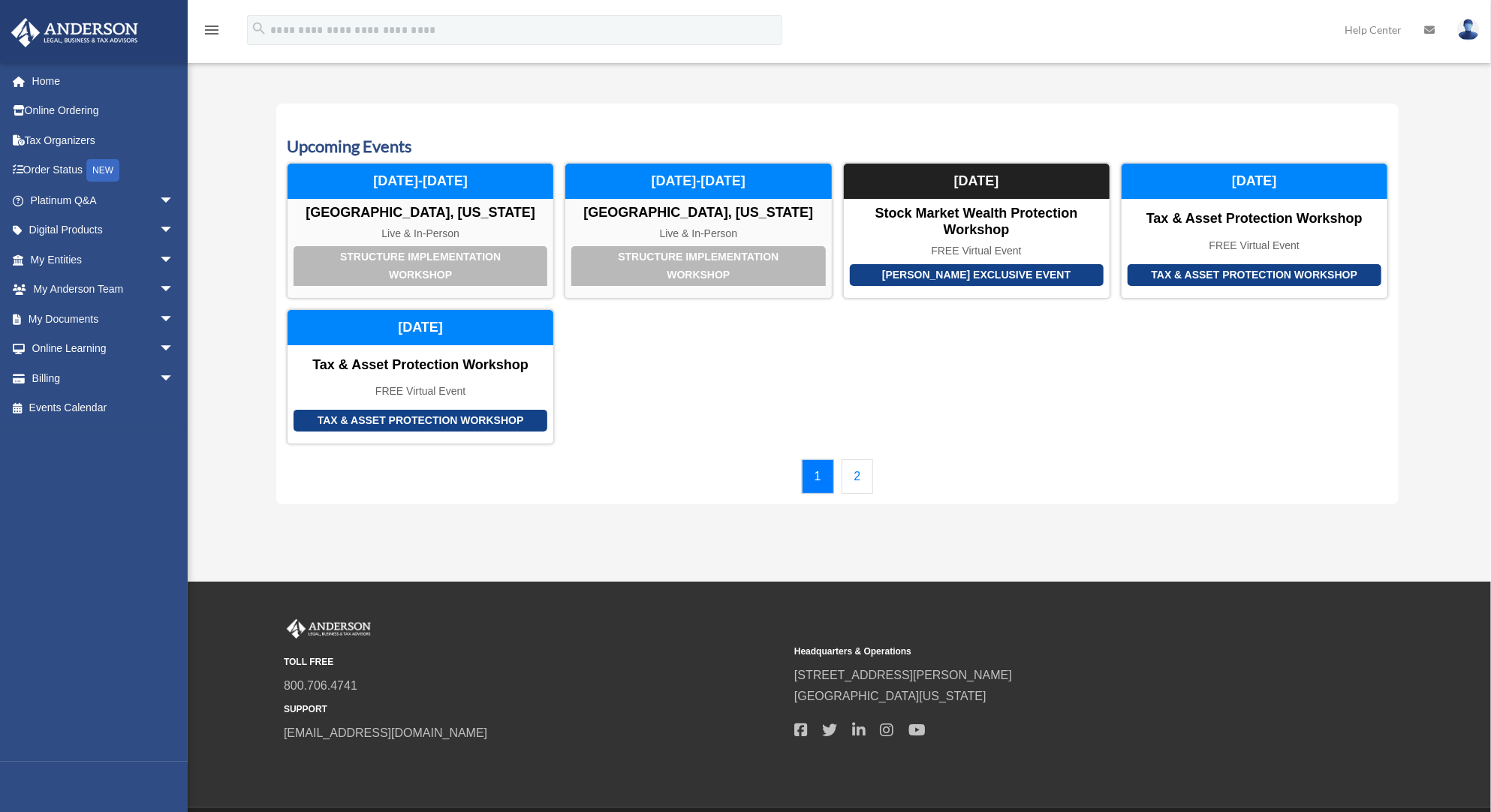
click at [864, 471] on link "2" at bounding box center [857, 477] width 32 height 34
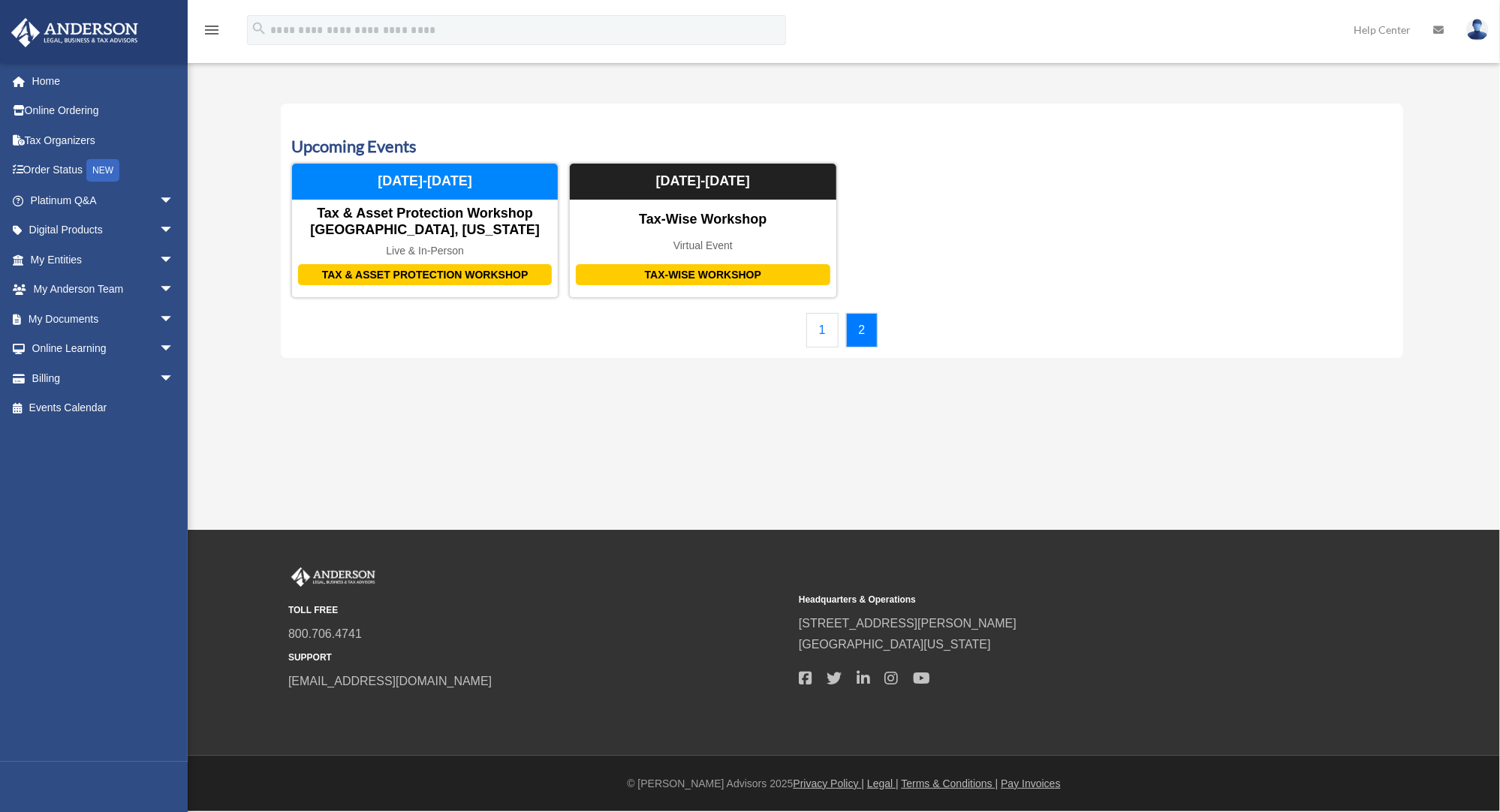
click at [839, 328] on div "1 2" at bounding box center [842, 330] width 1102 height 34
click at [825, 333] on link "1" at bounding box center [822, 330] width 32 height 34
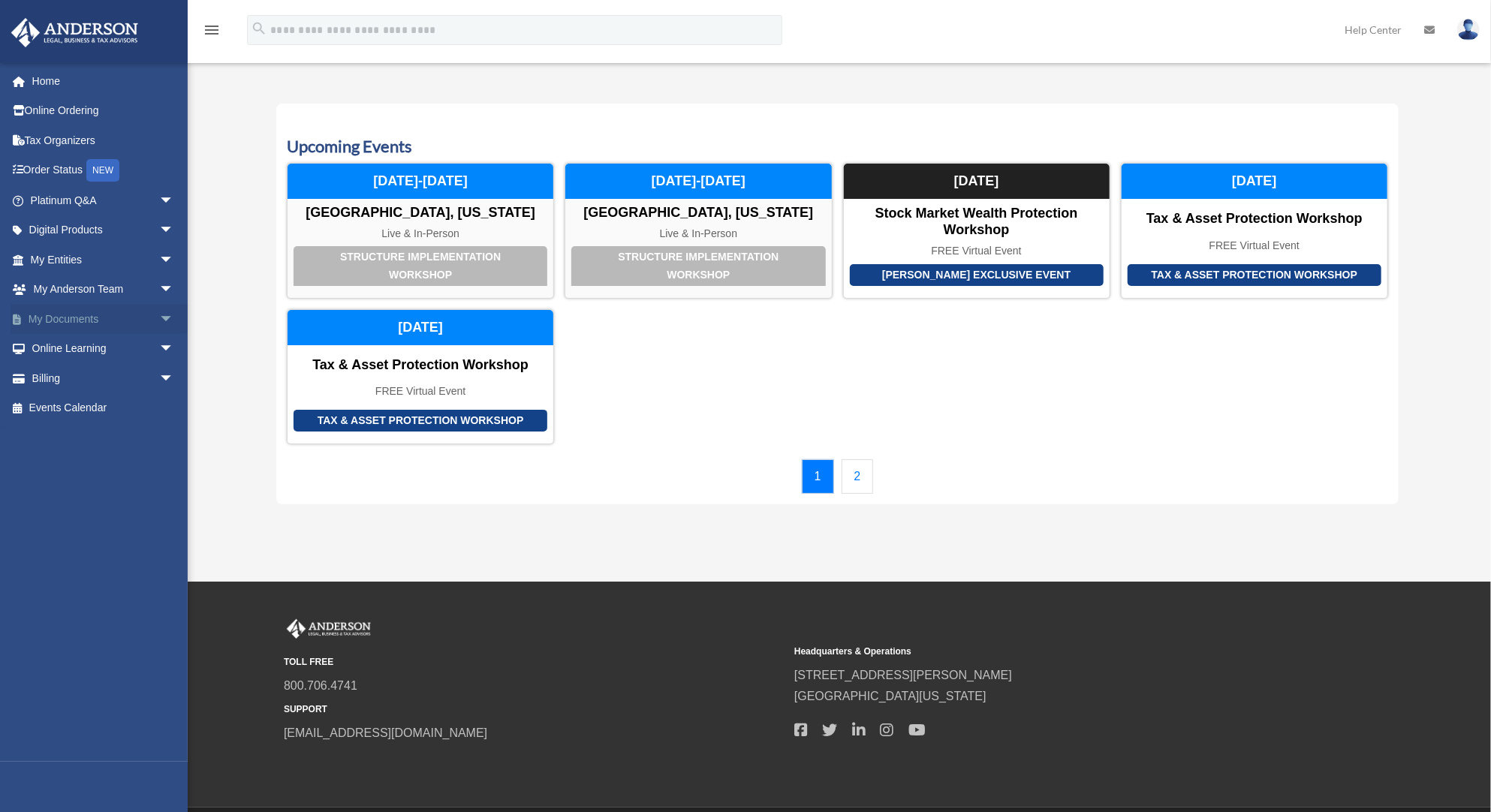
click at [159, 318] on span "arrow_drop_down" at bounding box center [174, 319] width 30 height 30
click at [159, 318] on span "arrow_drop_up" at bounding box center [174, 319] width 30 height 30
click at [159, 292] on span "arrow_drop_down" at bounding box center [174, 290] width 30 height 30
click at [159, 292] on span "arrow_drop_up" at bounding box center [174, 290] width 30 height 30
click at [159, 260] on span "arrow_drop_down" at bounding box center [174, 259] width 30 height 30
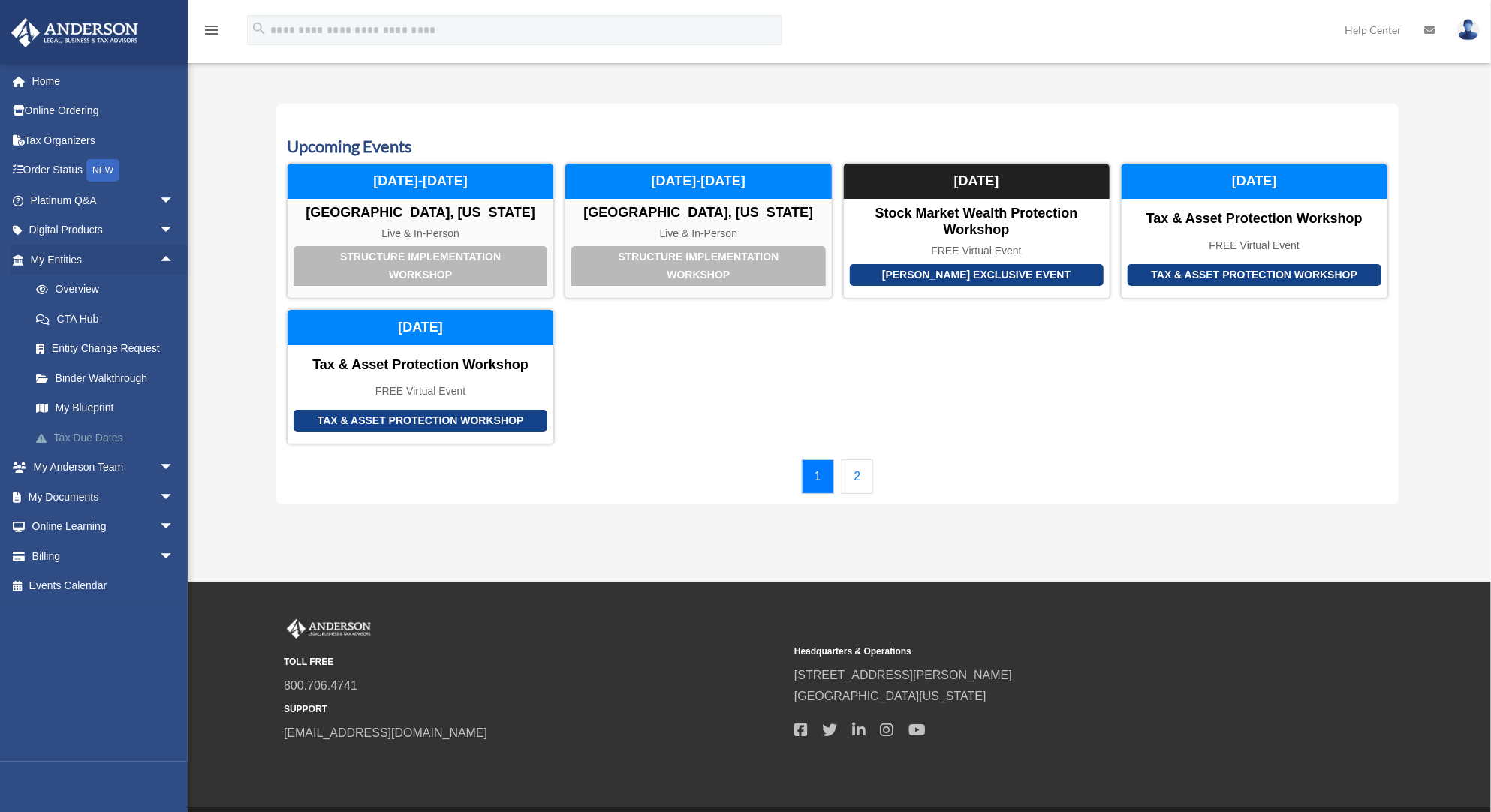
click at [99, 429] on link "Tax Due Dates" at bounding box center [109, 438] width 176 height 30
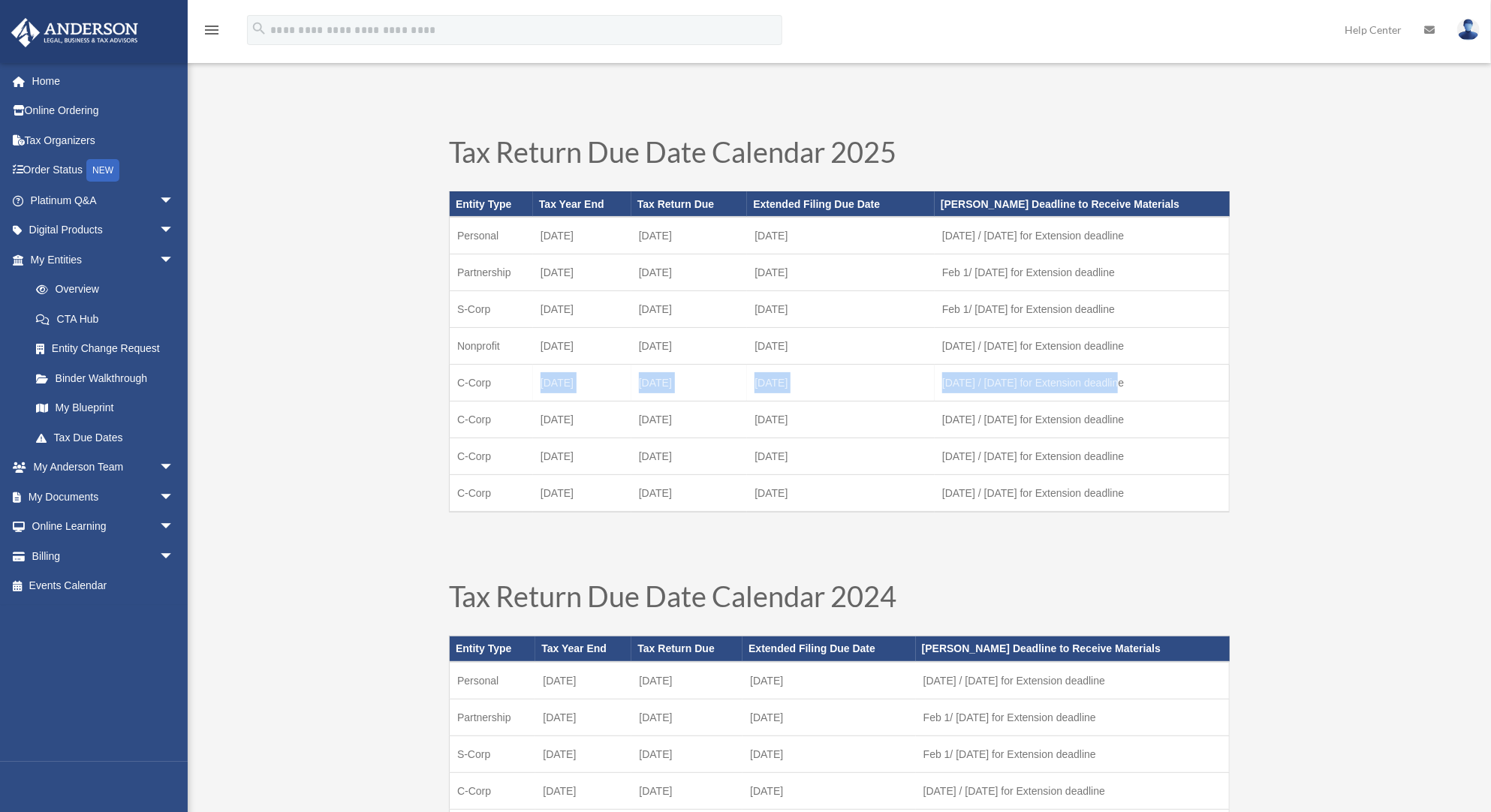
drag, startPoint x: 708, startPoint y: 382, endPoint x: 1137, endPoint y: 378, distance: 429.0
click at [1137, 378] on tr "C-Corp December 31 April 15 October 15 Feb 1 / July 1 for Extension deadline" at bounding box center [840, 383] width 780 height 37
click at [1137, 378] on td "Feb 1 / July 1 for Extension deadline" at bounding box center [1082, 383] width 294 height 37
drag, startPoint x: 1200, startPoint y: 402, endPoint x: 714, endPoint y: 381, distance: 486.5
click at [714, 381] on tbody "Personal December 31 April 15 October 15 March 1 / August 1 for Extension deadl…" at bounding box center [840, 364] width 780 height 295
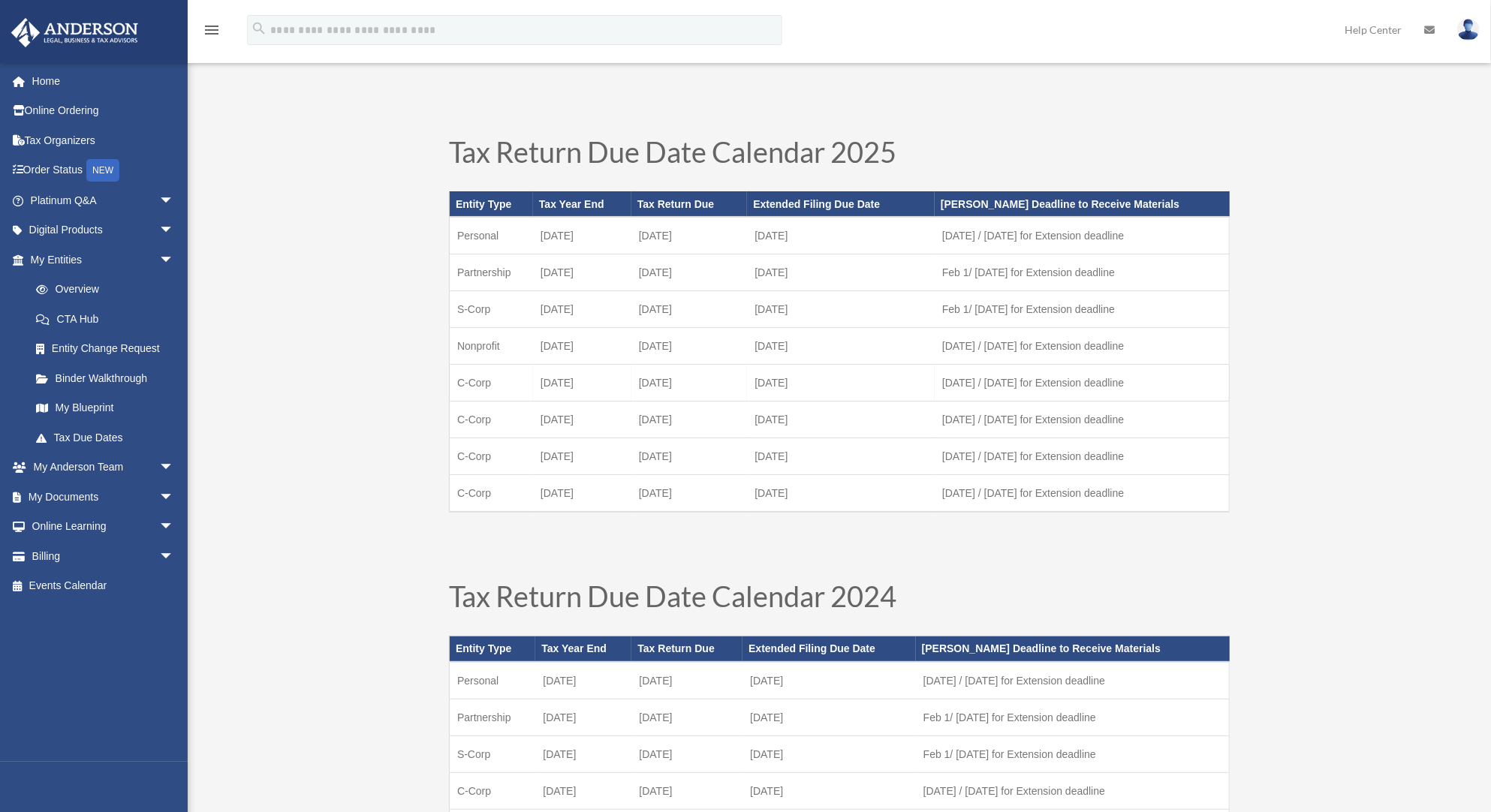
click at [714, 381] on td "April 15" at bounding box center [690, 383] width 117 height 37
click at [132, 258] on link "My Entities arrow_drop_down" at bounding box center [103, 259] width 186 height 30
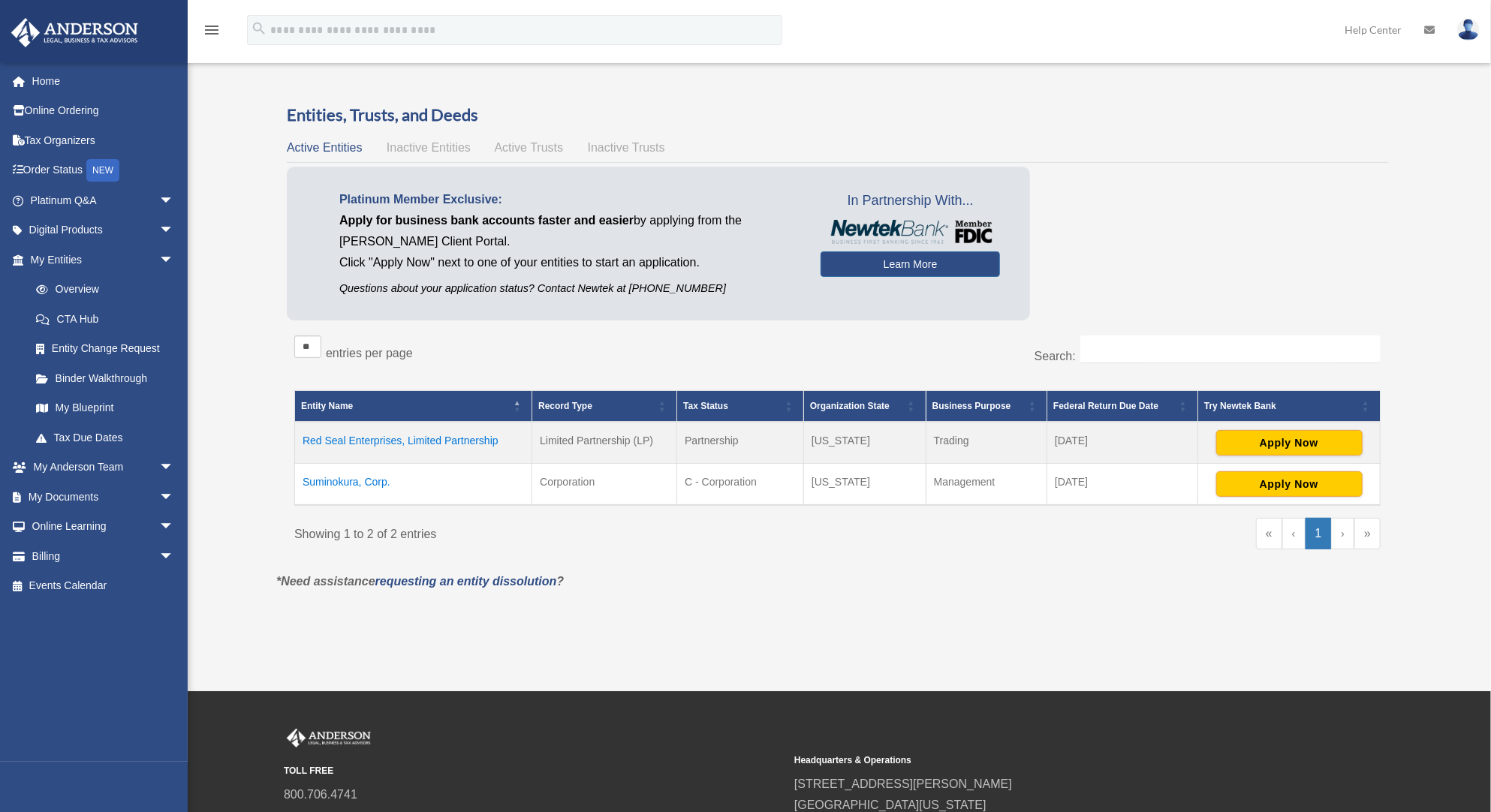
drag, startPoint x: 1111, startPoint y: 438, endPoint x: 1035, endPoint y: 438, distance: 76.0
click at [1035, 438] on tr "Red Seal Enterprises, Limited Partnership Limited Partnership (LP) Partnership …" at bounding box center [837, 443] width 1085 height 42
click at [1035, 438] on td "Trading" at bounding box center [986, 443] width 121 height 42
drag, startPoint x: 1093, startPoint y: 441, endPoint x: 1043, endPoint y: 439, distance: 50.0
click at [1043, 439] on tr "Red Seal Enterprises, Limited Partnership Limited Partnership (LP) Partnership …" at bounding box center [837, 443] width 1085 height 42
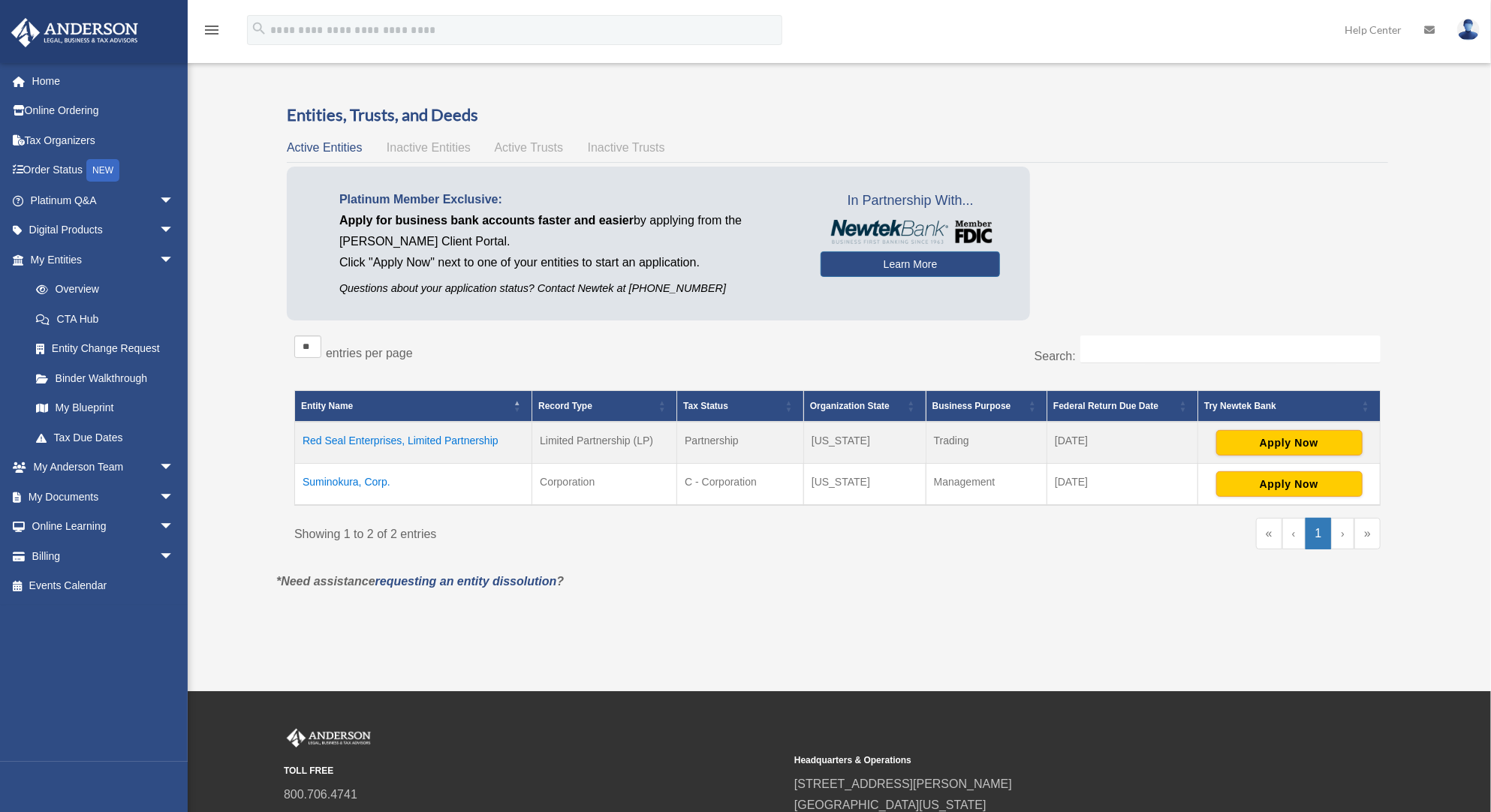
drag, startPoint x: 1119, startPoint y: 455, endPoint x: 1135, endPoint y: 462, distance: 17.5
click at [1129, 460] on td "[DATE]" at bounding box center [1123, 443] width 151 height 42
drag, startPoint x: 1148, startPoint y: 487, endPoint x: 1066, endPoint y: 475, distance: 82.9
click at [1066, 475] on td "[DATE]" at bounding box center [1123, 484] width 151 height 42
